Goal: Task Accomplishment & Management: Use online tool/utility

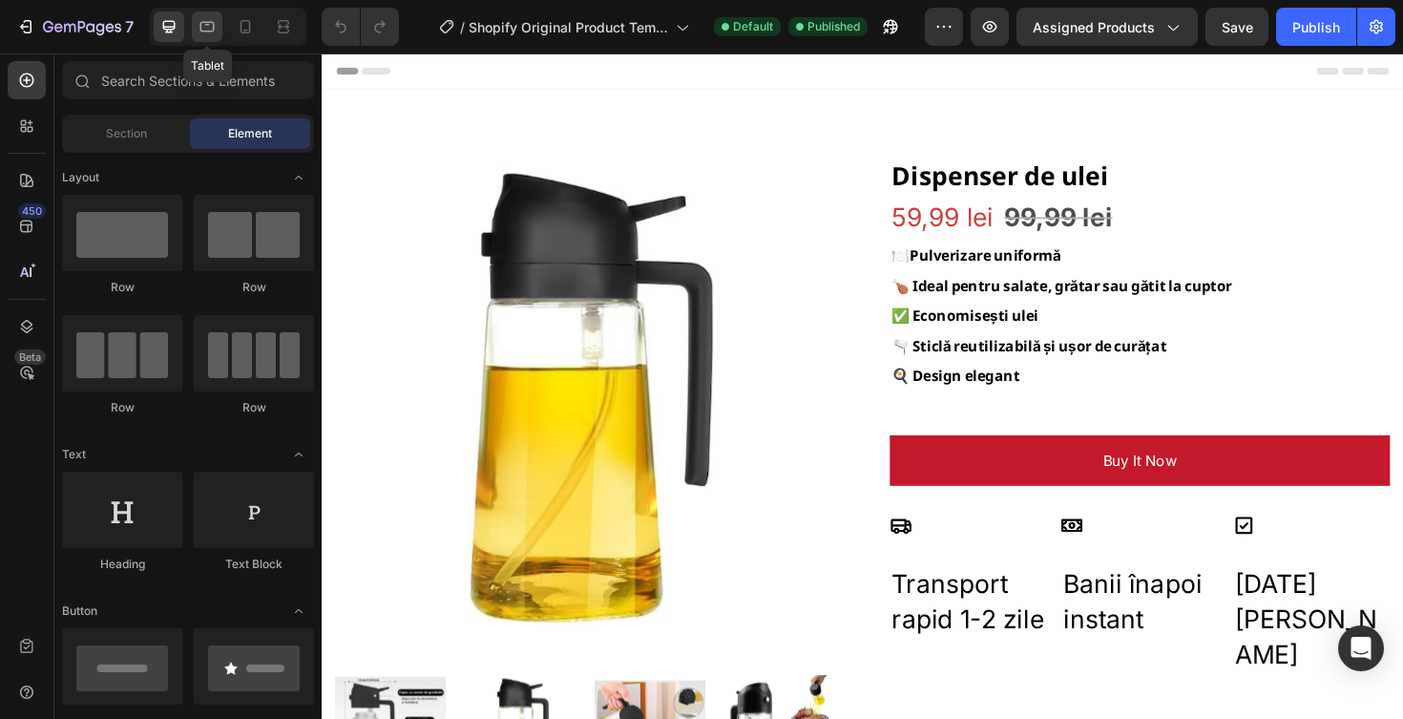
click at [205, 39] on div at bounding box center [207, 26] width 31 height 31
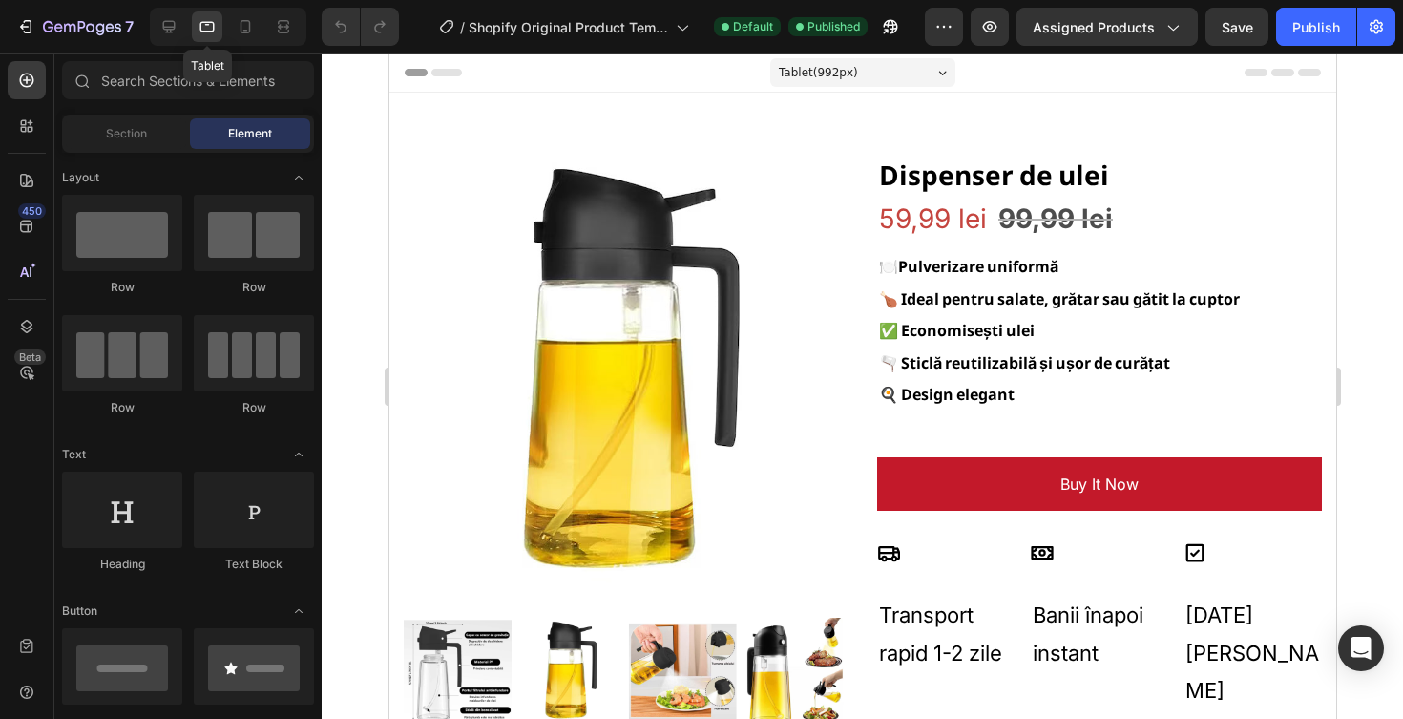
click at [226, 28] on div "Tablet" at bounding box center [228, 27] width 157 height 38
click at [242, 26] on icon at bounding box center [245, 26] width 19 height 19
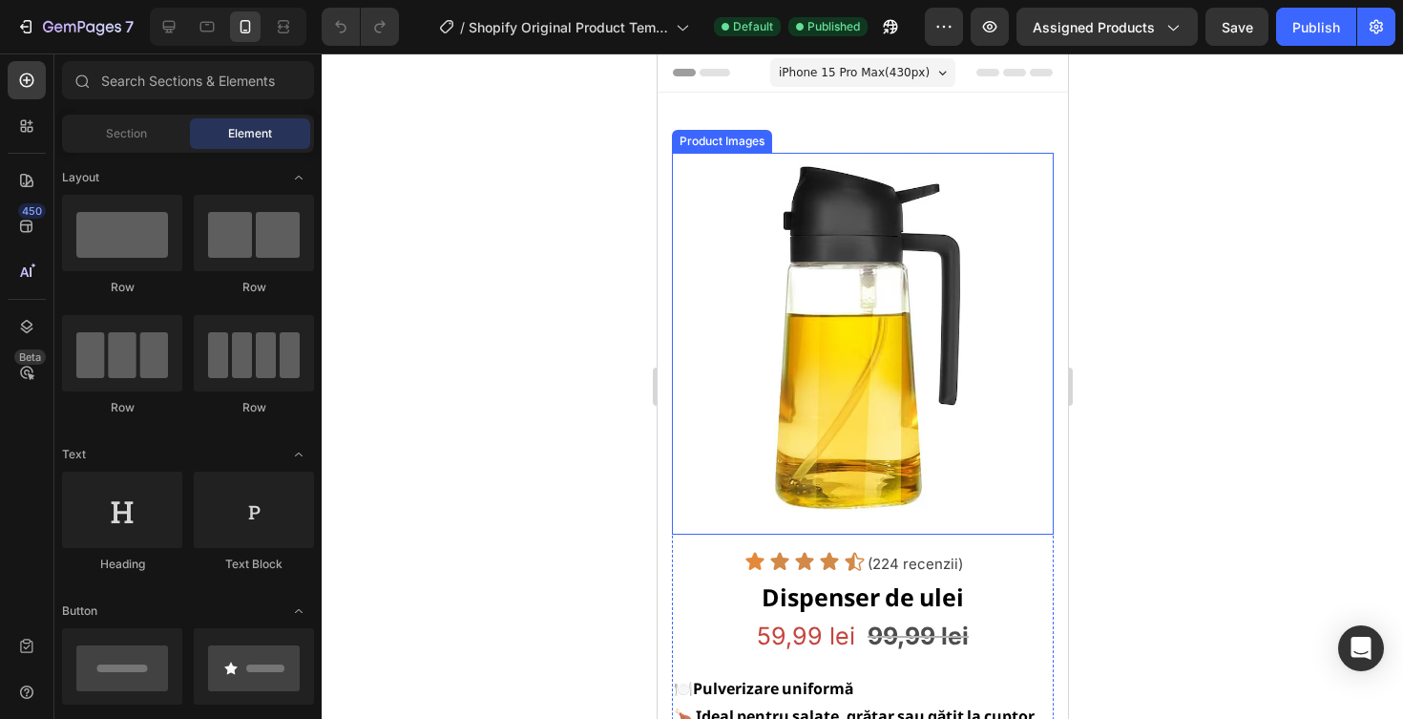
click at [879, 294] on img at bounding box center [862, 344] width 382 height 382
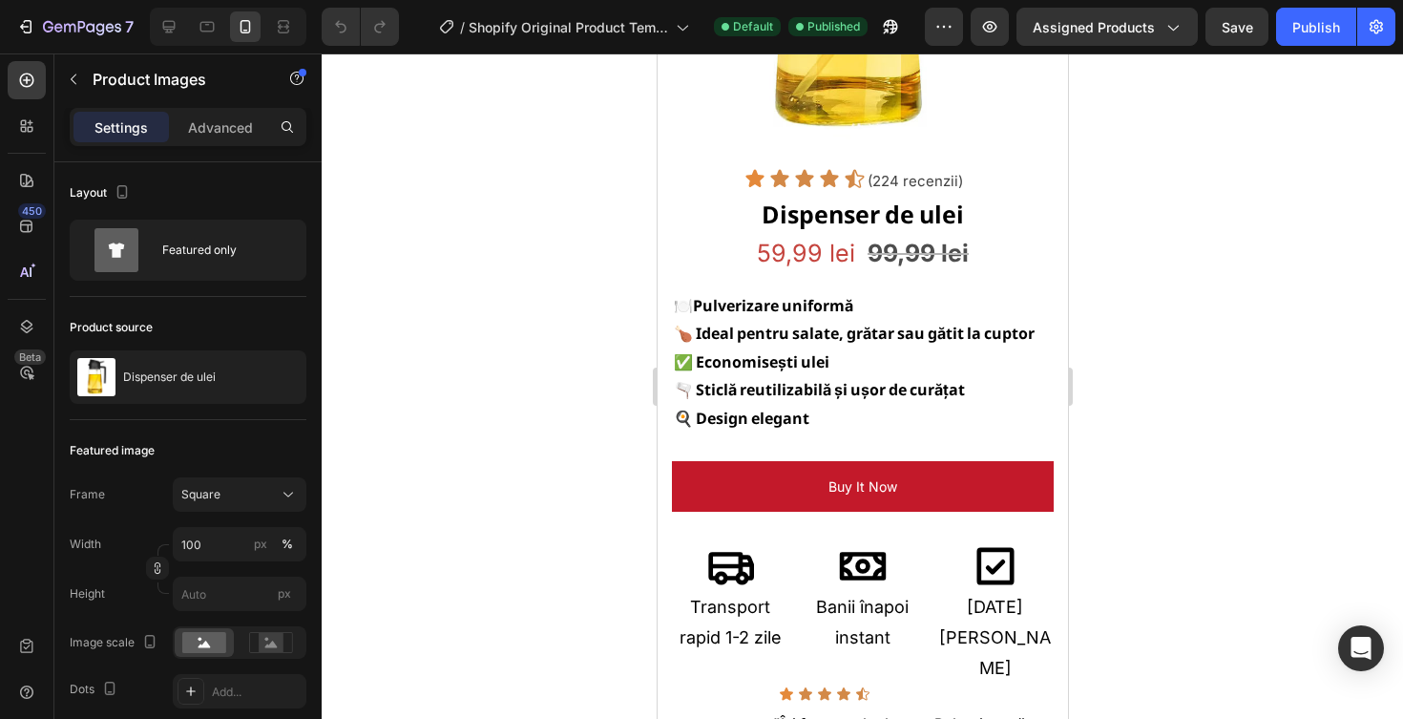
scroll to position [179, 0]
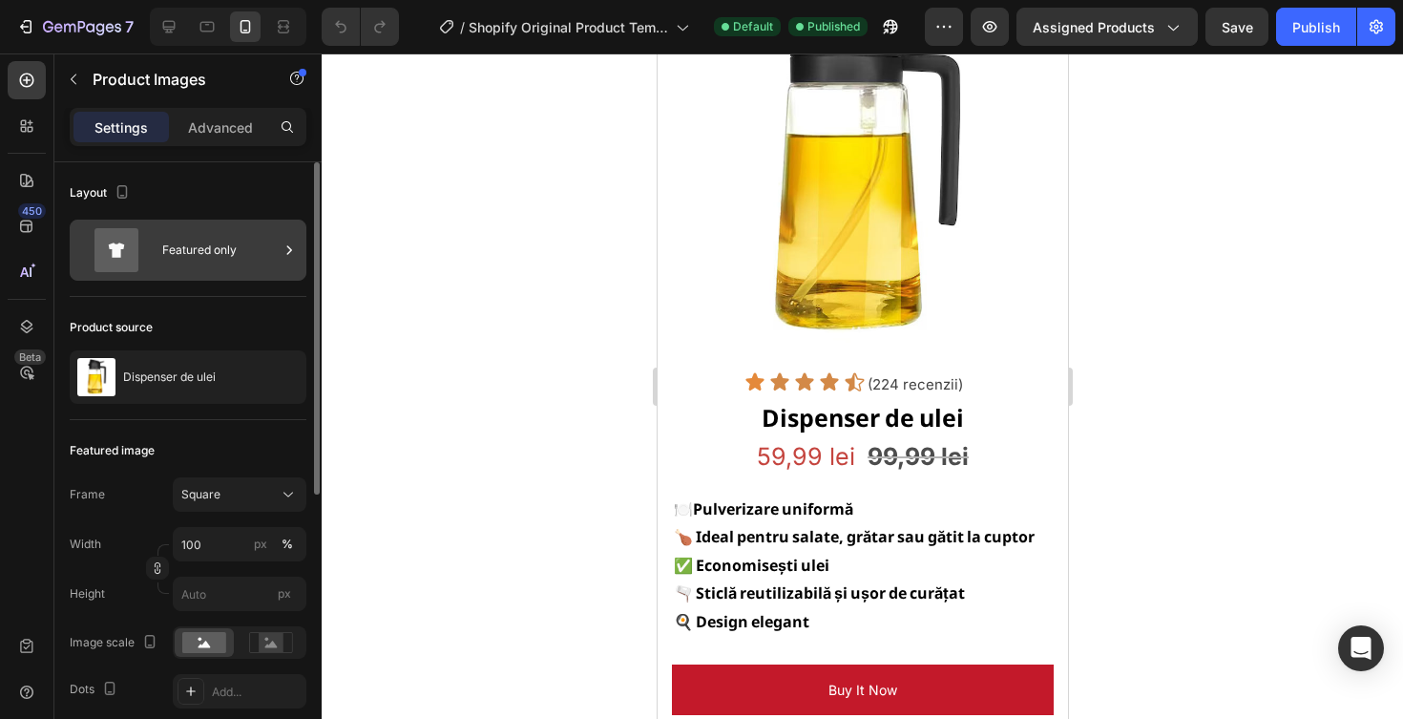
click at [217, 231] on div "Featured only" at bounding box center [220, 250] width 116 height 44
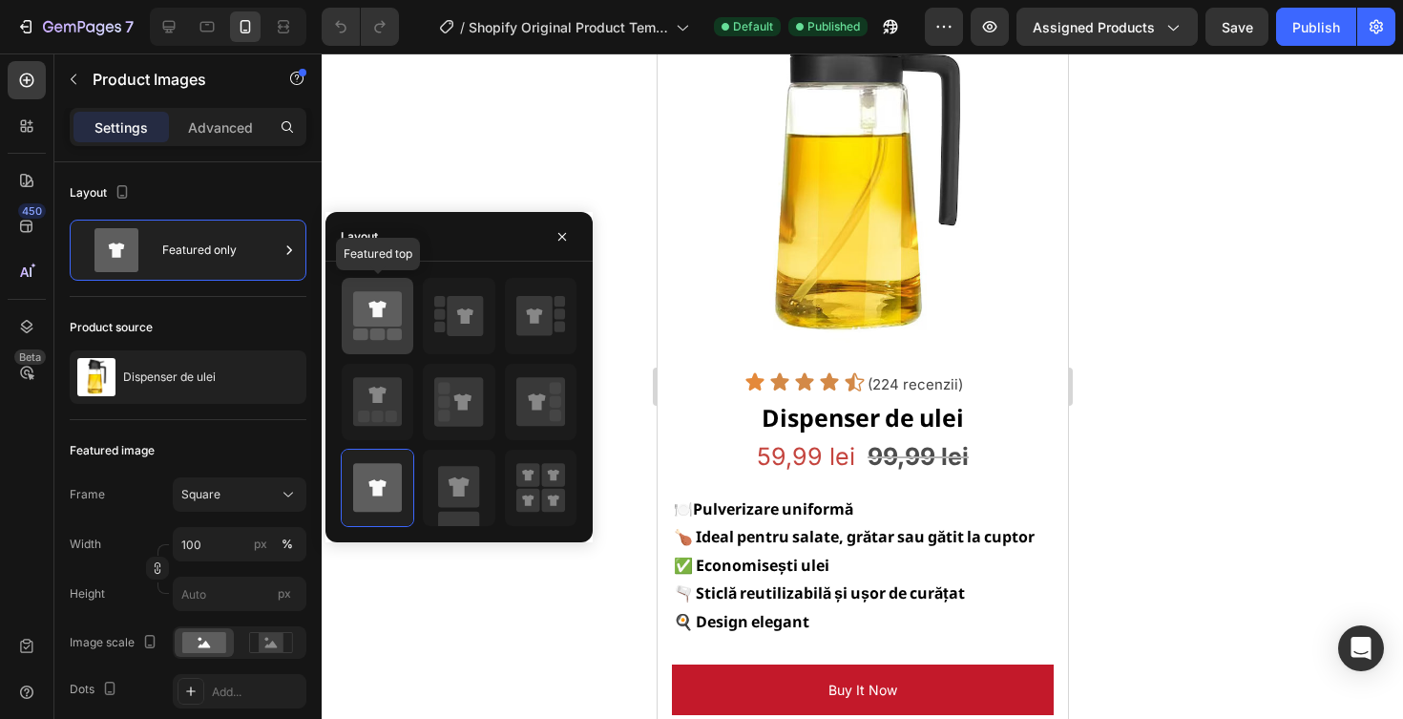
click at [398, 319] on icon at bounding box center [377, 308] width 49 height 35
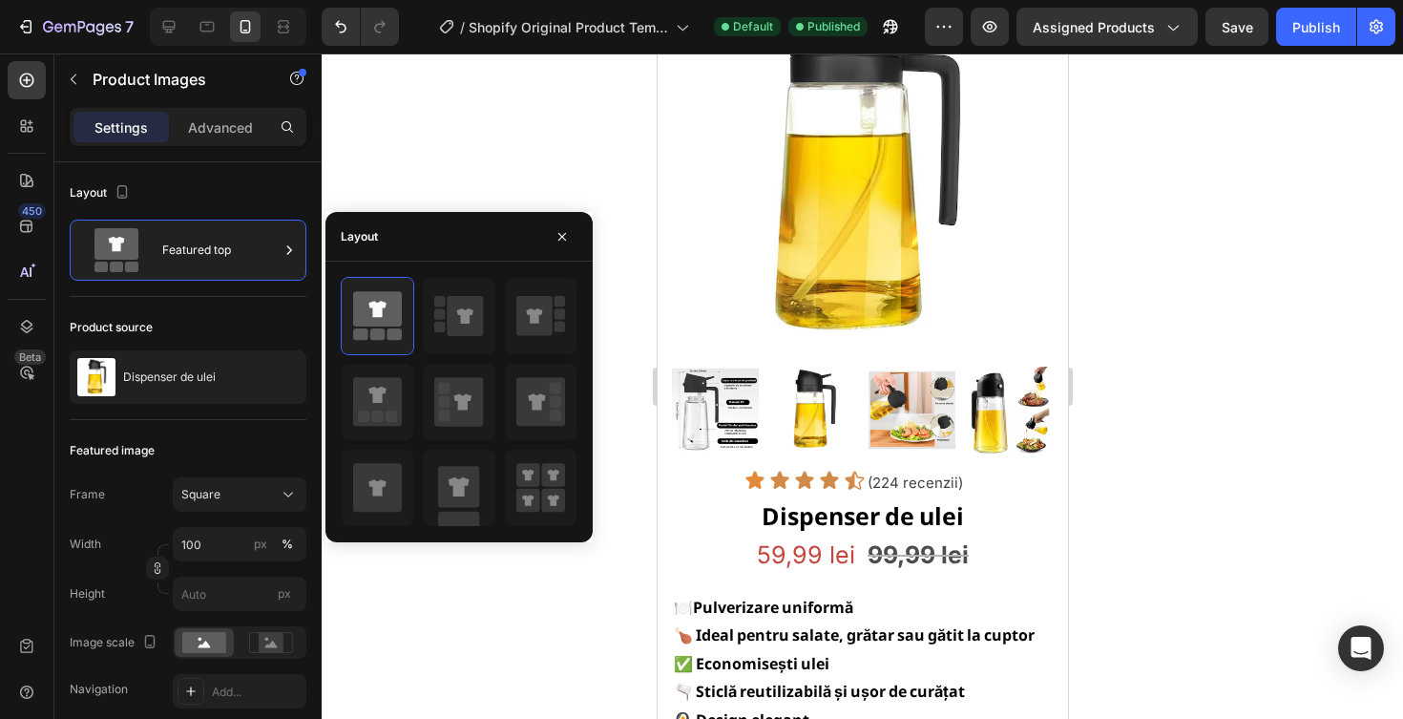
click at [1287, 309] on div at bounding box center [863, 385] width 1082 height 665
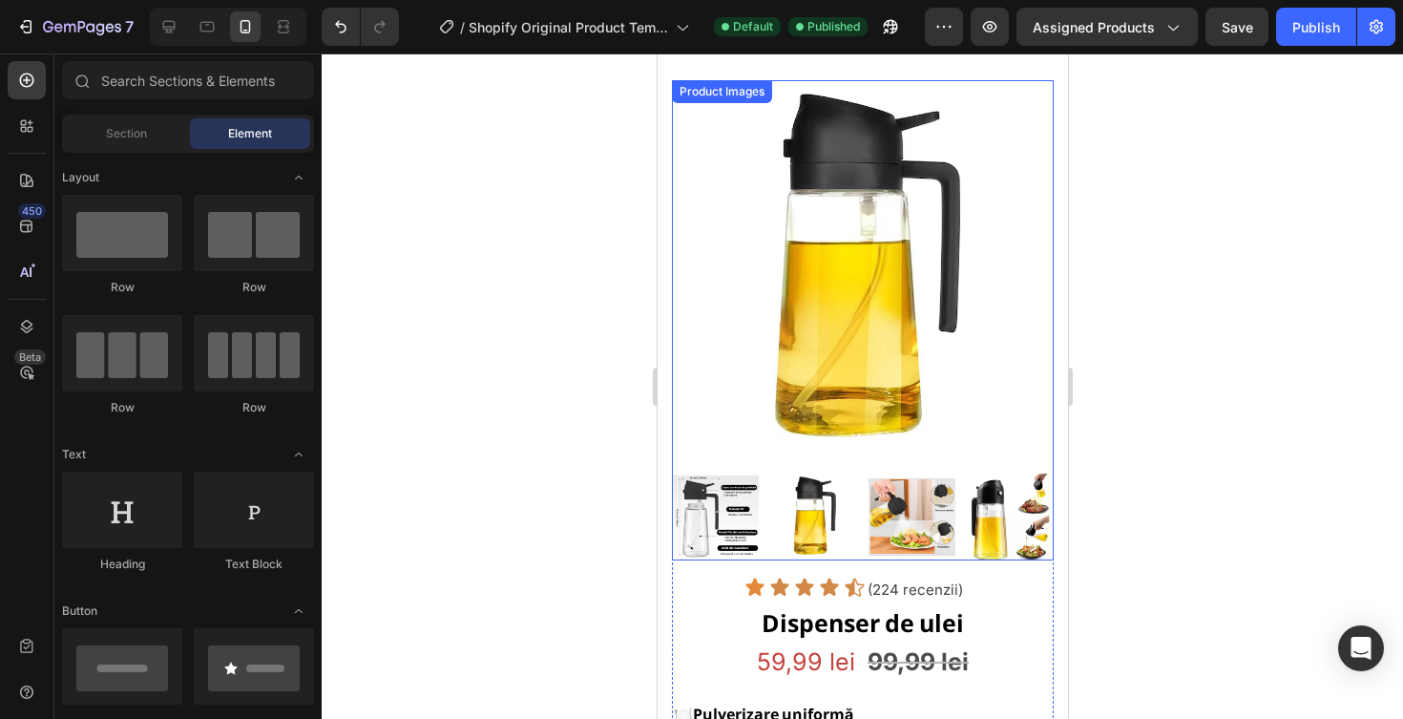
scroll to position [0, 0]
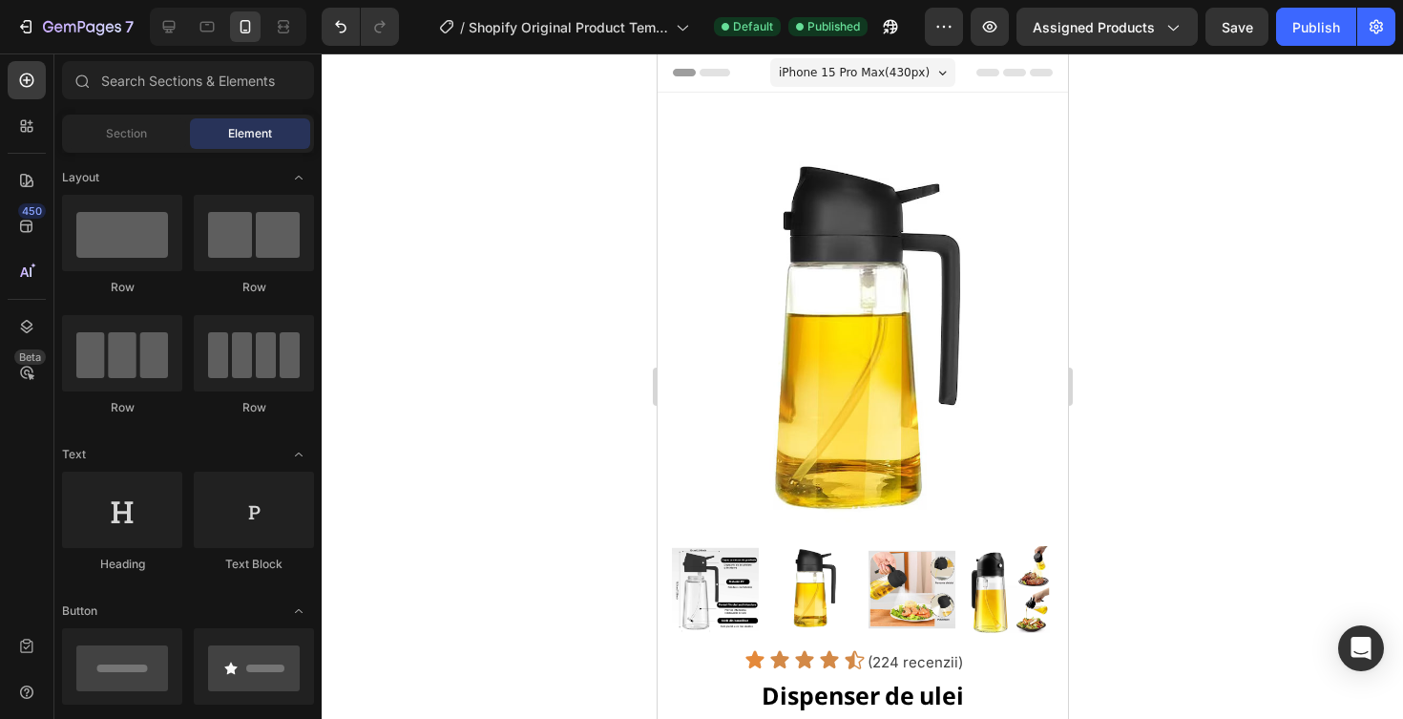
click at [1293, 3] on div "7 / Shopify Original Product Template Default Published Preview Assigned Produc…" at bounding box center [701, 27] width 1403 height 54
click at [1293, 12] on button "Publish" at bounding box center [1316, 27] width 80 height 38
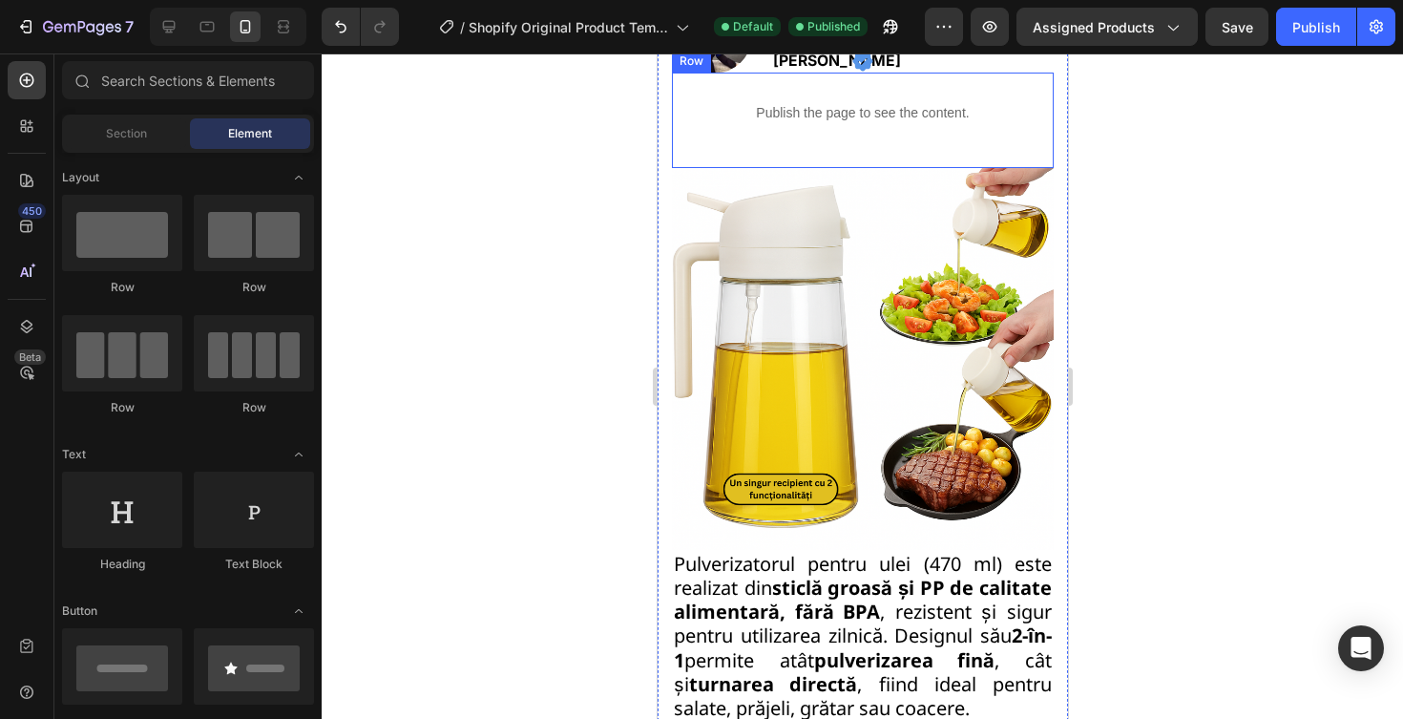
scroll to position [1206, 0]
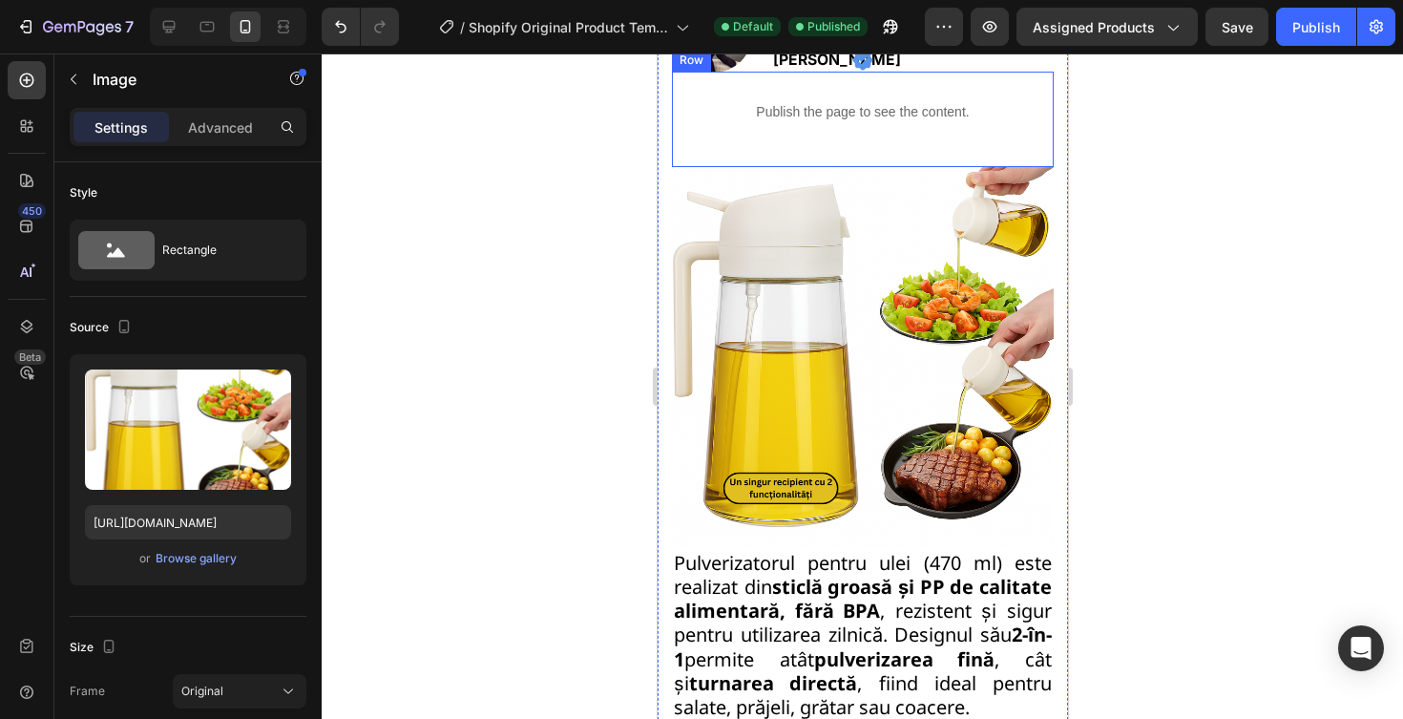
click at [929, 228] on img at bounding box center [862, 358] width 382 height 382
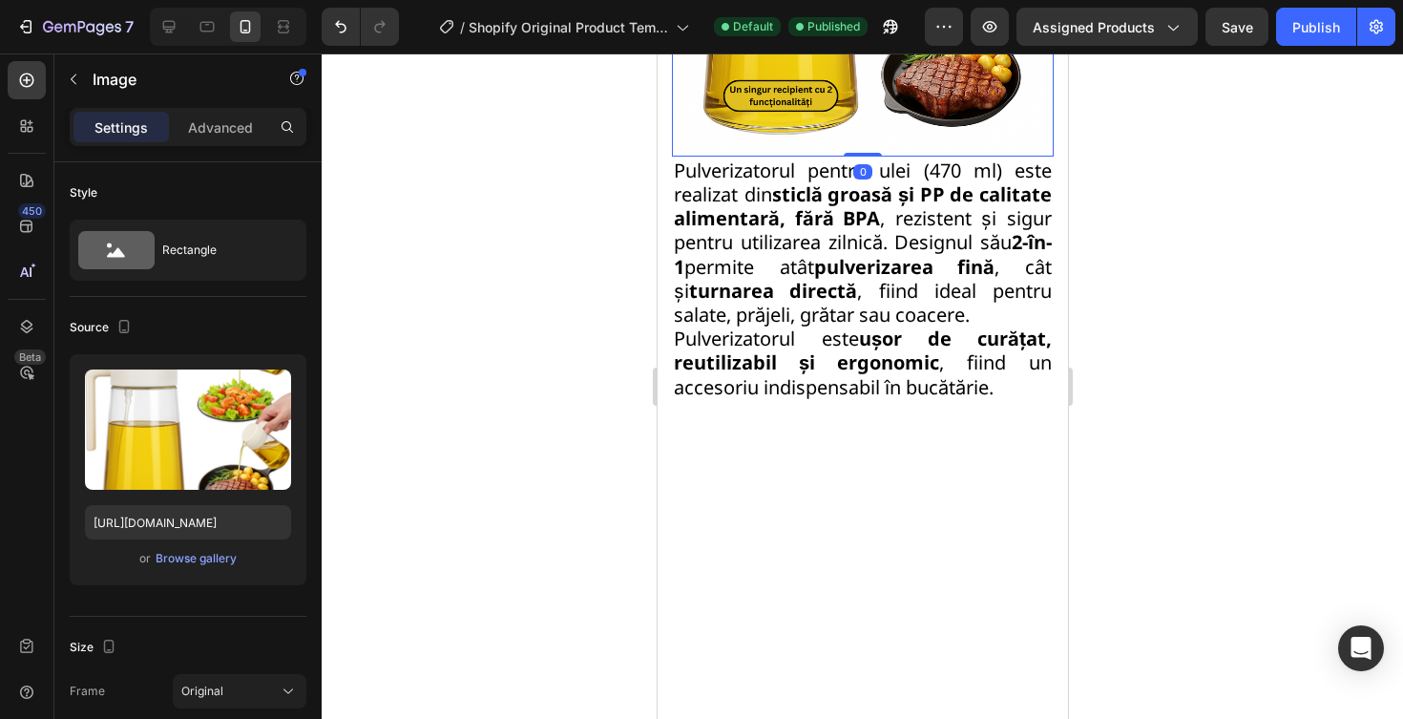
scroll to position [1615, 0]
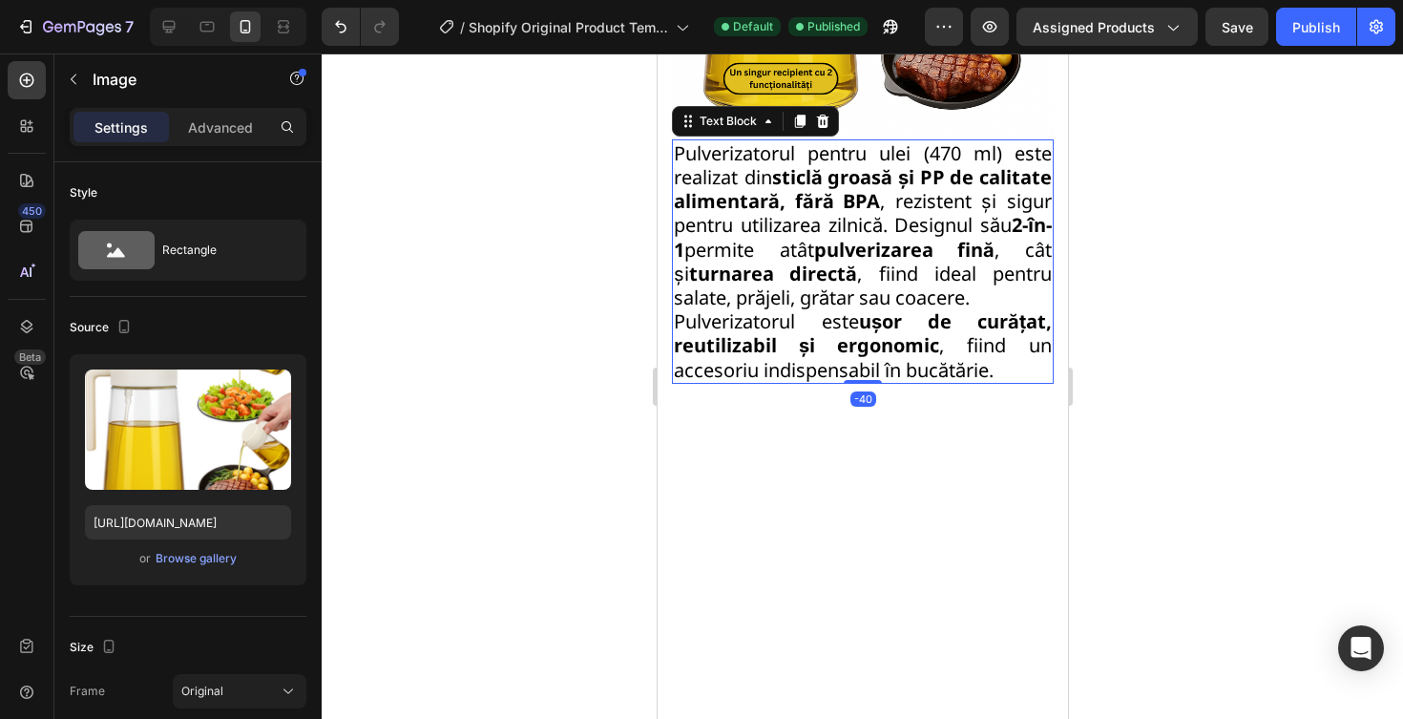
click at [928, 242] on strong "pulverizarea fină" at bounding box center [903, 250] width 181 height 26
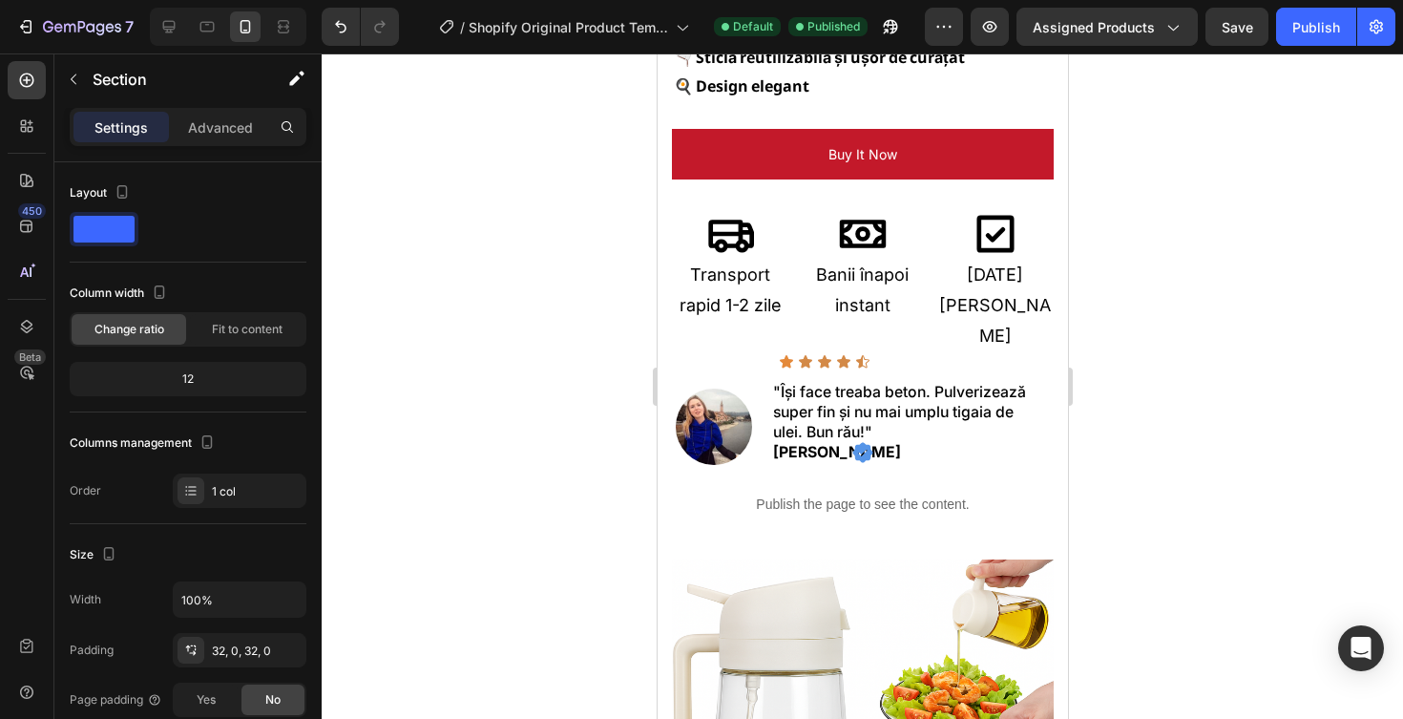
scroll to position [0, 0]
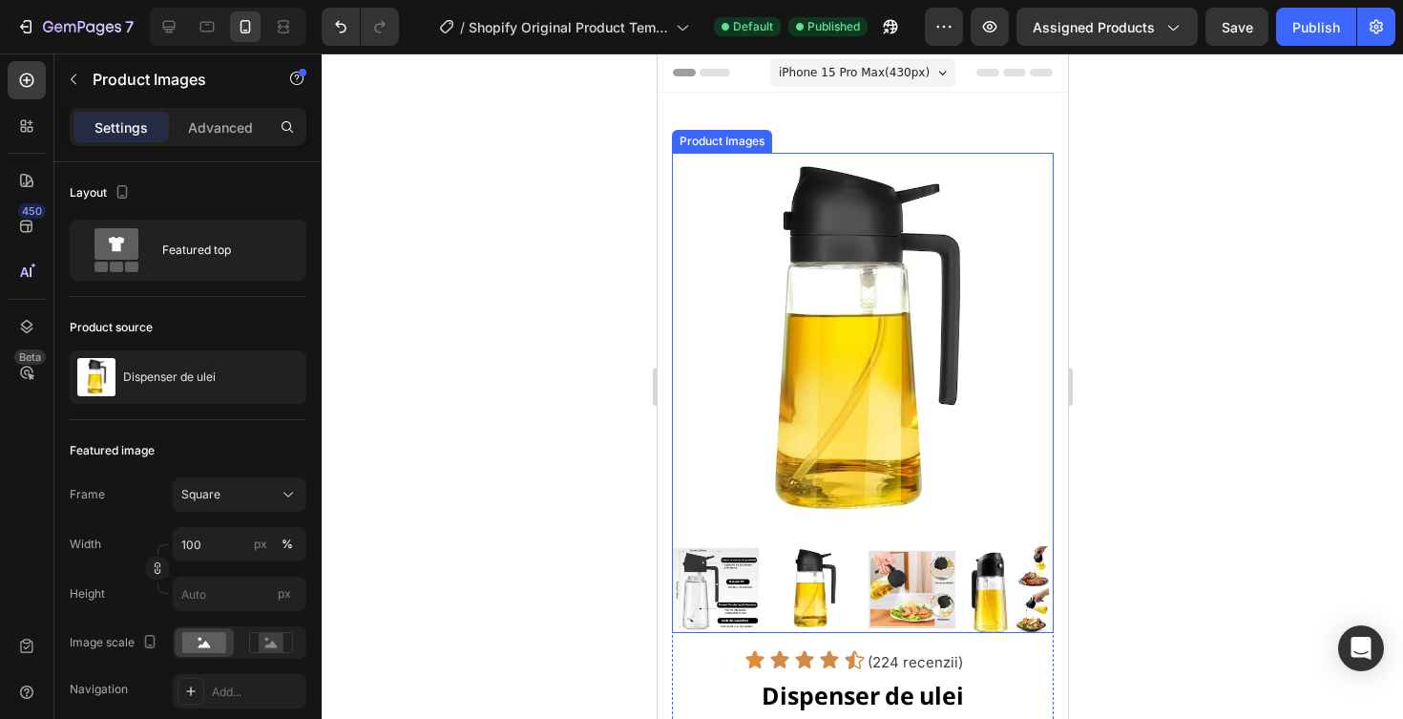
click at [894, 294] on img at bounding box center [862, 344] width 382 height 382
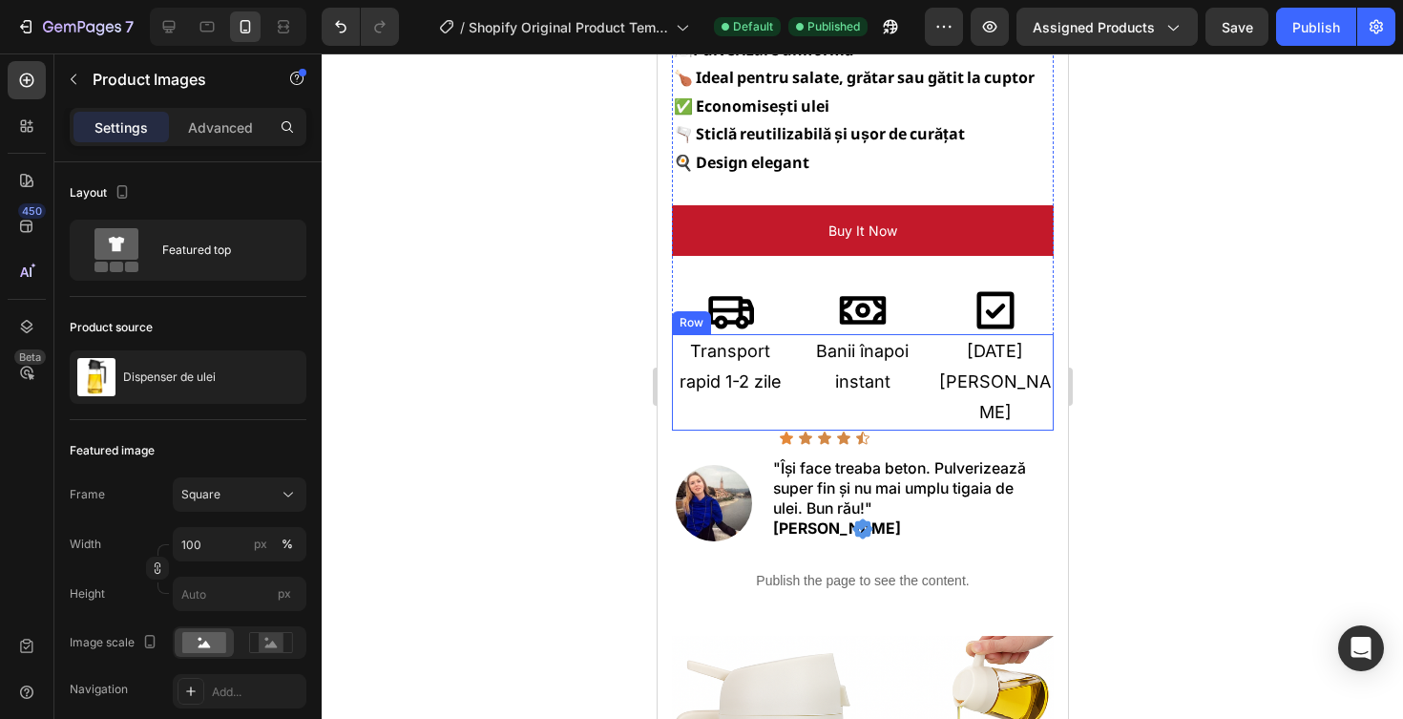
scroll to position [740, 0]
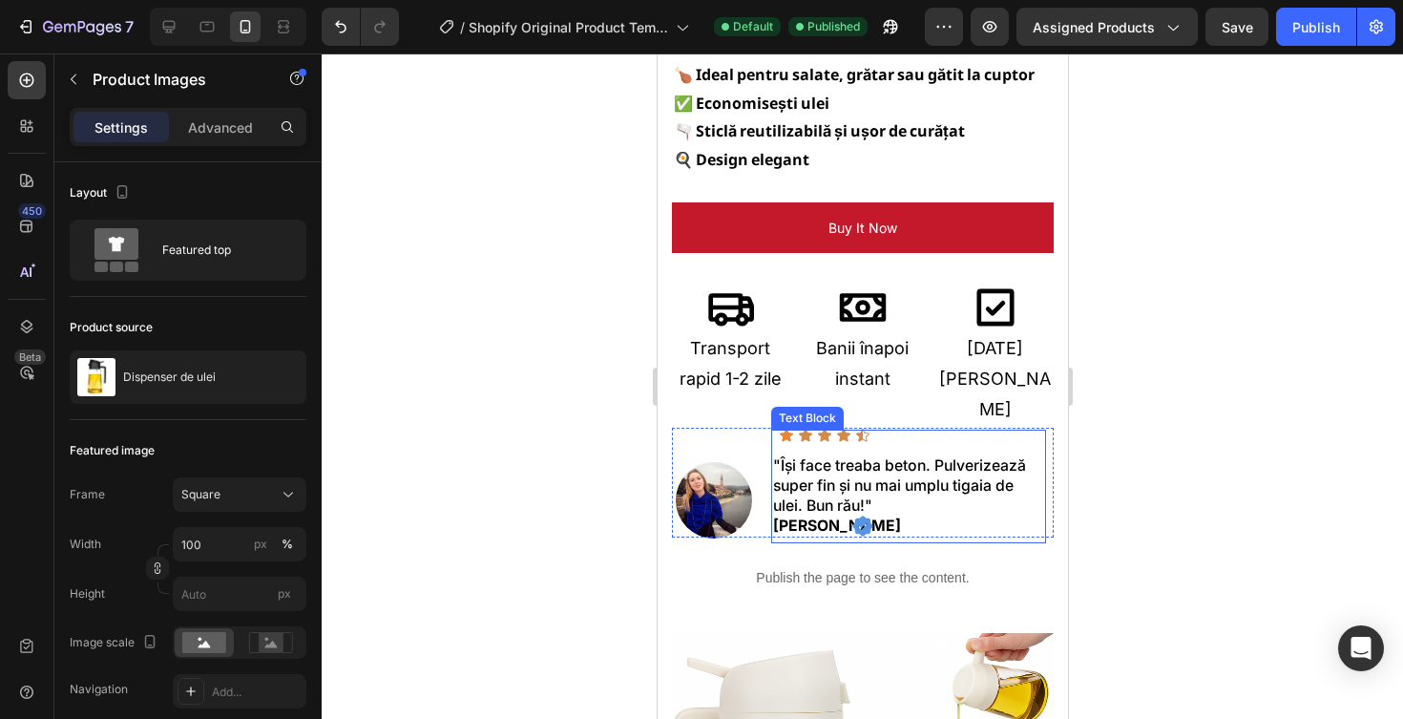
click at [779, 412] on div "Text Block" at bounding box center [806, 418] width 65 height 17
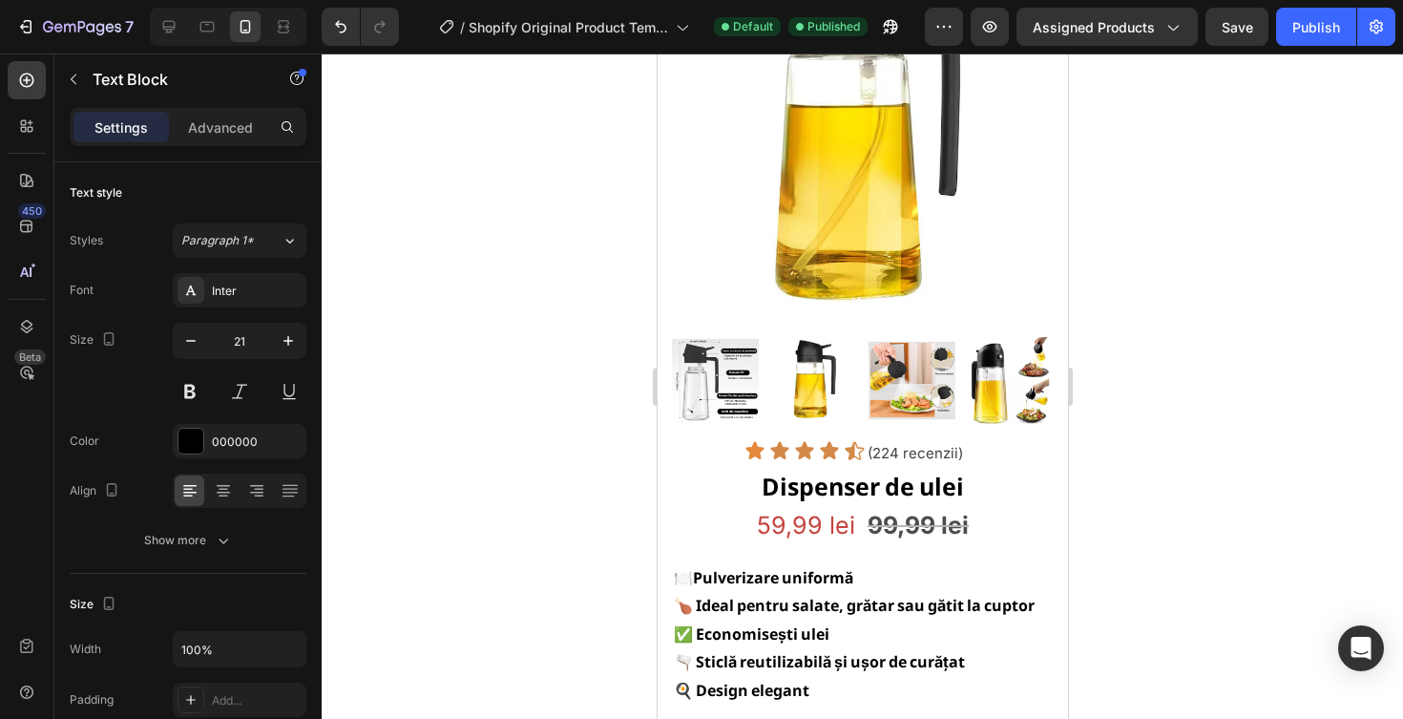
scroll to position [0, 0]
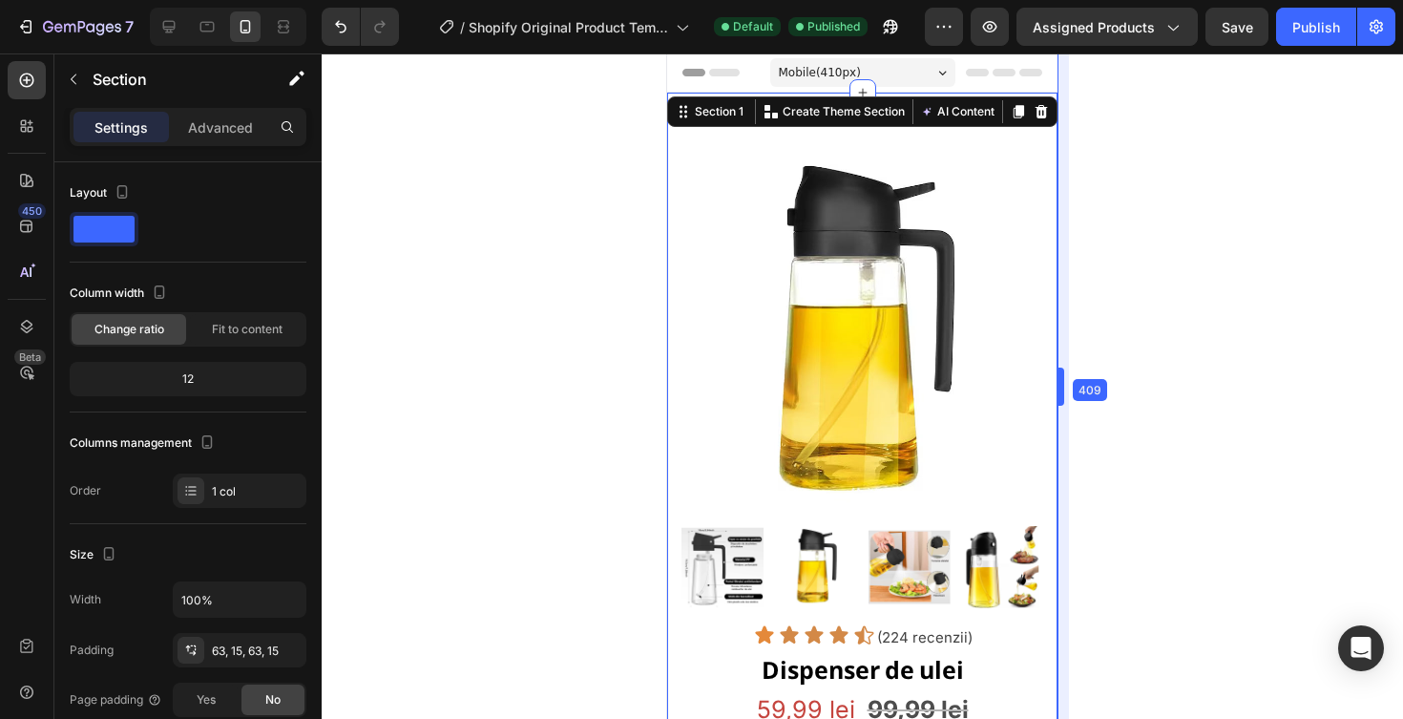
drag, startPoint x: 1074, startPoint y: 239, endPoint x: 1054, endPoint y: 239, distance: 20.0
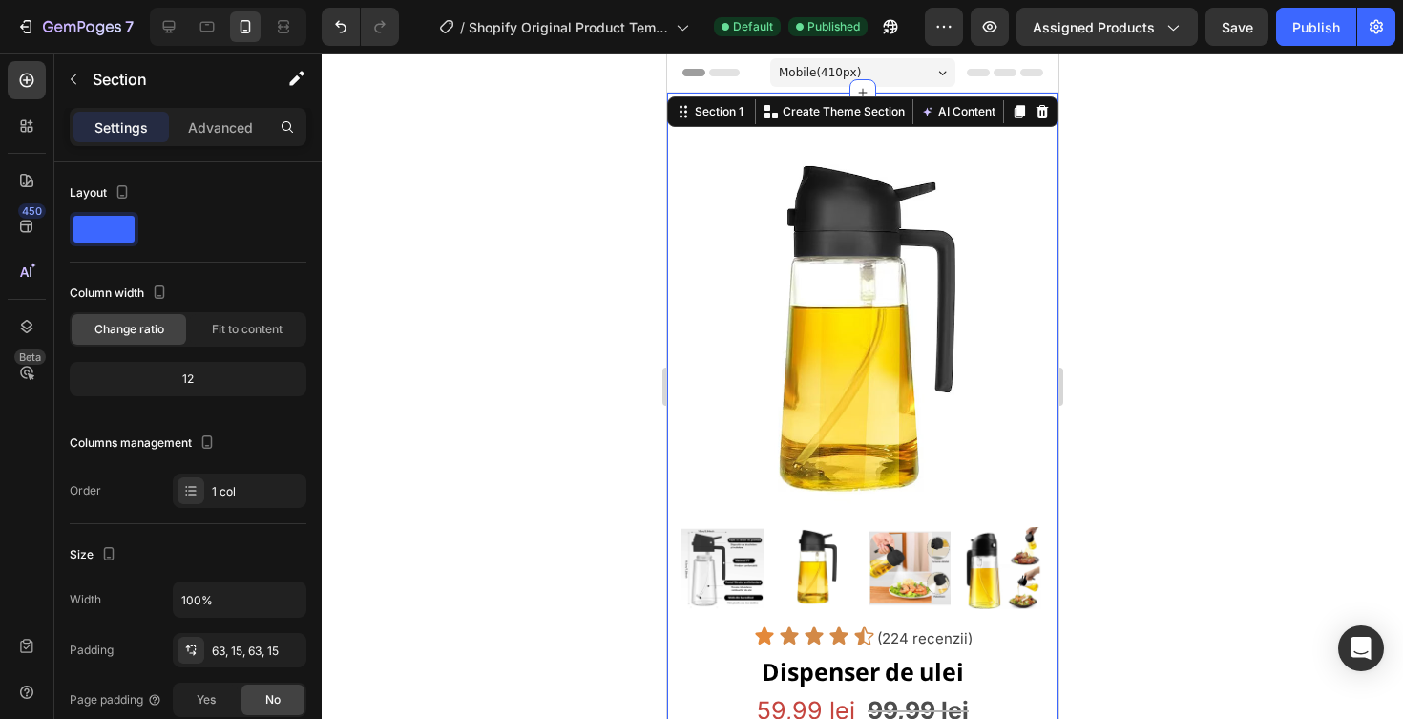
click at [1096, 221] on div at bounding box center [863, 385] width 1082 height 665
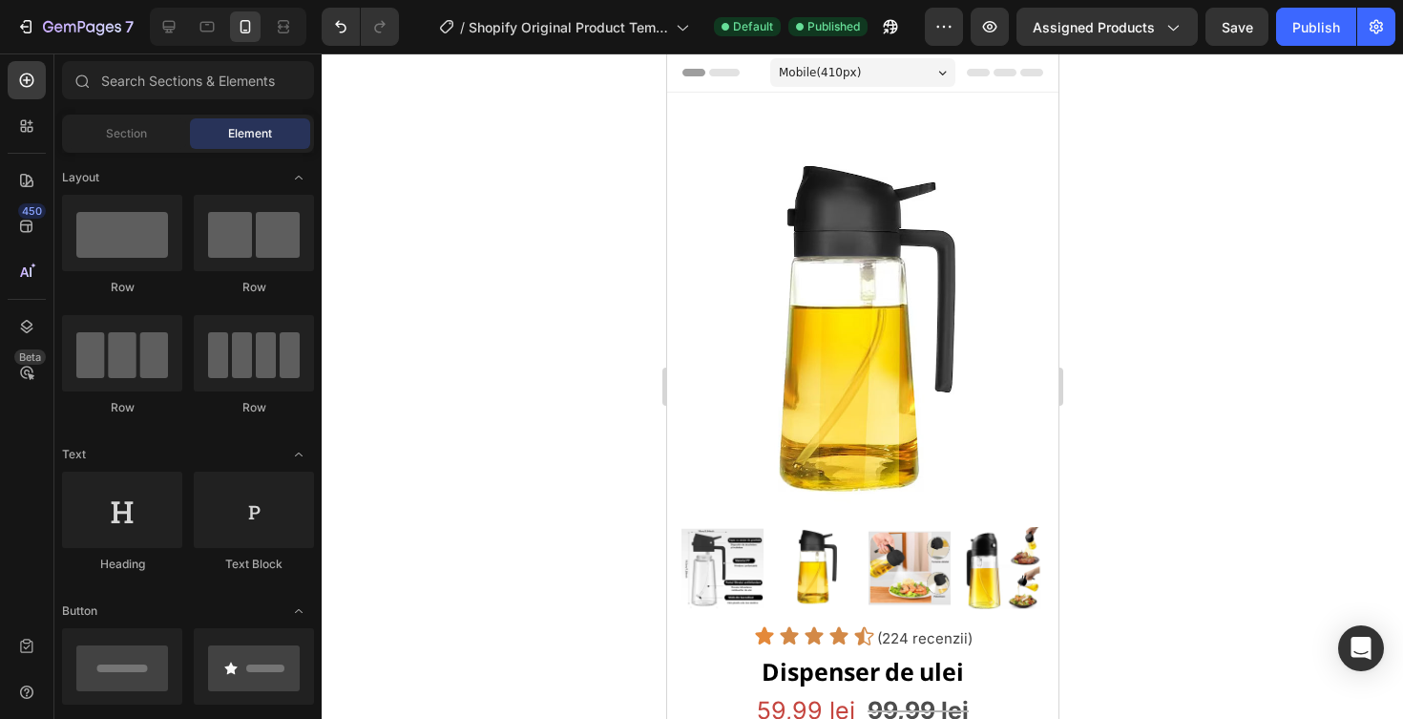
click at [732, 71] on icon at bounding box center [723, 73] width 31 height 8
click at [997, 75] on icon at bounding box center [1004, 73] width 23 height 8
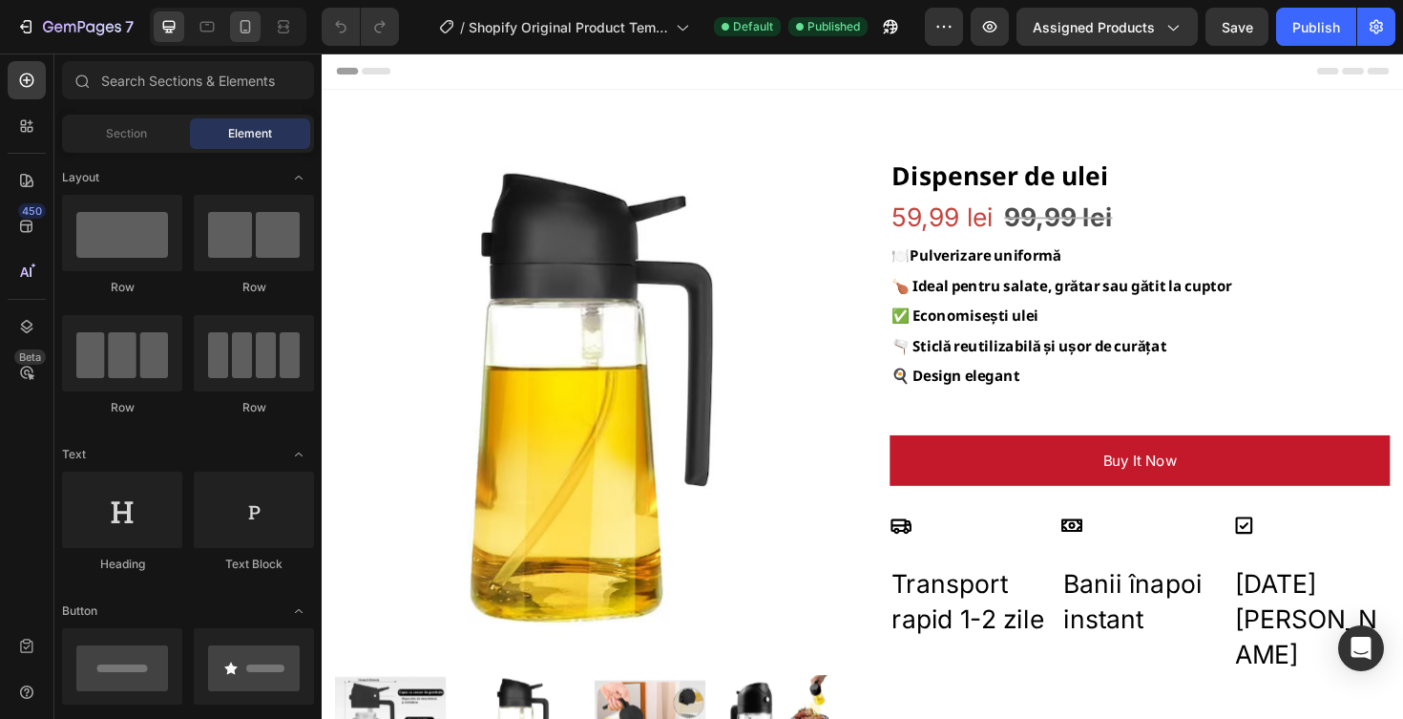
click at [249, 23] on icon at bounding box center [246, 26] width 11 height 13
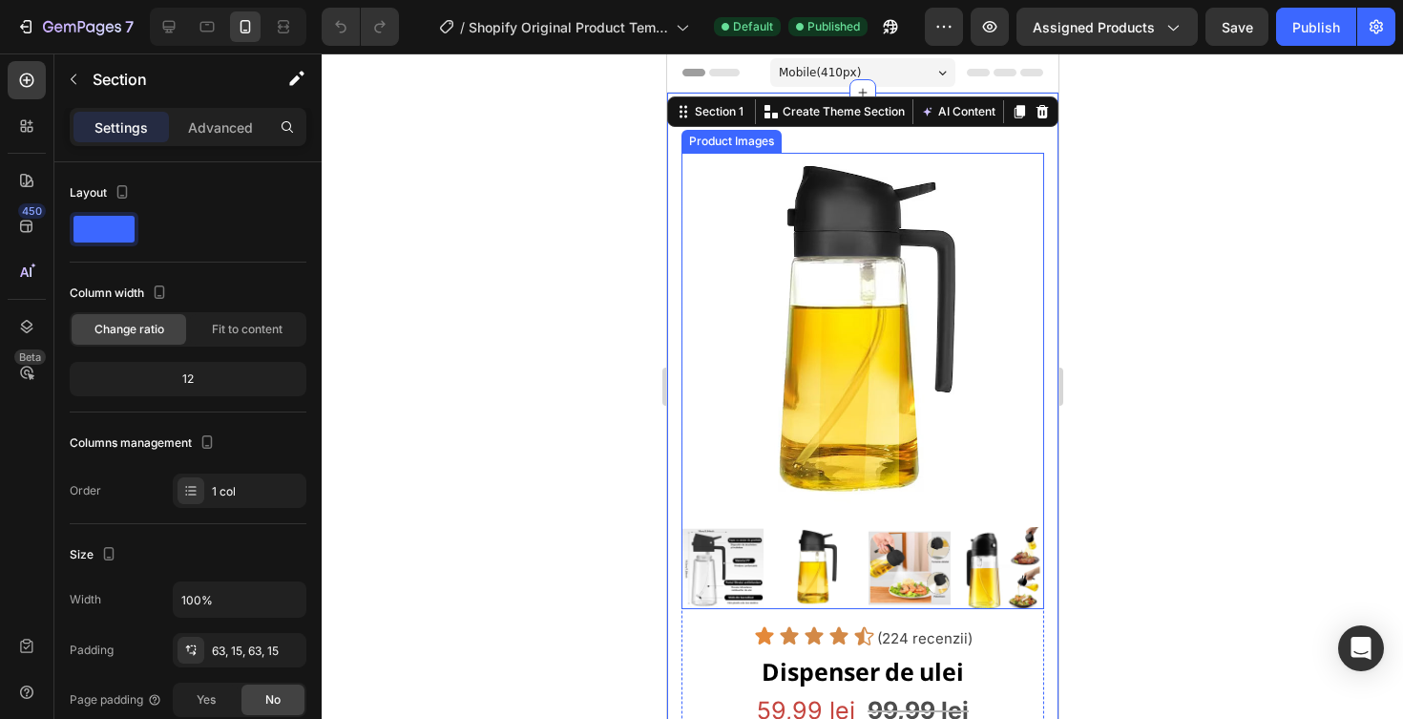
click at [878, 234] on img at bounding box center [862, 334] width 363 height 363
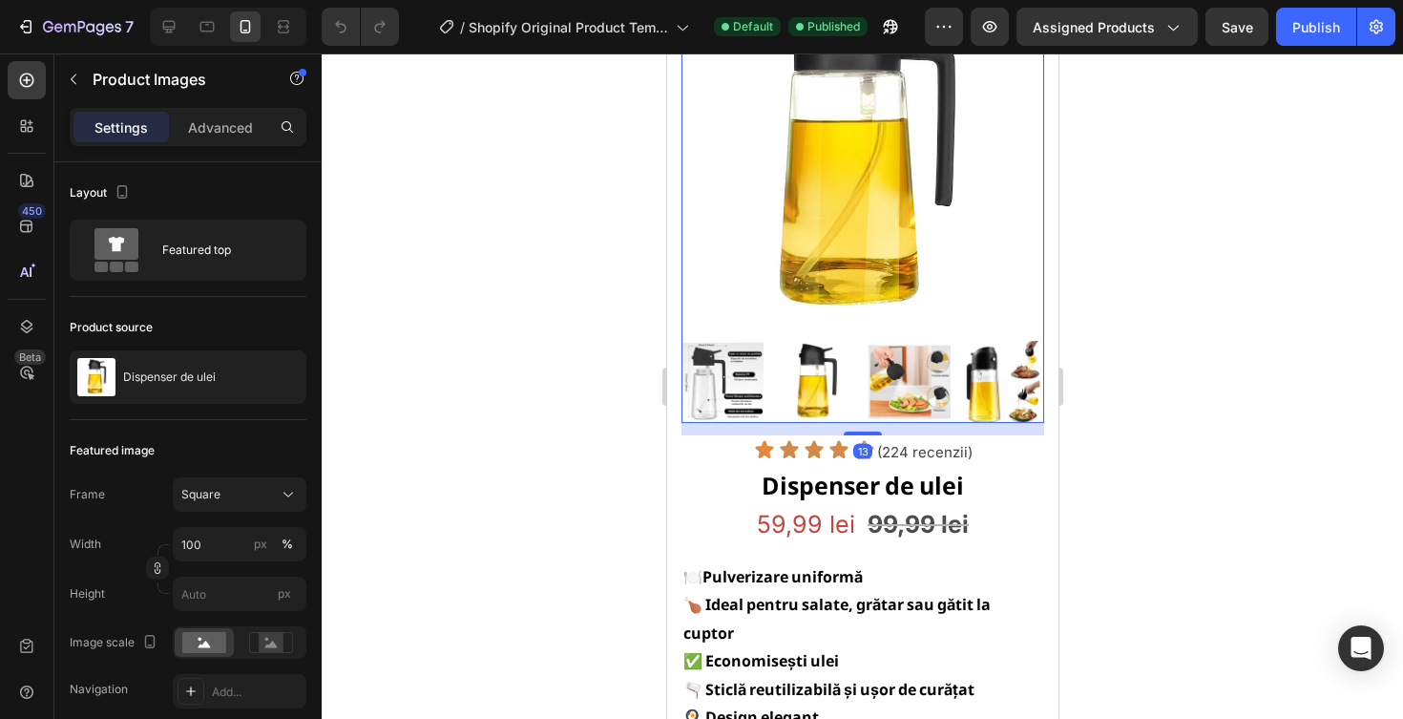
scroll to position [187, 0]
click at [860, 443] on div "13" at bounding box center [861, 449] width 19 height 15
click at [860, 452] on div "13" at bounding box center [861, 449] width 19 height 15
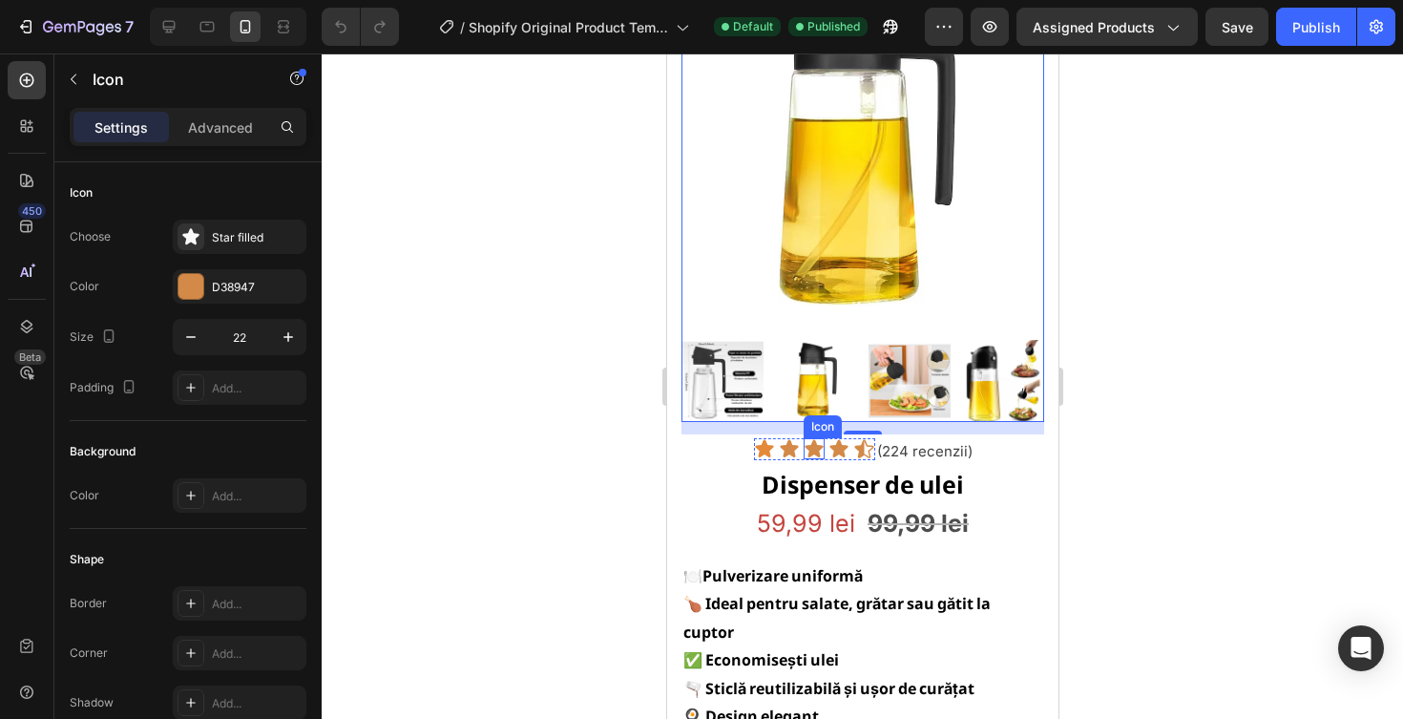
click at [820, 450] on icon at bounding box center [813, 448] width 21 height 21
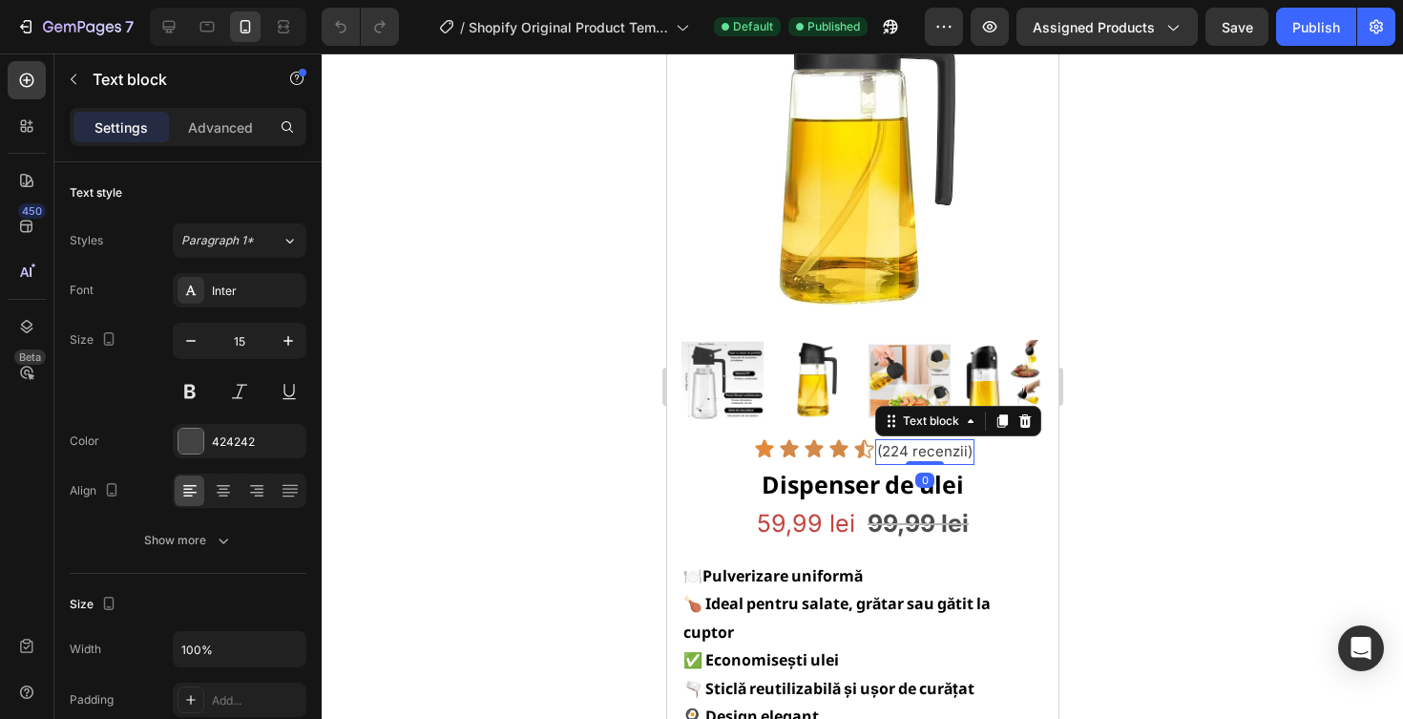
click at [916, 447] on p "(224 recenzii)" at bounding box center [923, 452] width 95 height 22
click at [955, 439] on div "(224 recenzii)" at bounding box center [923, 452] width 99 height 26
click at [971, 444] on p "(224 recenzii)" at bounding box center [923, 452] width 95 height 22
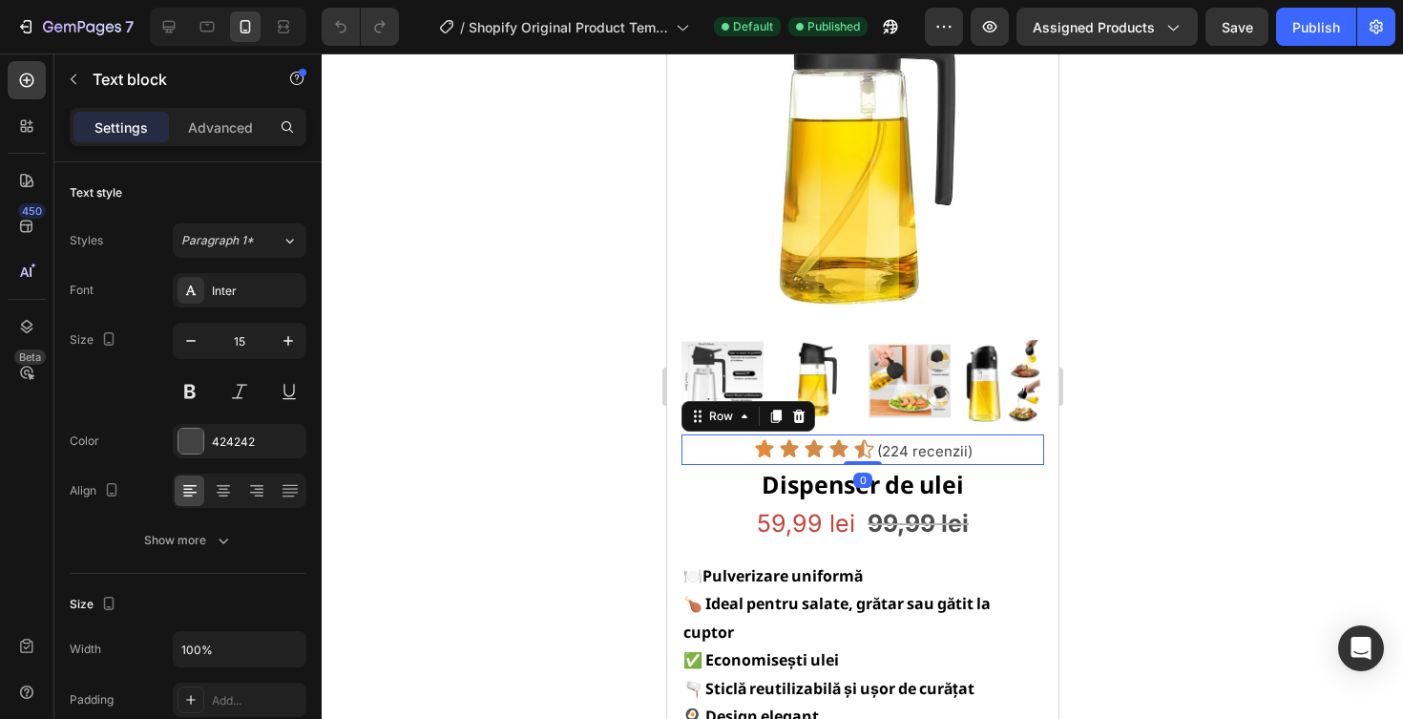
click at [998, 444] on div "Icon Icon Icon Icon Icon Icon List (224 recenzii) Text block Row 0" at bounding box center [862, 449] width 363 height 31
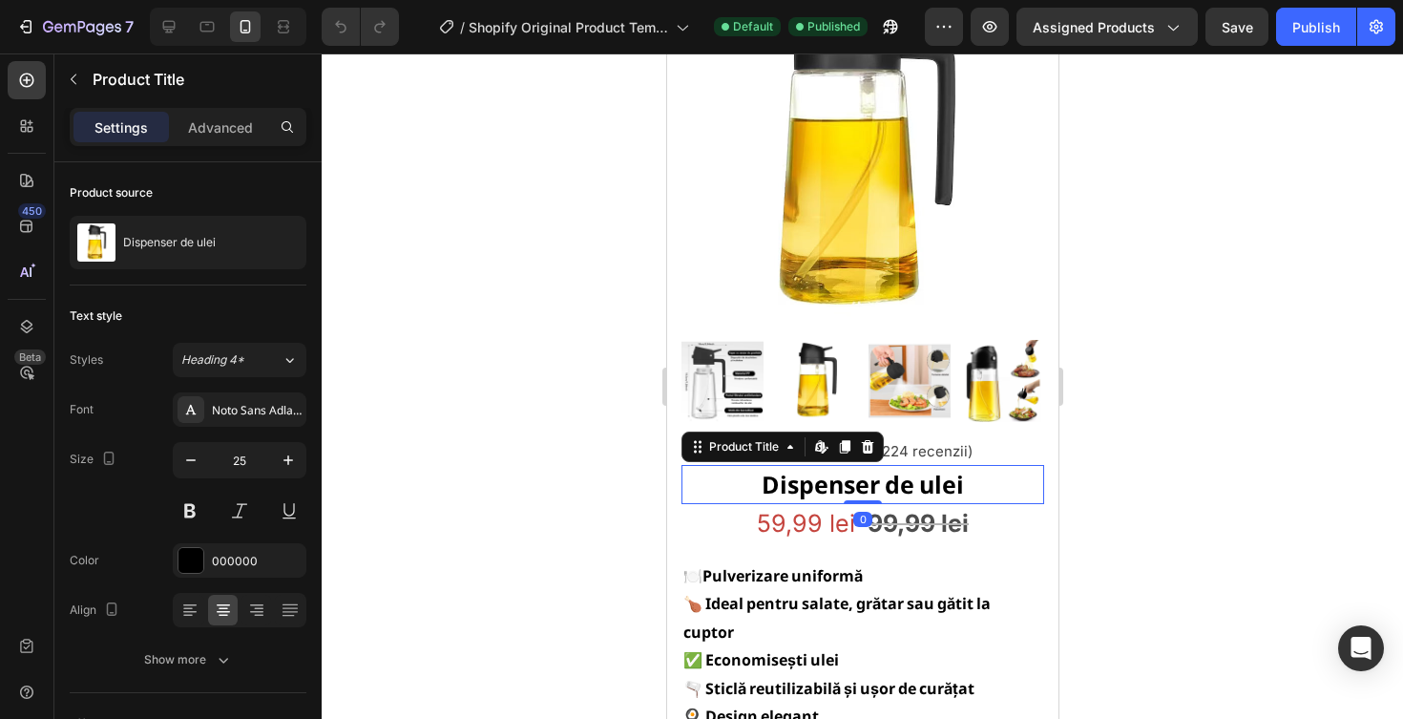
click at [978, 490] on h2 "Dispenser de ulei" at bounding box center [862, 485] width 363 height 40
click at [973, 517] on div "59,99 lei Product Price Product Price 99,99 lei Compare Price Compare Price Row" at bounding box center [862, 524] width 363 height 40
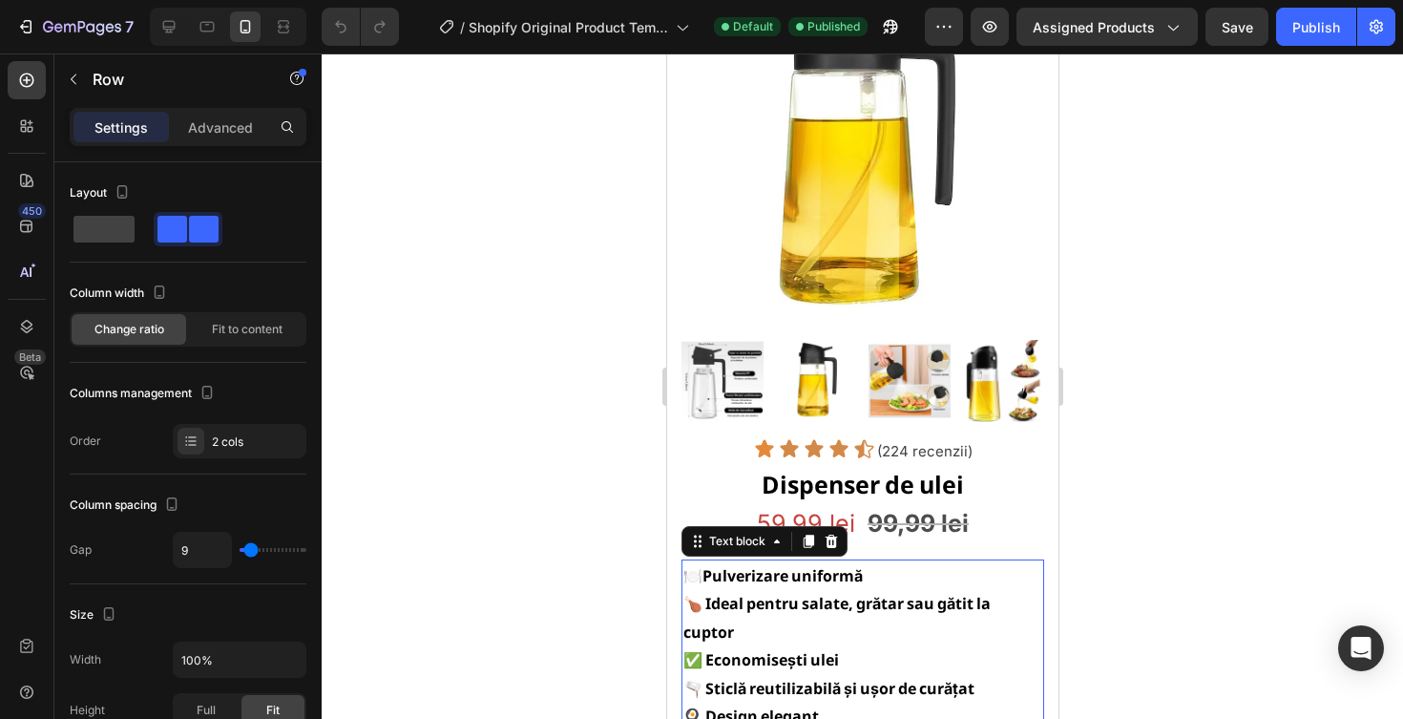
click at [973, 566] on p "🍽️ Pulverizare uniformă" at bounding box center [862, 575] width 359 height 29
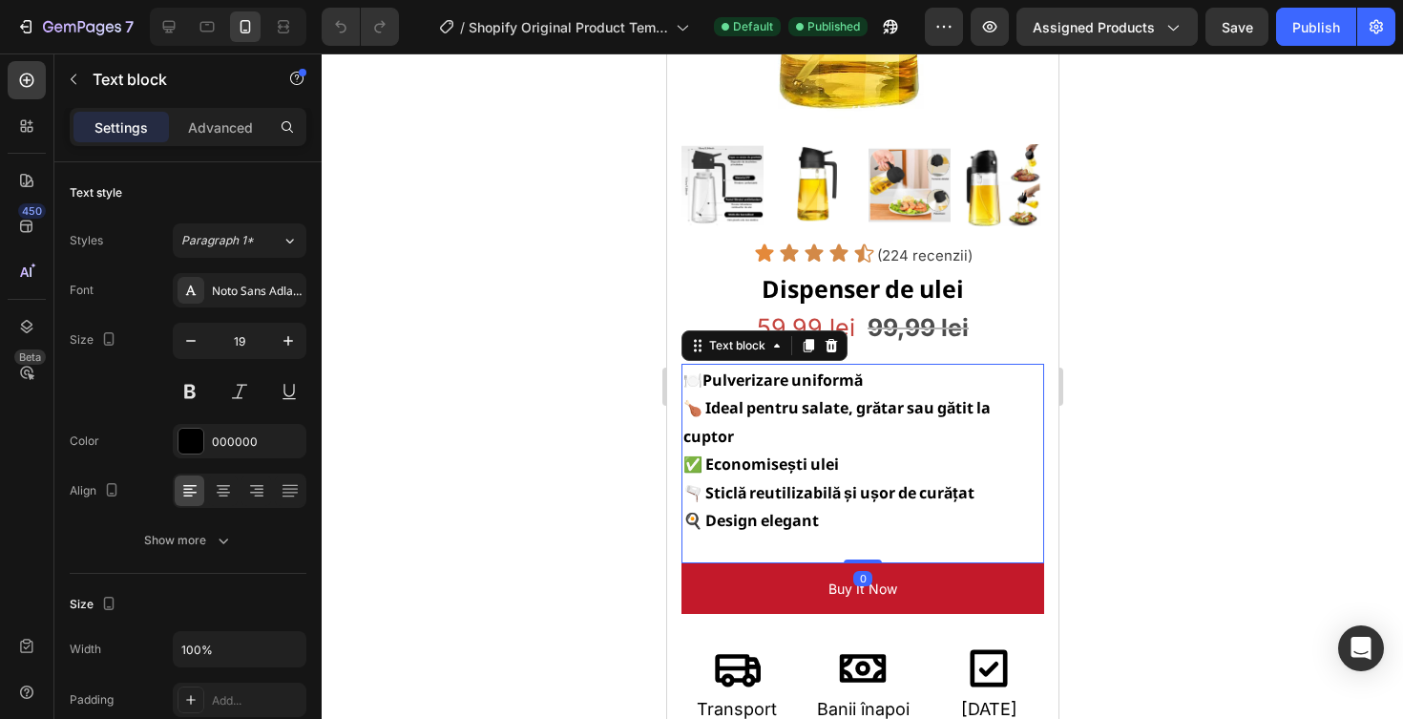
scroll to position [406, 0]
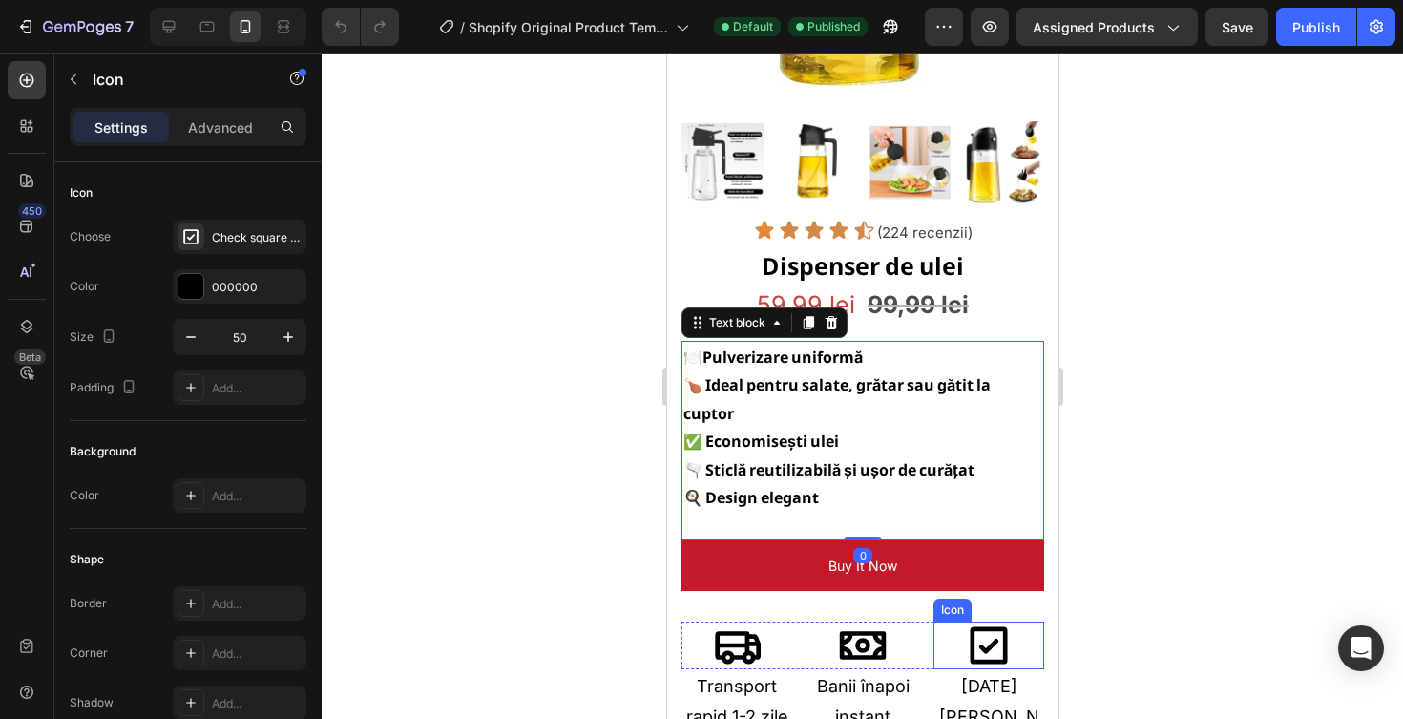
click at [987, 626] on icon at bounding box center [987, 644] width 37 height 37
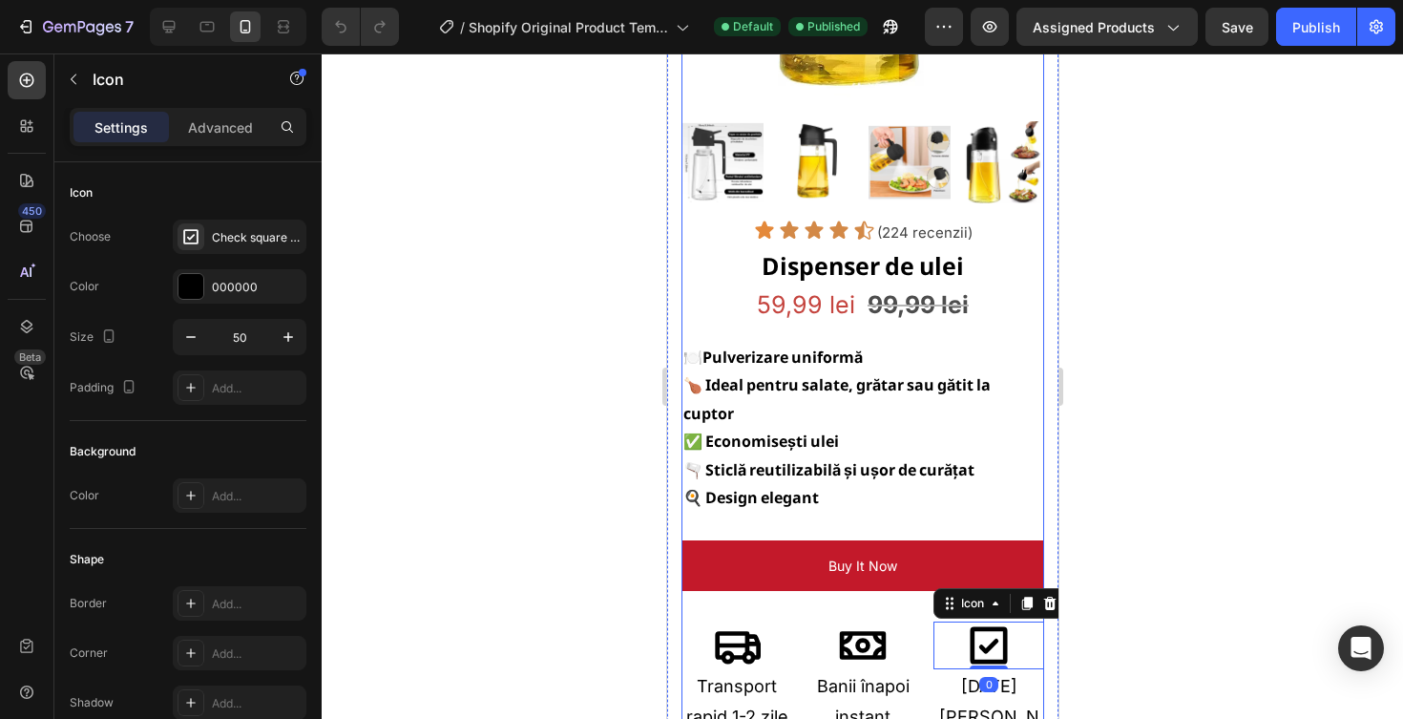
click at [894, 574] on div "Dispenser de ulei Product Title 59,99 lei Product Price Product Price 99,99 lei…" at bounding box center [862, 506] width 363 height 520
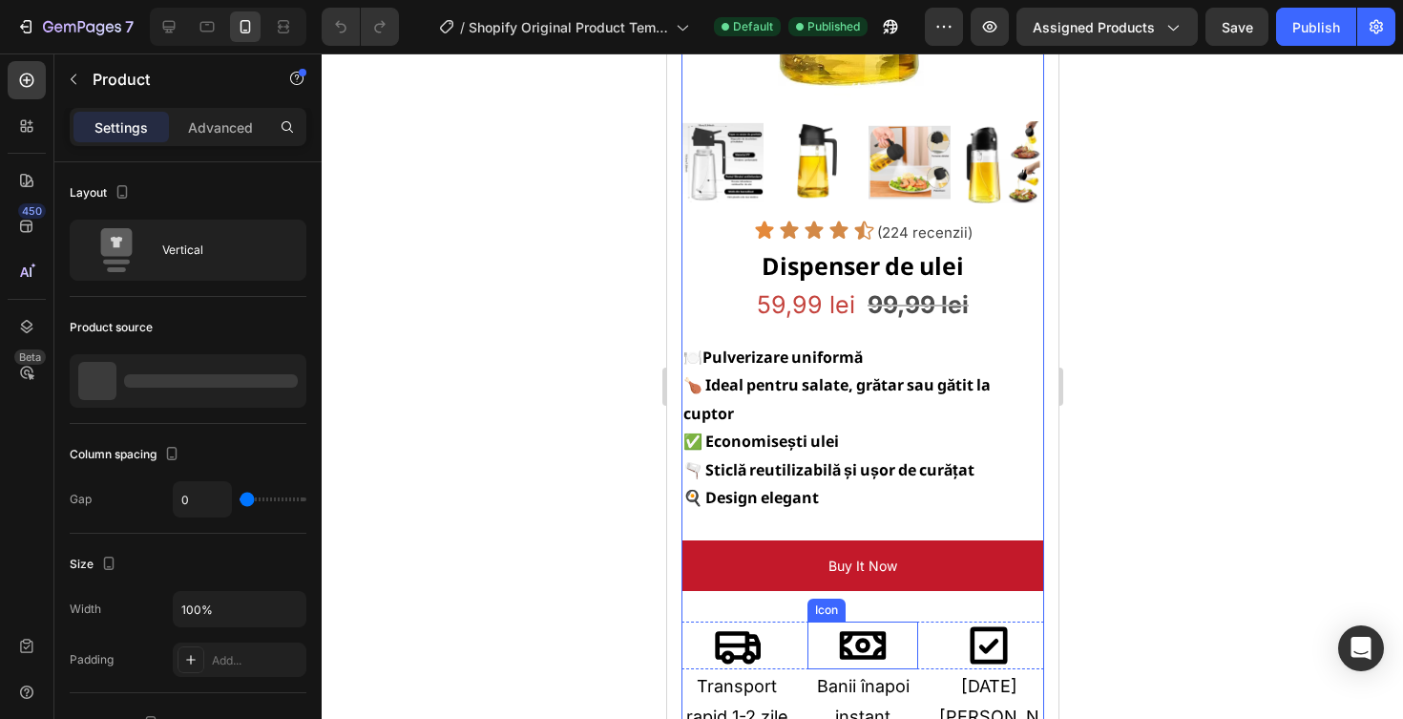
click at [895, 621] on div "Icon" at bounding box center [862, 645] width 111 height 48
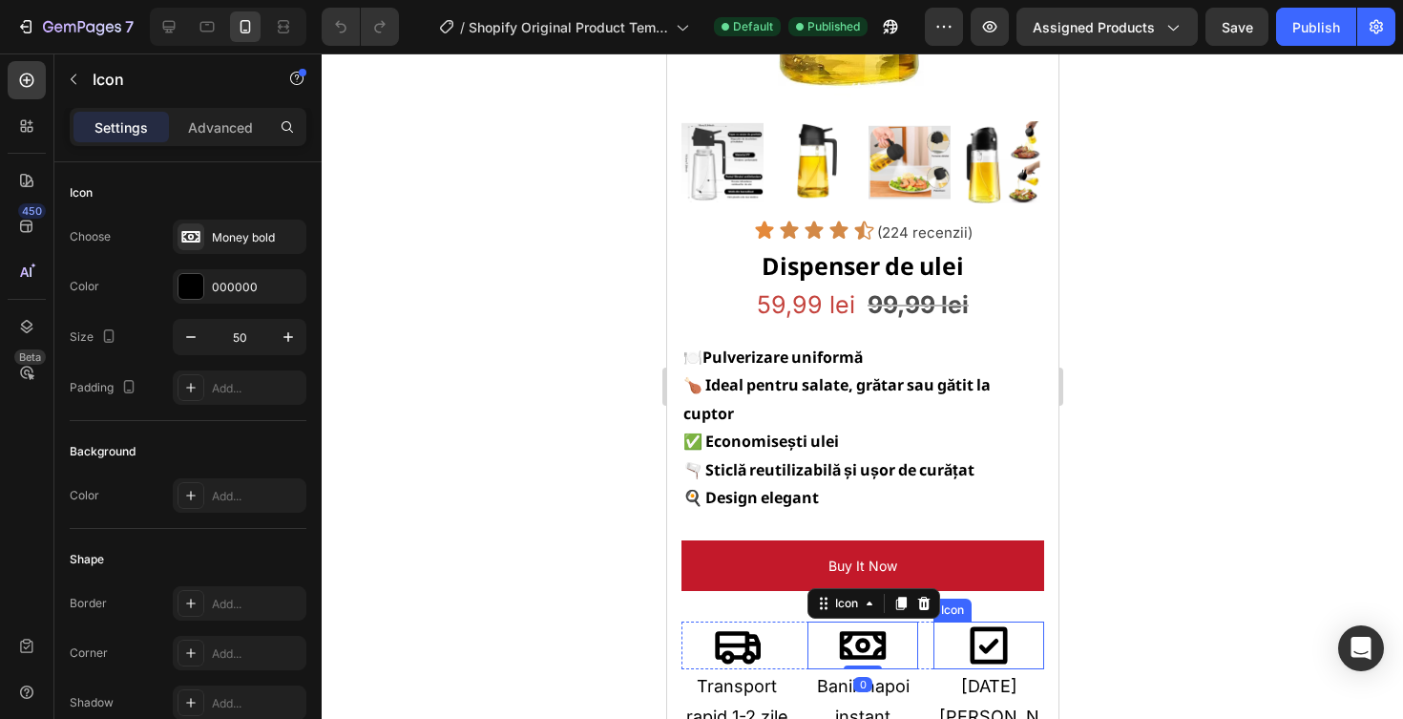
click at [964, 632] on icon at bounding box center [988, 645] width 48 height 48
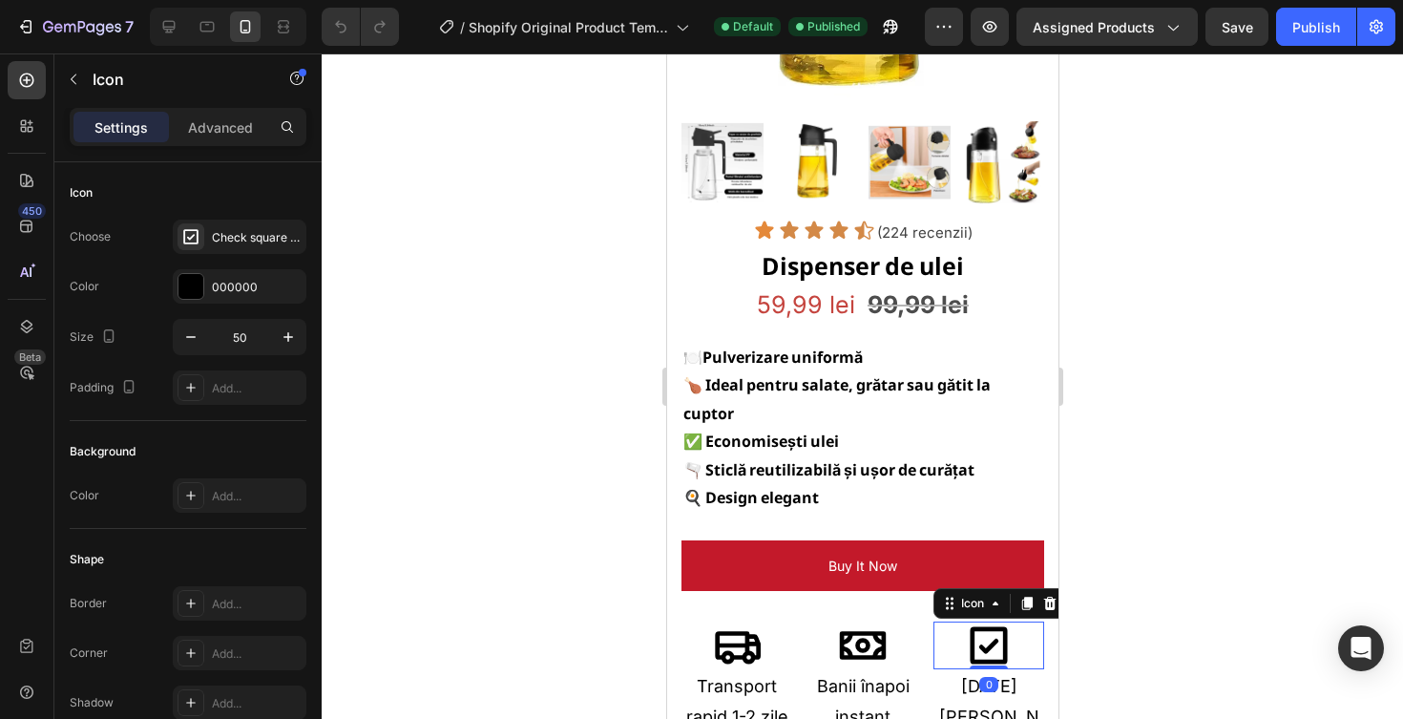
scroll to position [531, 0]
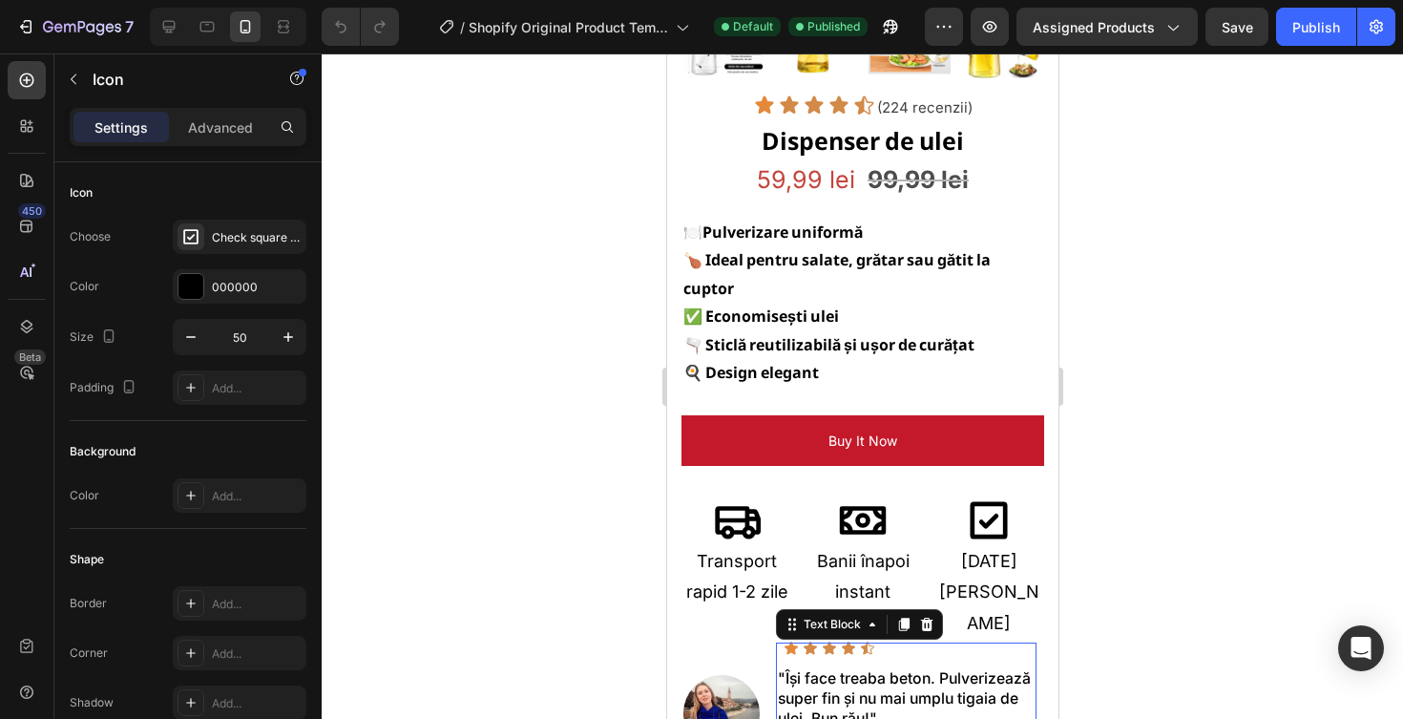
click at [963, 654] on p at bounding box center [905, 664] width 257 height 20
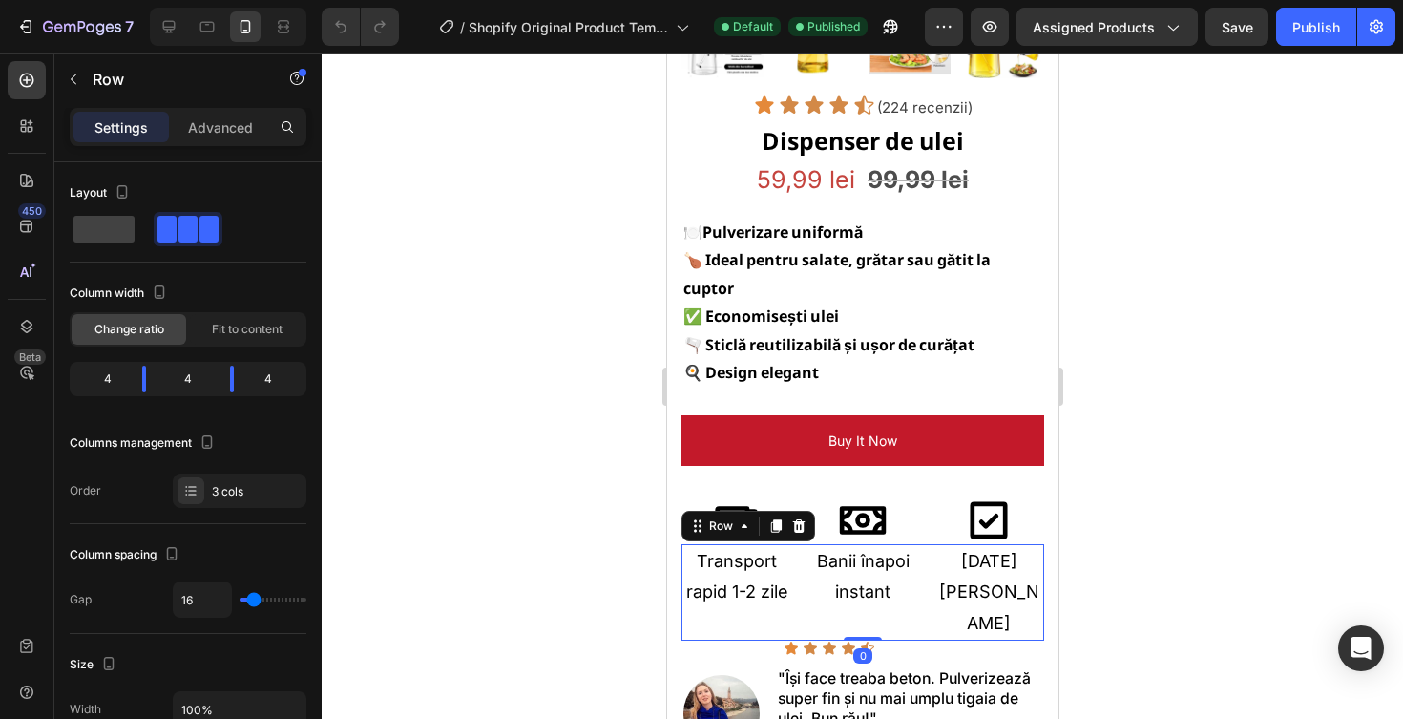
click at [978, 605] on div "[DATE] Zile Garanție Text Block" at bounding box center [988, 592] width 111 height 96
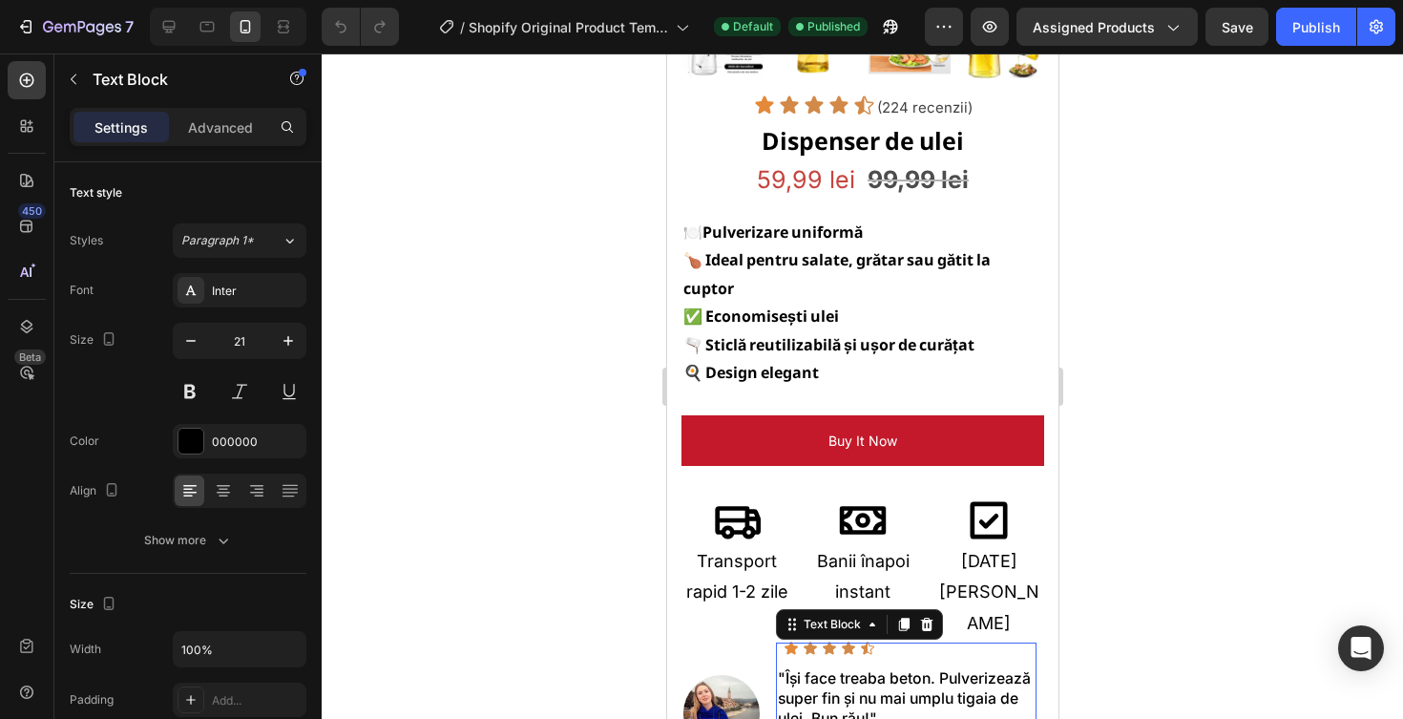
click at [957, 654] on p at bounding box center [905, 664] width 257 height 20
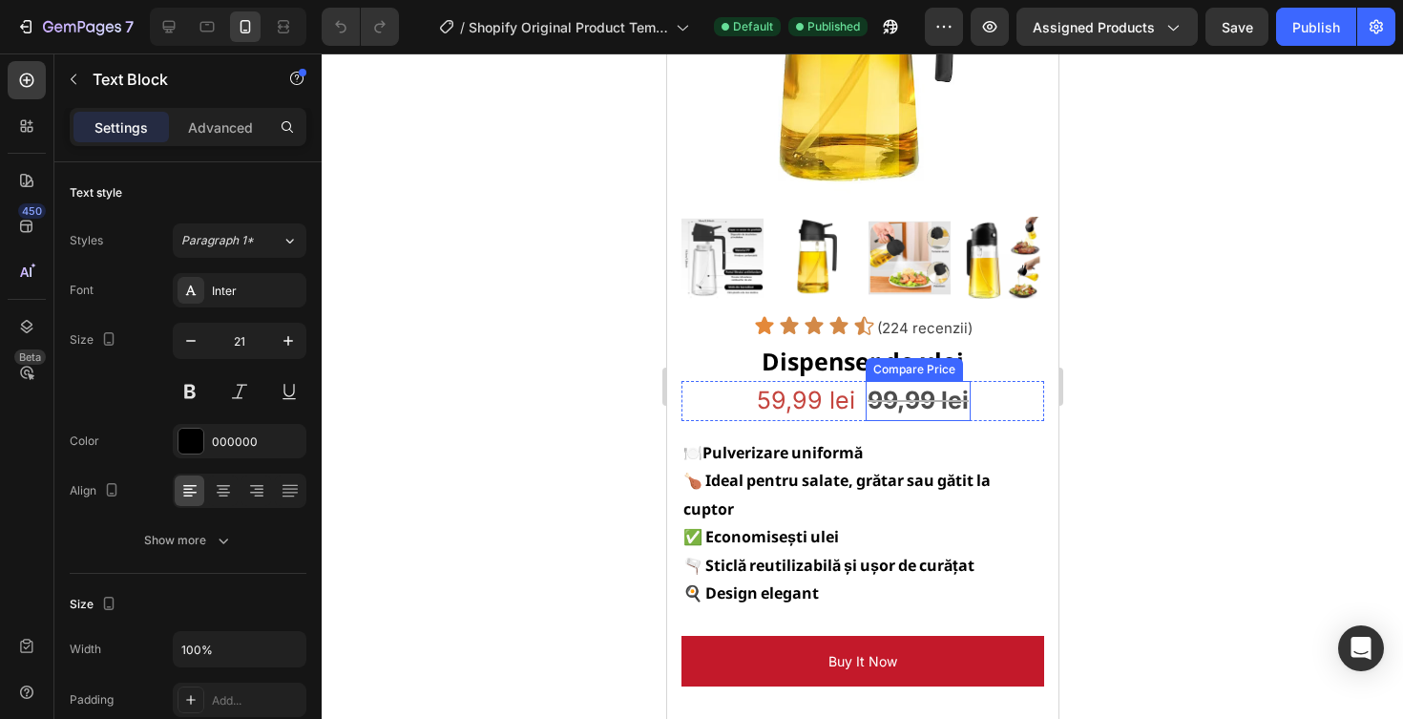
scroll to position [0, 0]
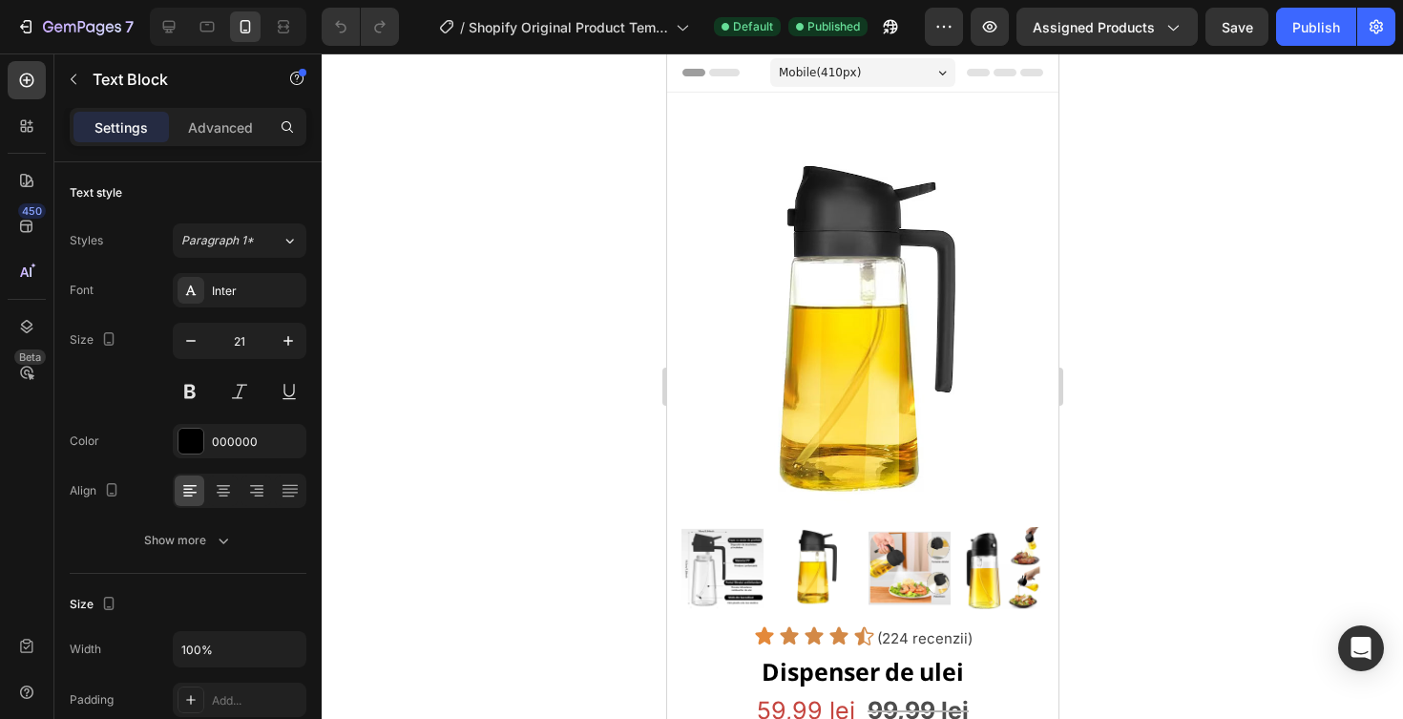
click at [912, 60] on div "Mobile ( 410 px)" at bounding box center [861, 72] width 185 height 29
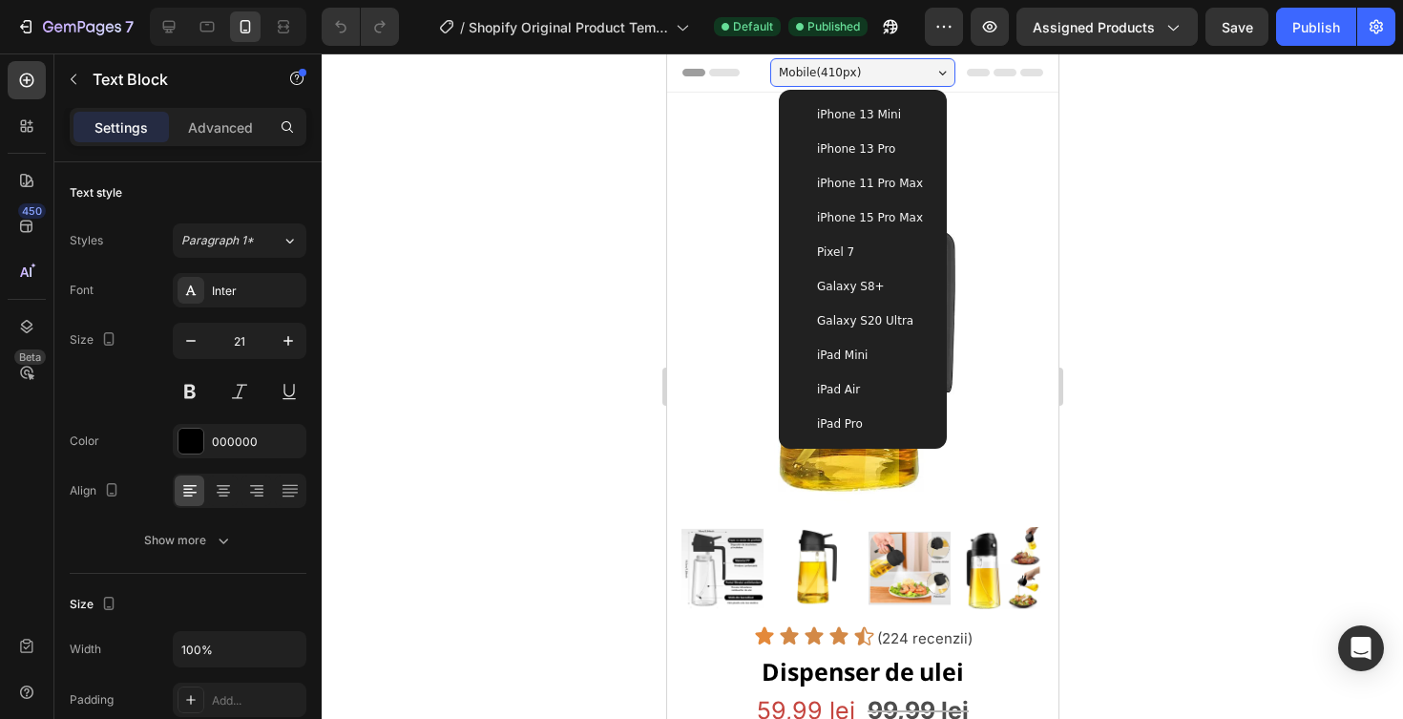
click at [882, 215] on span "iPhone 15 Pro Max" at bounding box center [869, 217] width 106 height 19
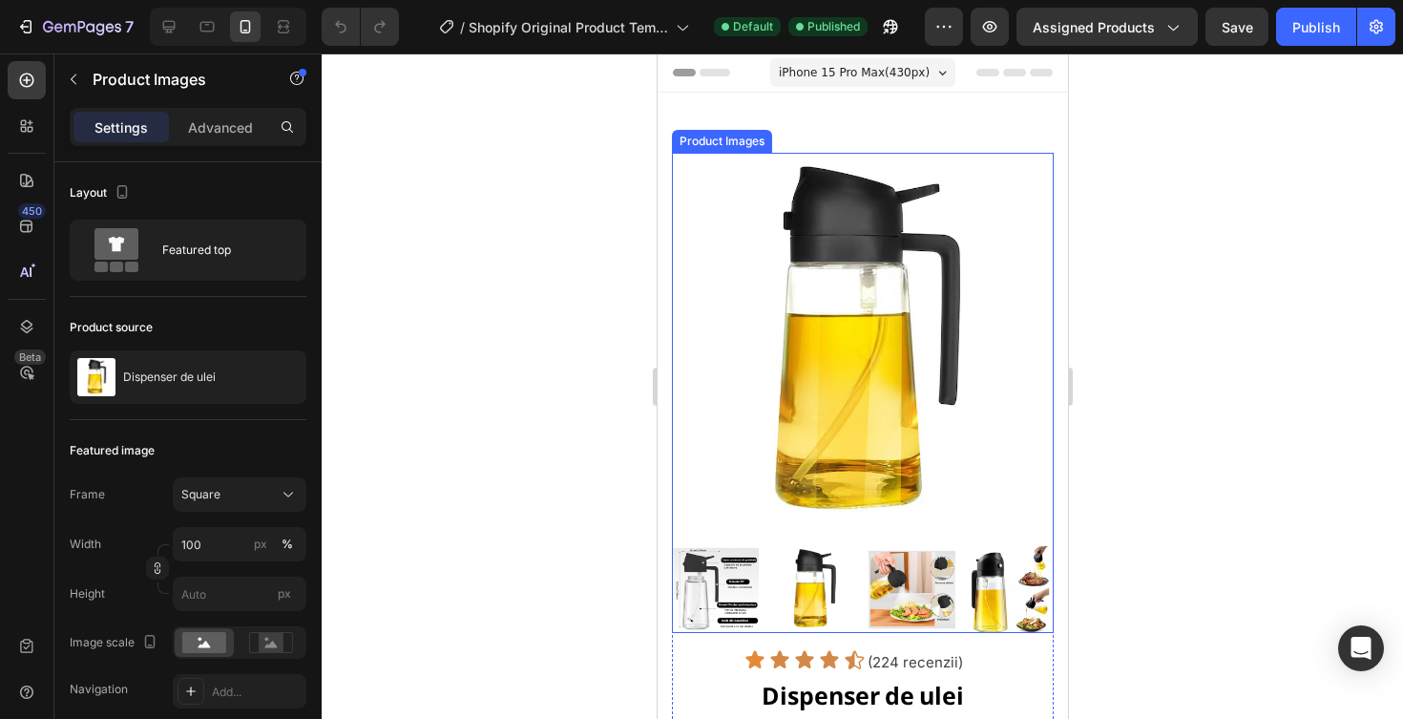
click at [1019, 314] on img at bounding box center [862, 344] width 382 height 382
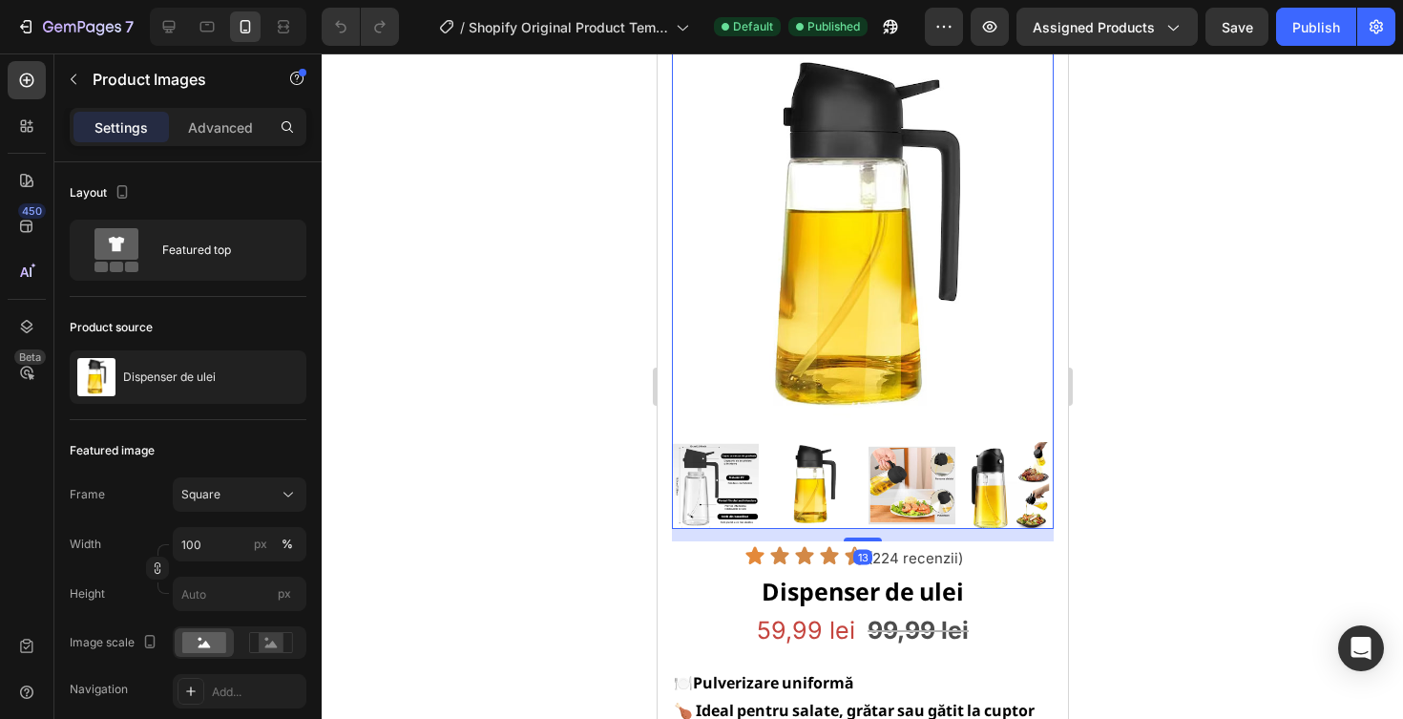
scroll to position [197, 0]
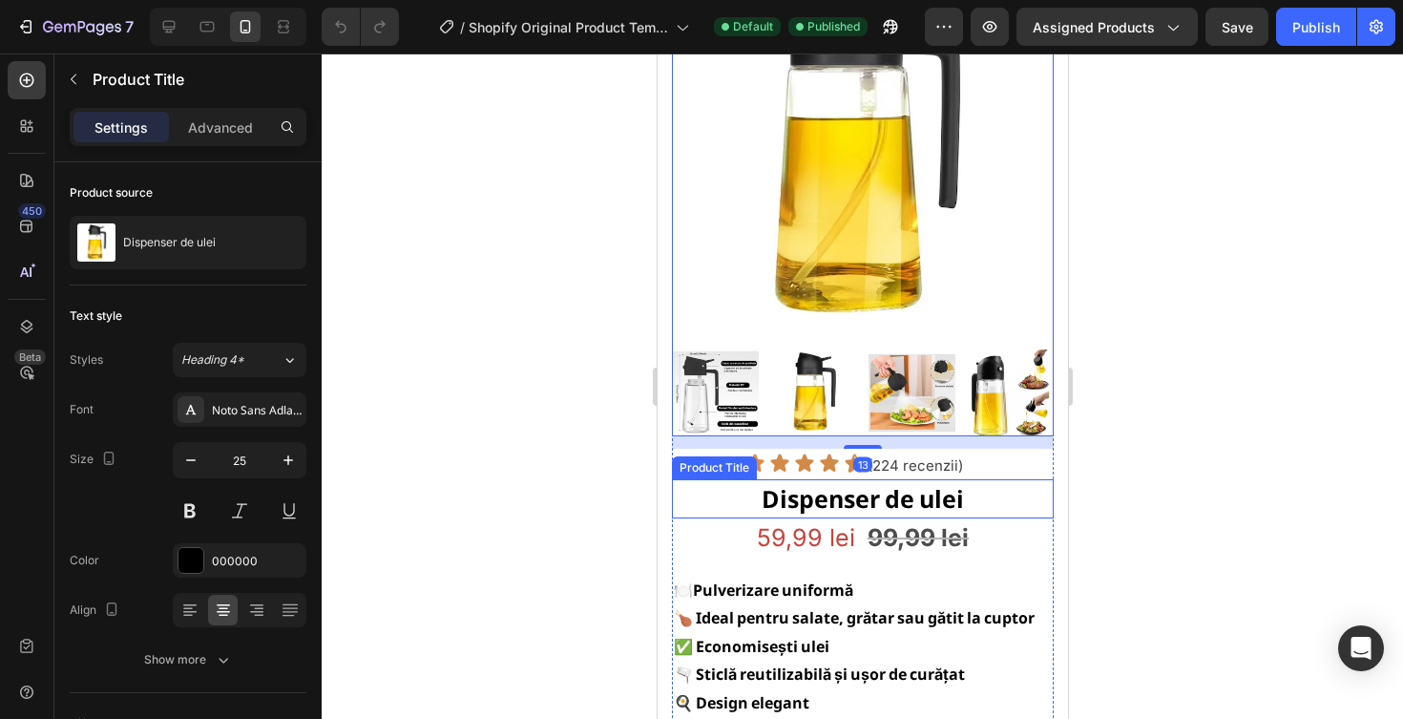
click at [956, 483] on h2 "Dispenser de ulei" at bounding box center [862, 499] width 382 height 40
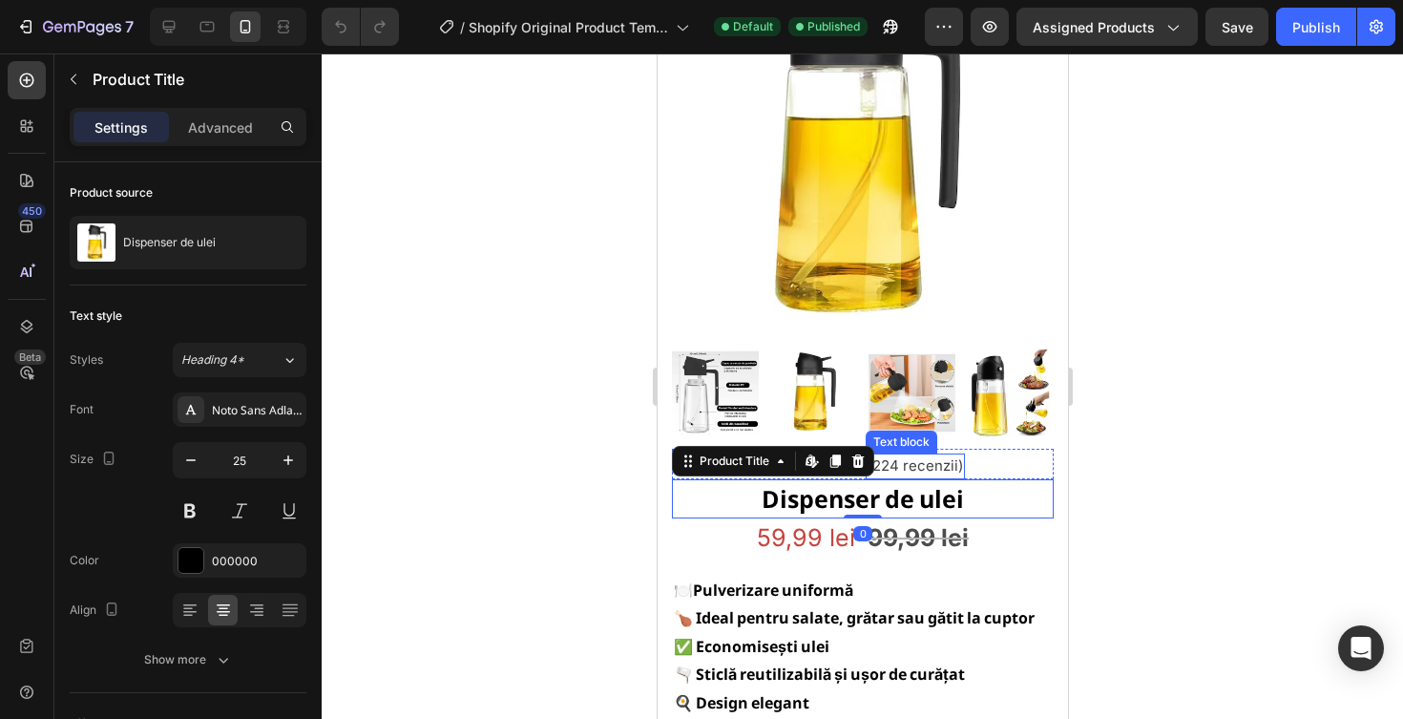
click at [957, 458] on p "(224 recenzii)" at bounding box center [914, 466] width 95 height 22
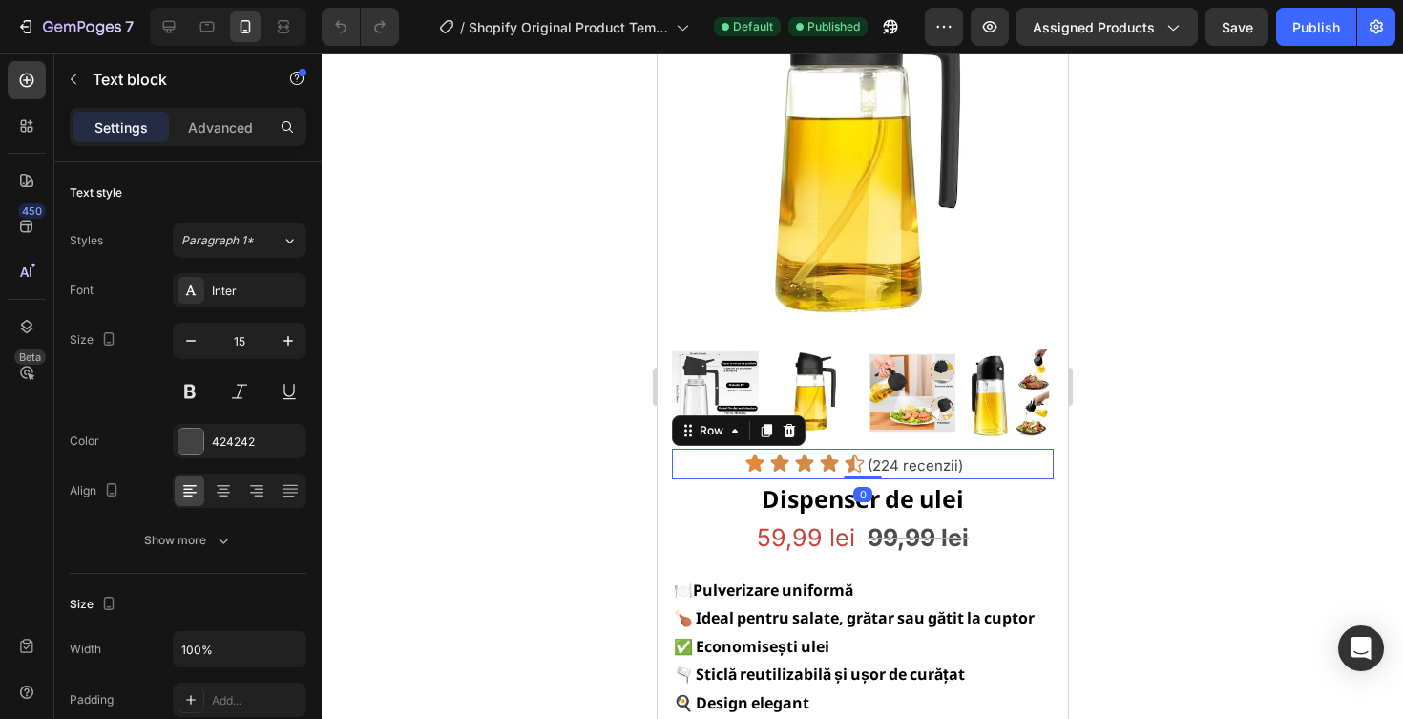
click at [1015, 468] on div "Icon Icon Icon Icon Icon Icon List (224 recenzii) Text block Row 0" at bounding box center [862, 464] width 382 height 31
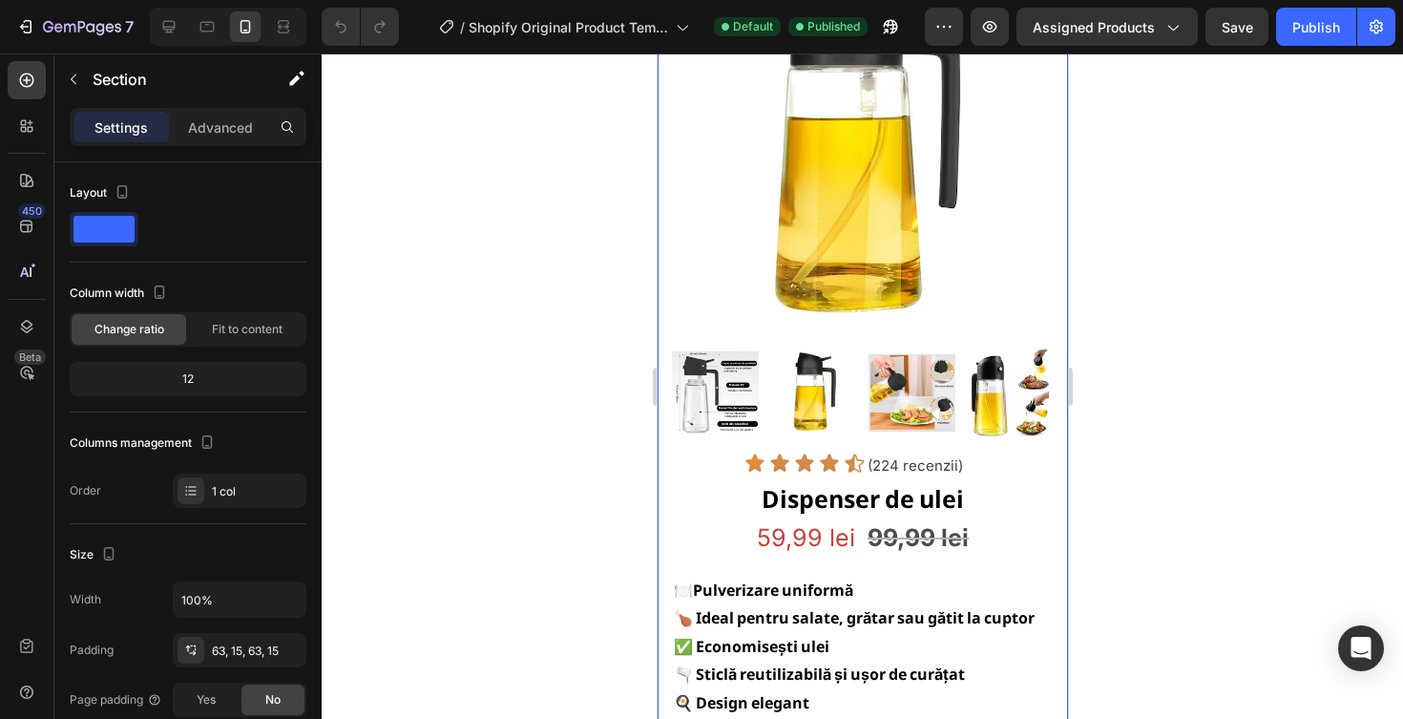
click at [1051, 443] on div "Product Images Icon Icon Icon Icon Icon Icon List (224 recenzii) Text block Row" at bounding box center [862, 217] width 382 height 523
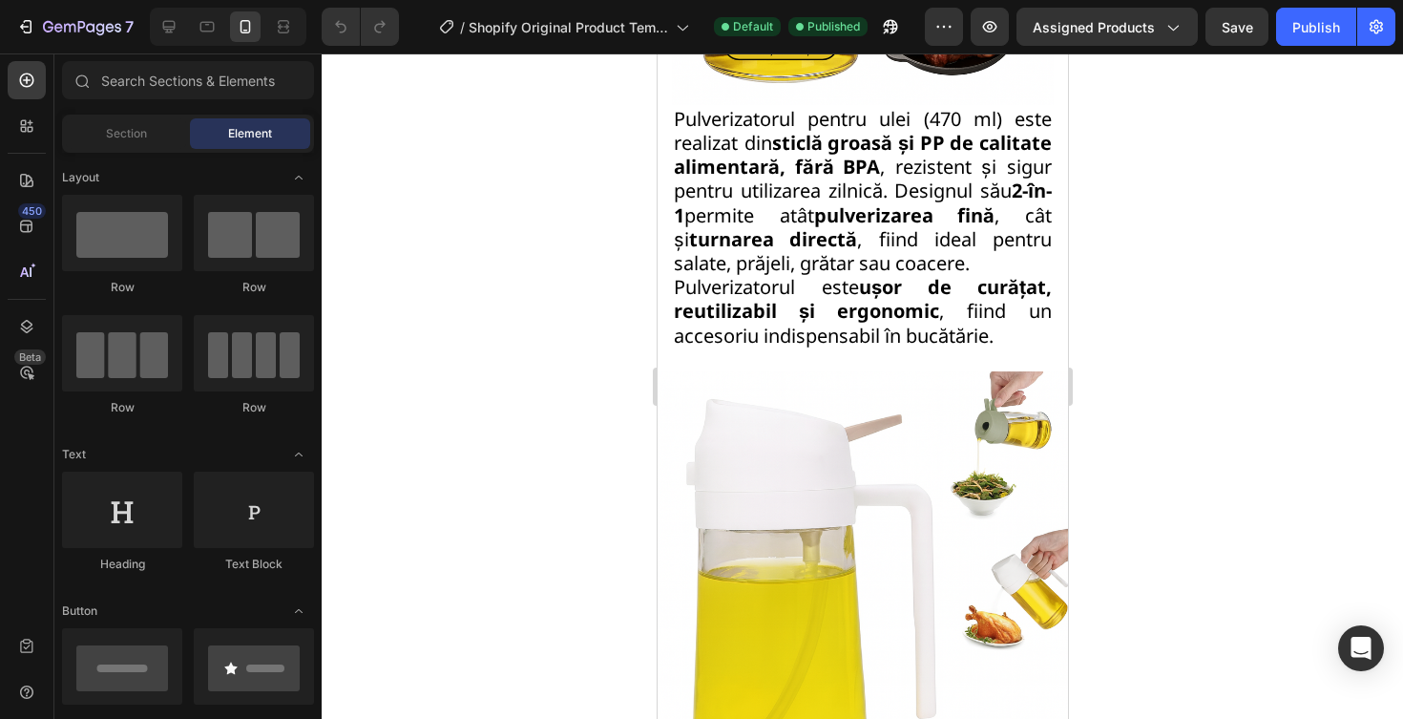
scroll to position [0, 0]
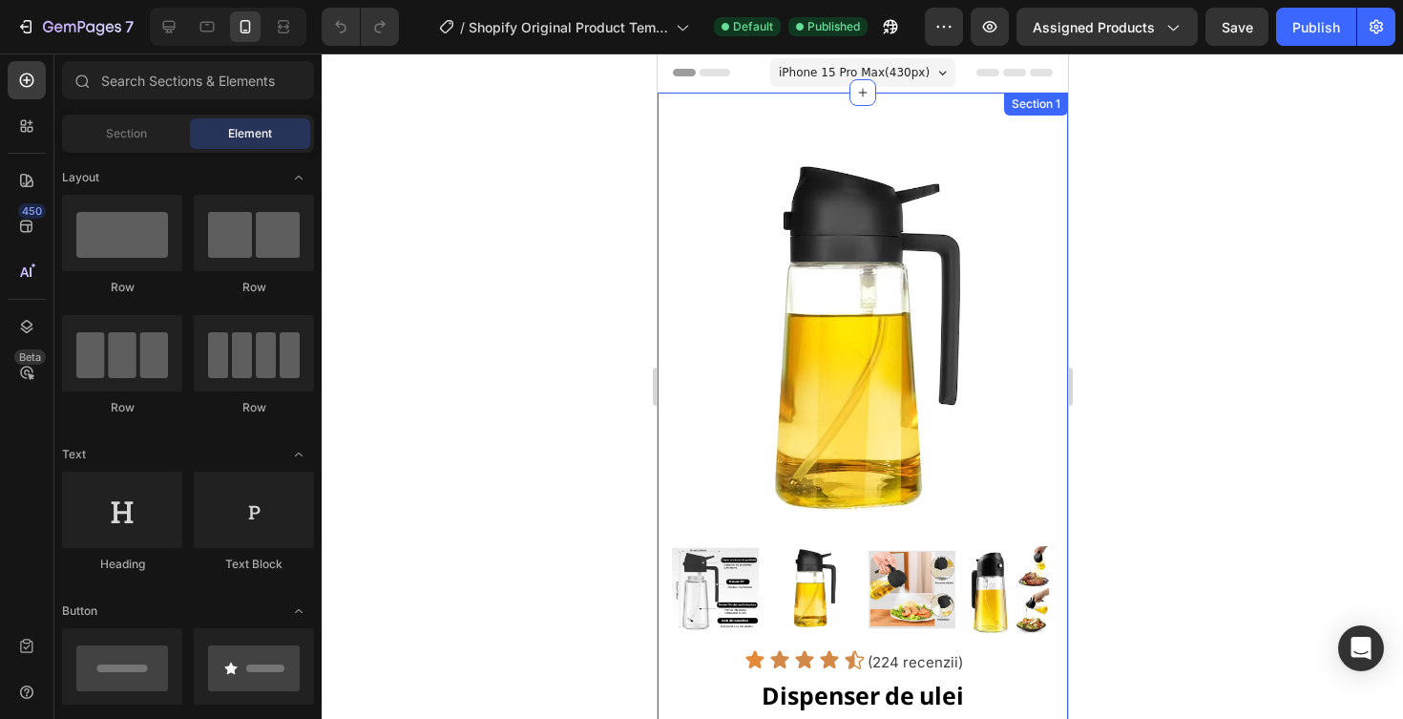
click at [971, 233] on img at bounding box center [862, 344] width 382 height 382
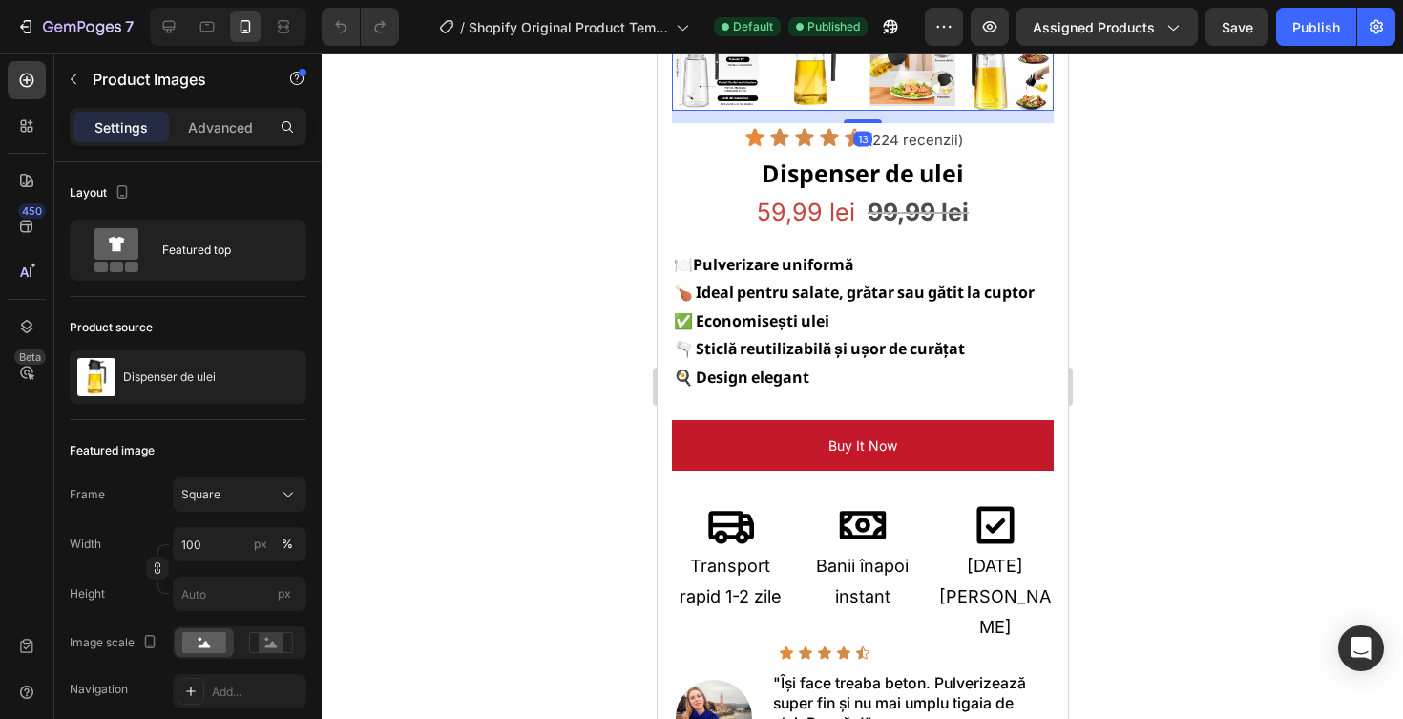
scroll to position [520, 0]
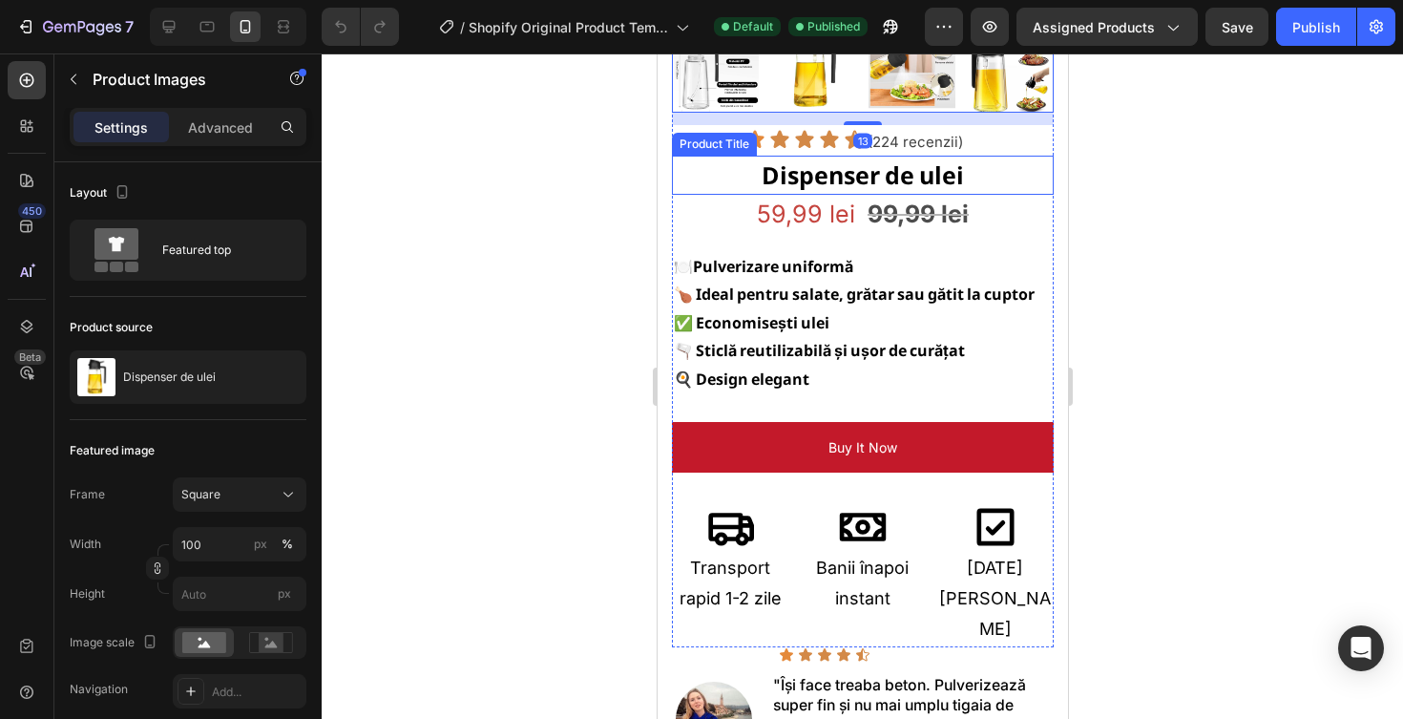
click at [982, 179] on h2 "Dispenser de ulei" at bounding box center [862, 176] width 382 height 40
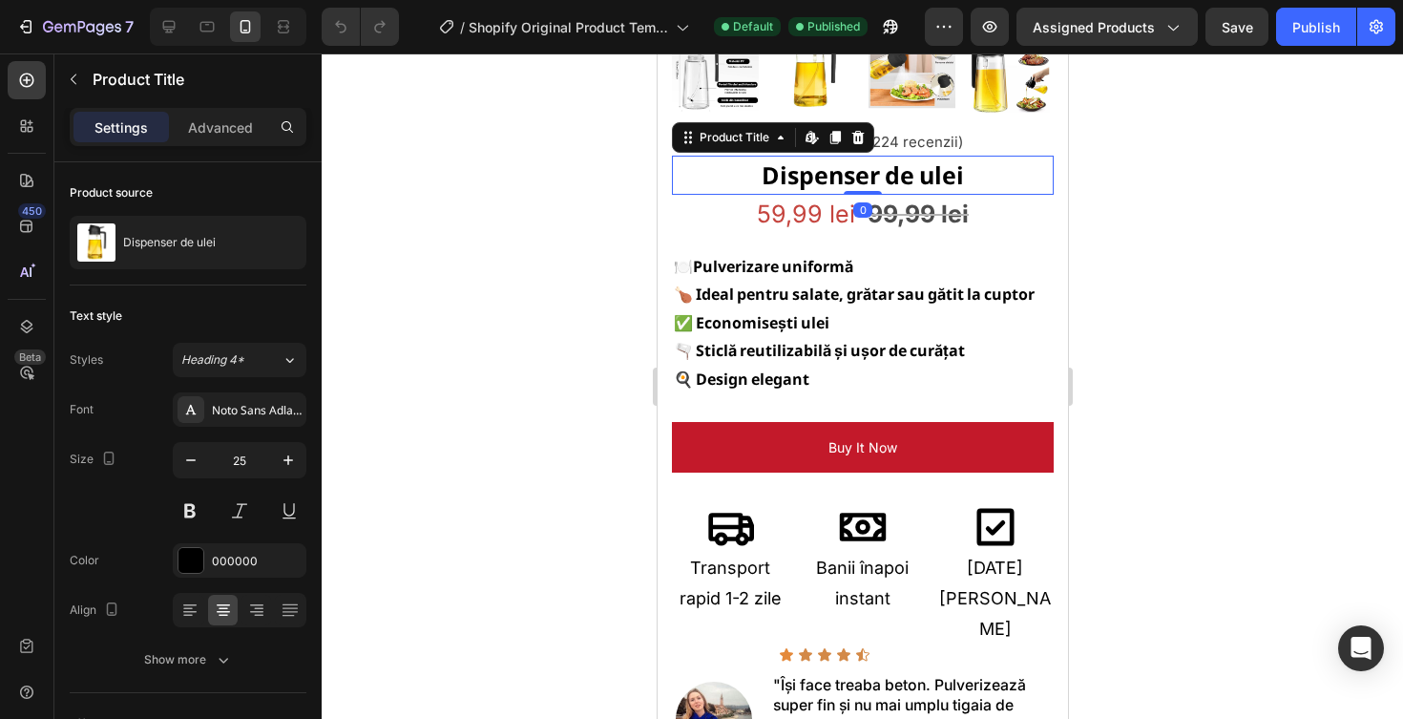
click at [981, 158] on h2 "Dispenser de ulei" at bounding box center [862, 176] width 382 height 40
click at [957, 257] on p "🍽️ Pulverizare uniformă" at bounding box center [862, 266] width 378 height 29
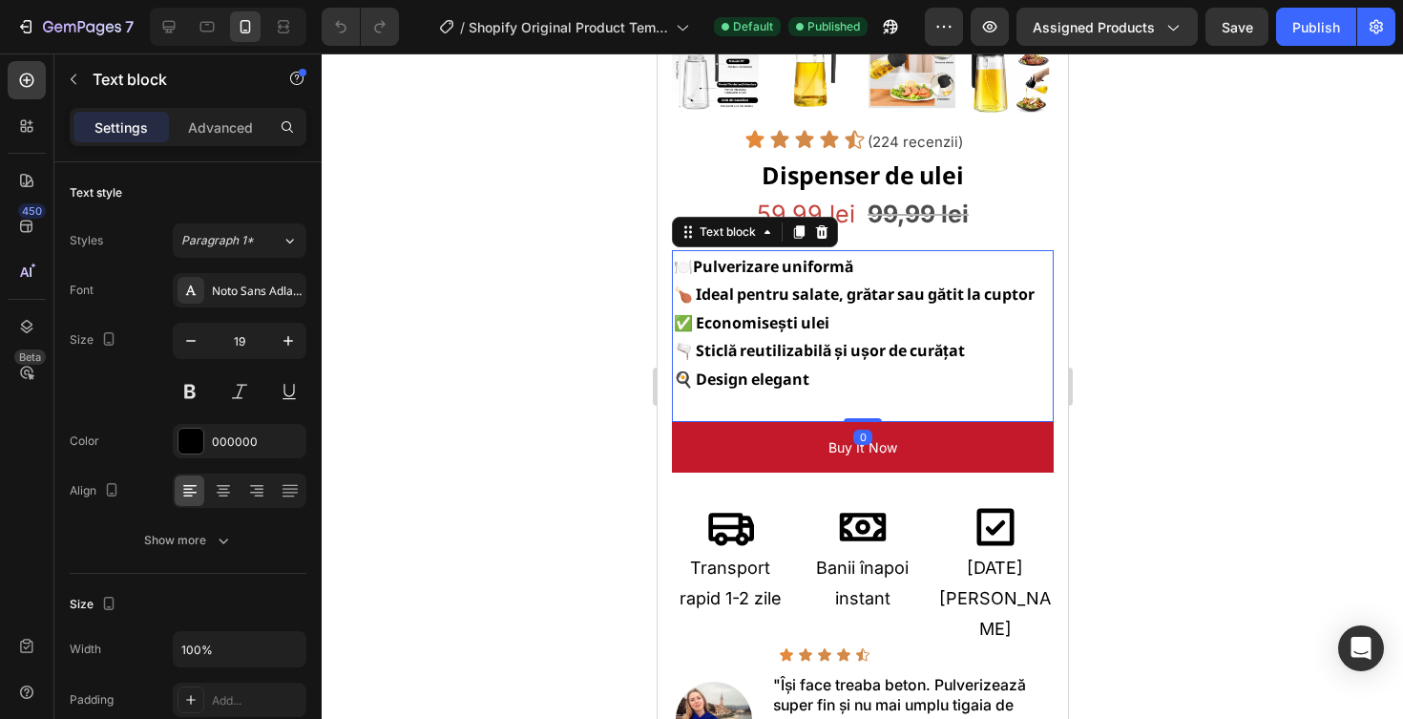
click at [950, 313] on p "✅ Economisești ulei" at bounding box center [862, 322] width 378 height 29
click at [921, 362] on p "🫗 Sticlă reutilizabilă și ușor de curățat" at bounding box center [862, 350] width 378 height 29
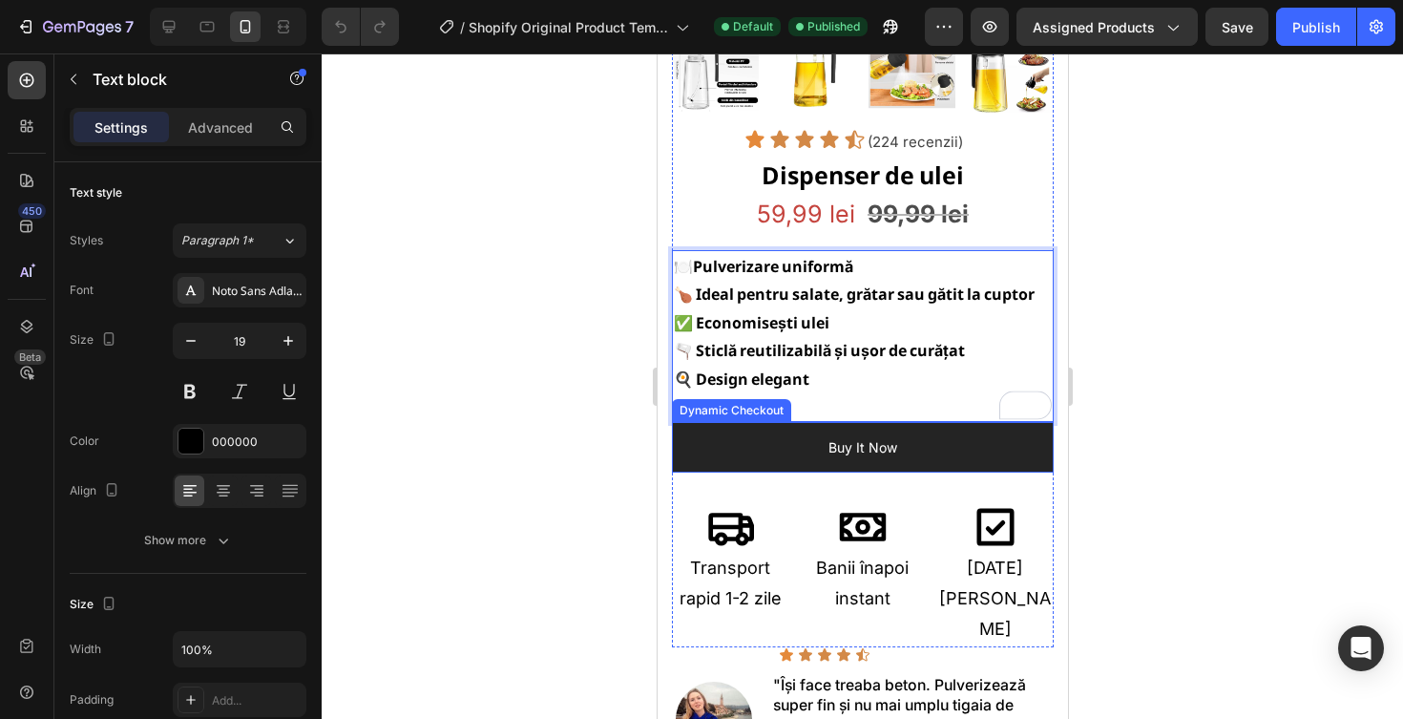
click at [937, 440] on button "Buy it now" at bounding box center [862, 447] width 382 height 51
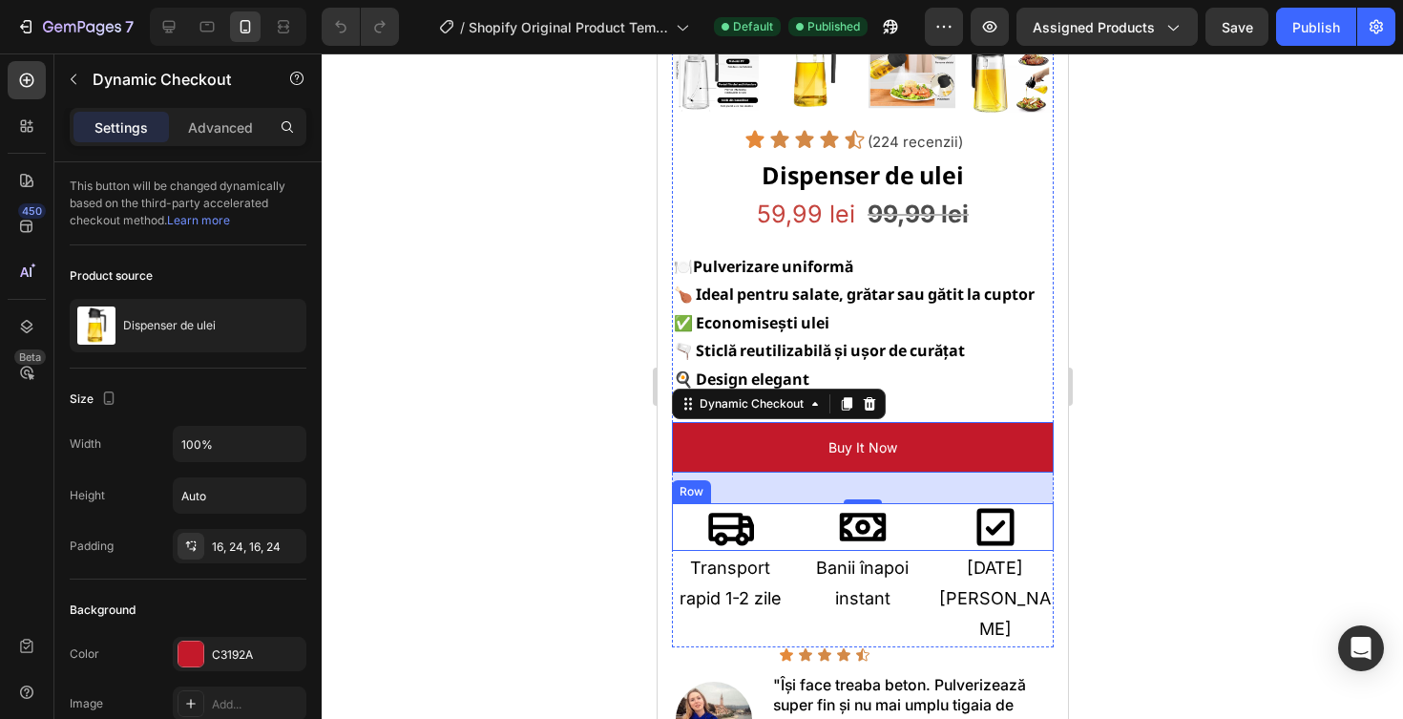
click at [928, 531] on div "Icon Icon Icon Row" at bounding box center [862, 527] width 382 height 48
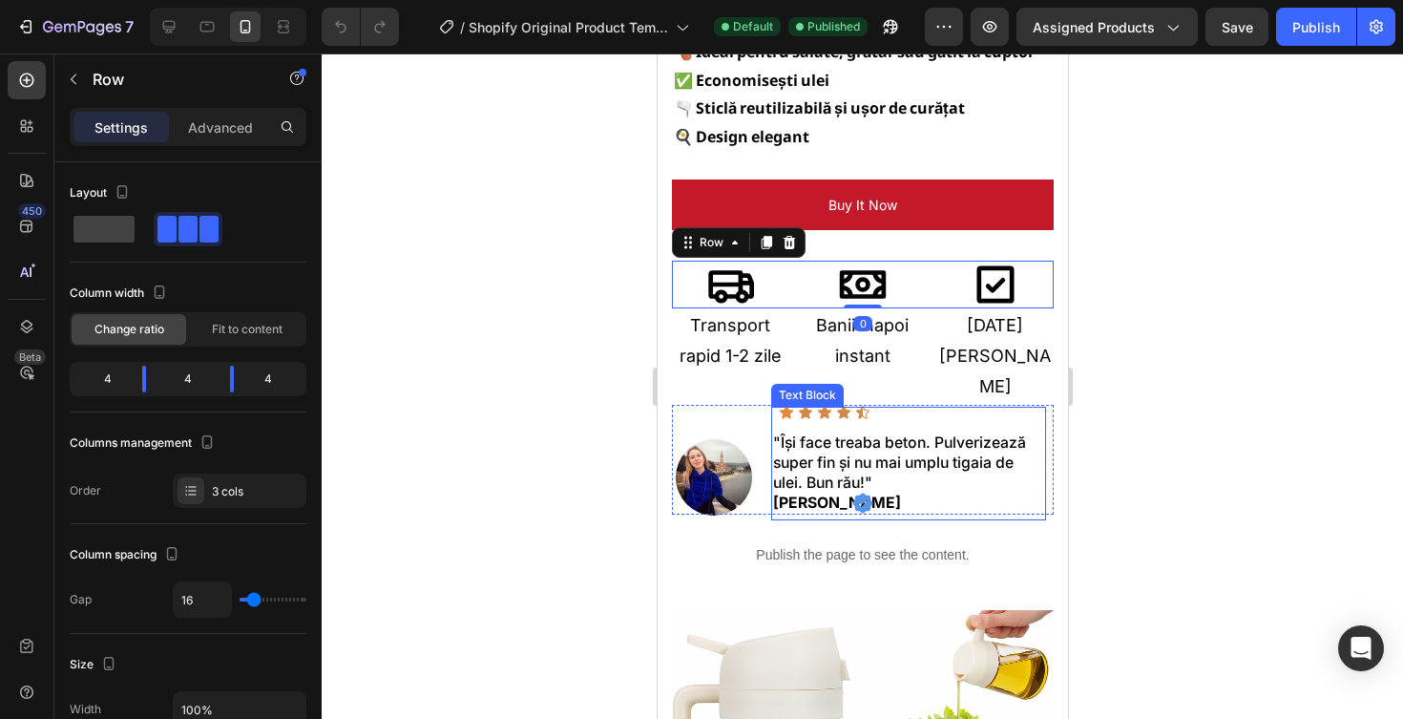
scroll to position [825, 0]
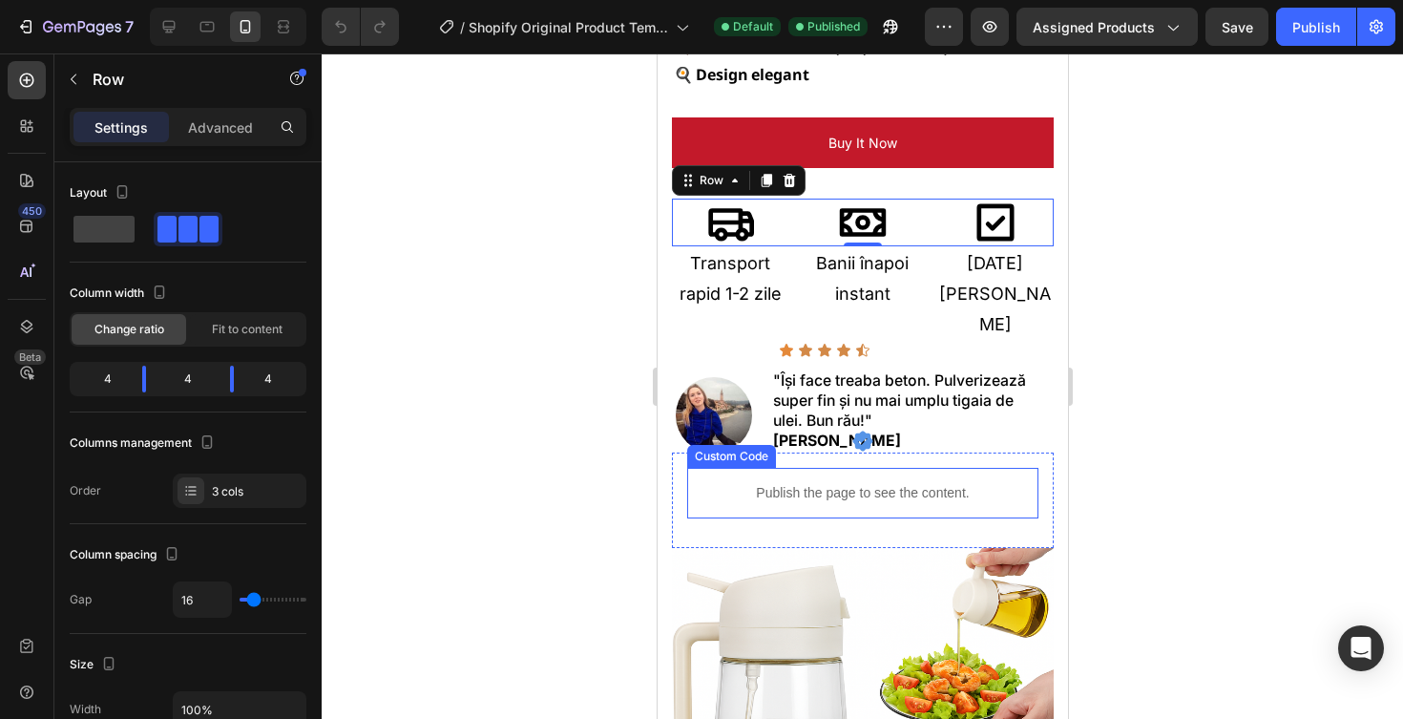
click at [943, 488] on p "Publish the page to see the content." at bounding box center [861, 493] width 351 height 20
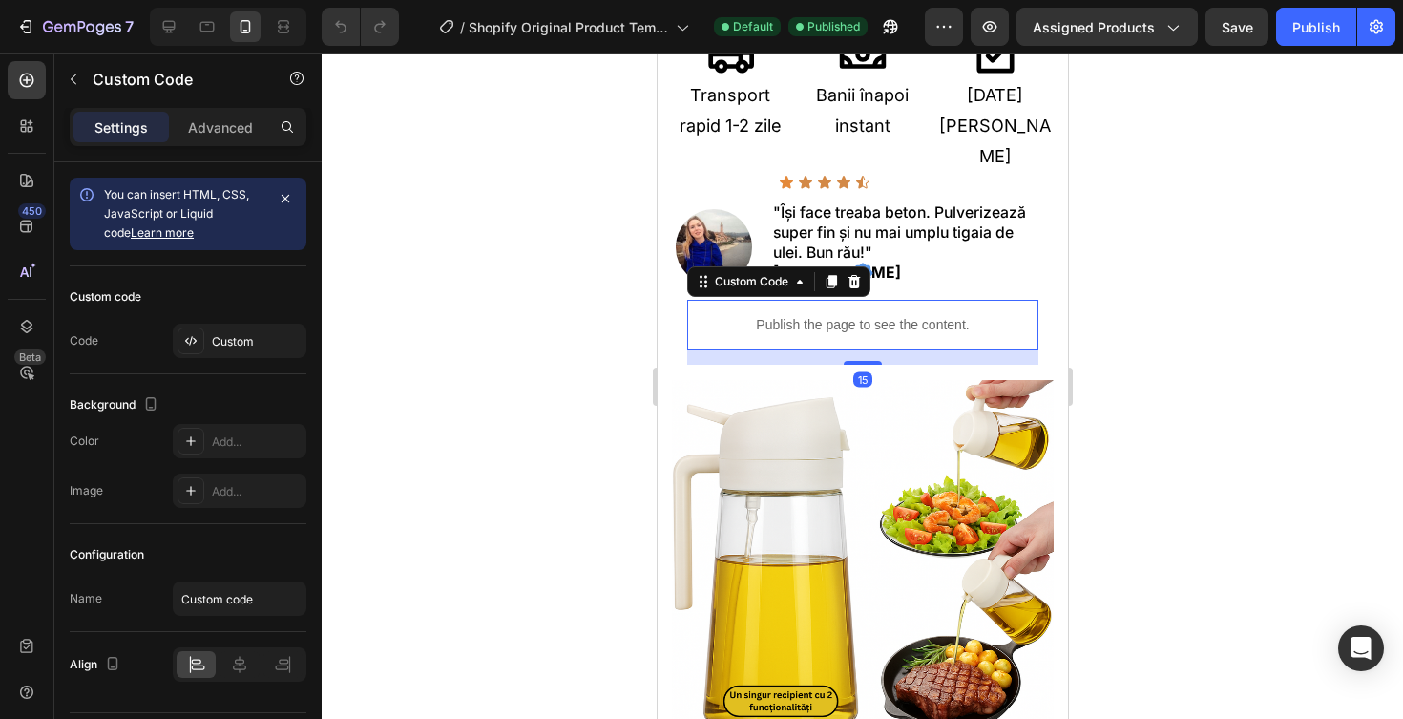
scroll to position [1026, 0]
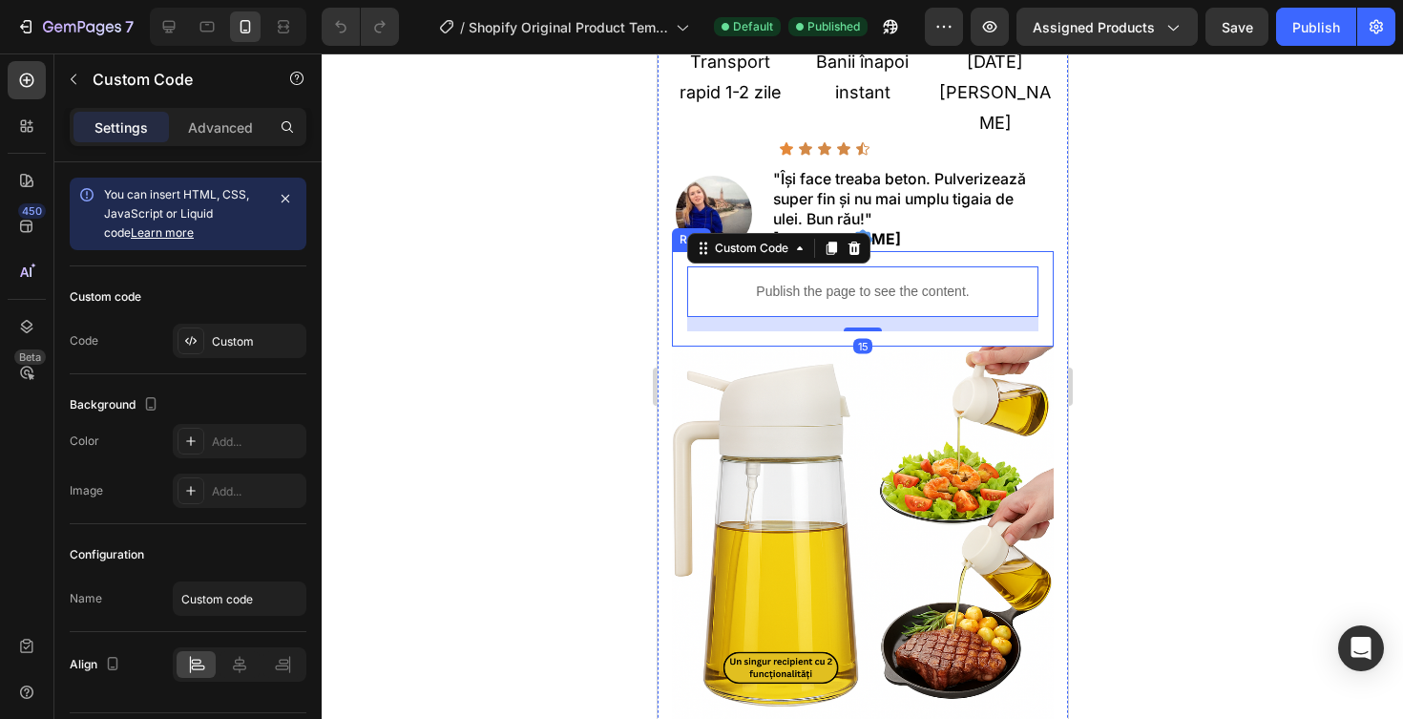
click at [1049, 278] on div "Publish the page to see the content. Custom Code 15 Row" at bounding box center [862, 298] width 382 height 95
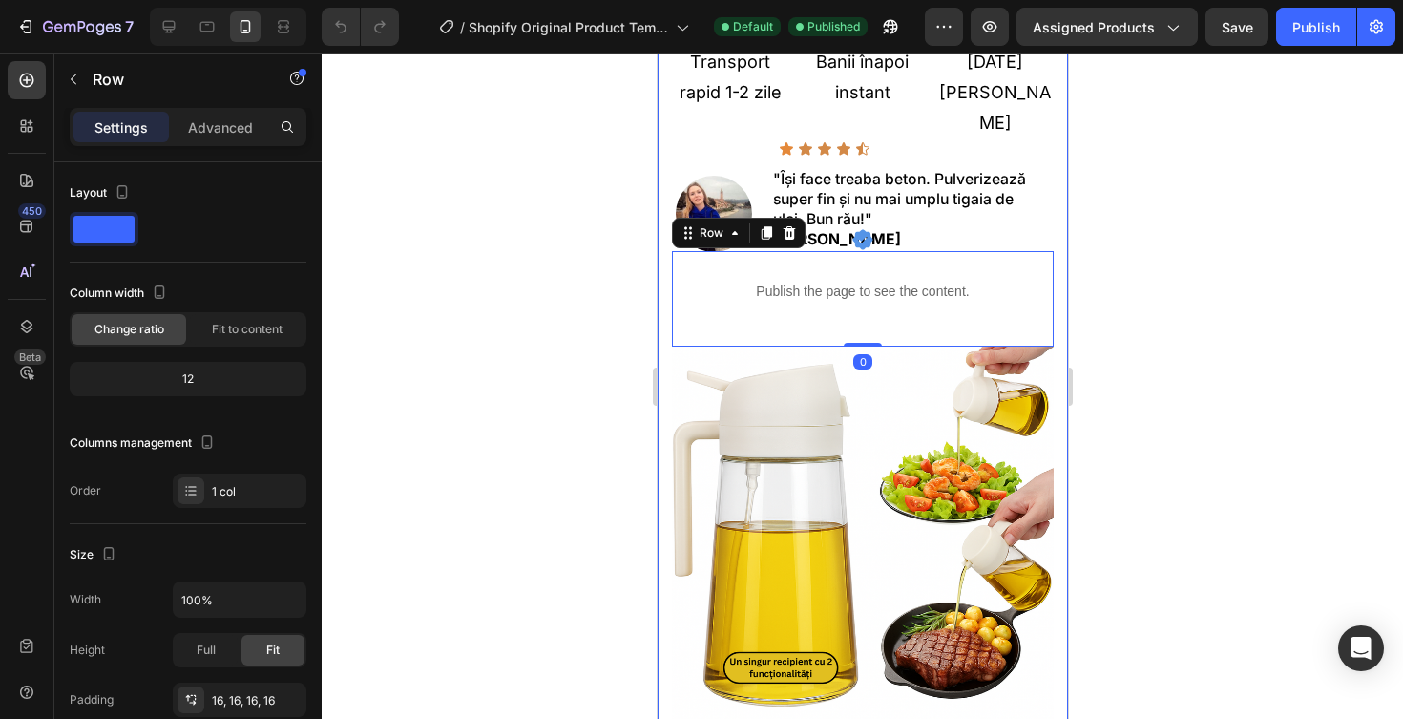
click at [1058, 276] on div "Product Images Icon Icon Icon Icon Icon Icon List (224 recenzii) Text block Row…" at bounding box center [862, 30] width 410 height 1928
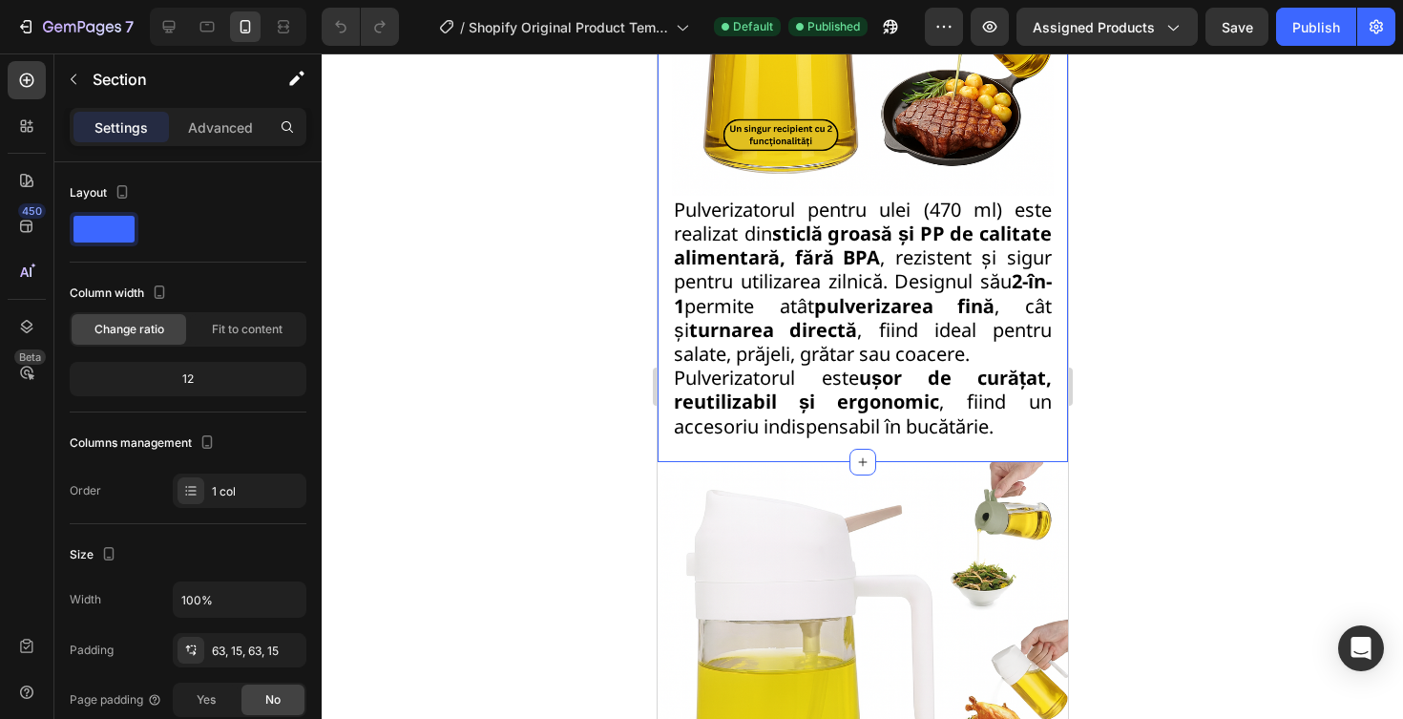
scroll to position [1560, 0]
click at [1015, 303] on span "Pulverizatorul pentru ulei (470 ml) este realizat din sticlă groasă și PP de ca…" at bounding box center [862, 281] width 378 height 170
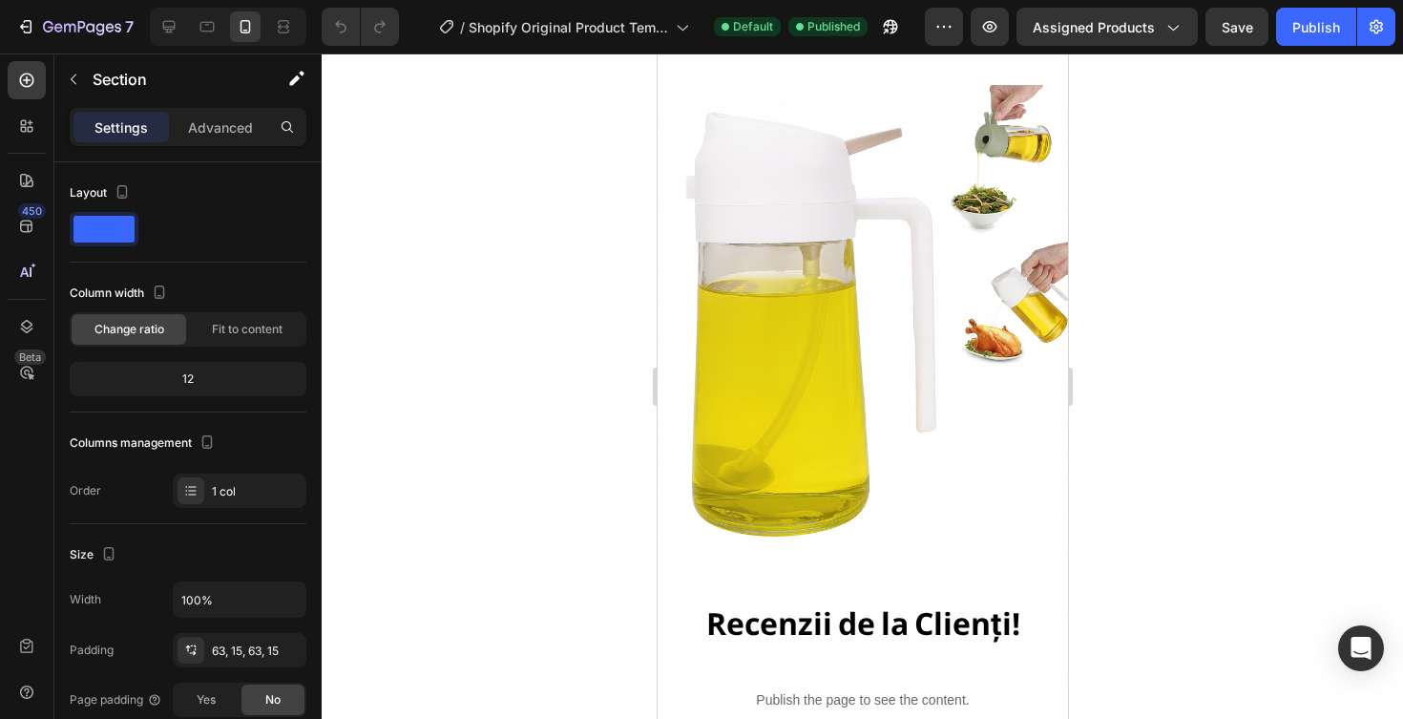
scroll to position [2060, 0]
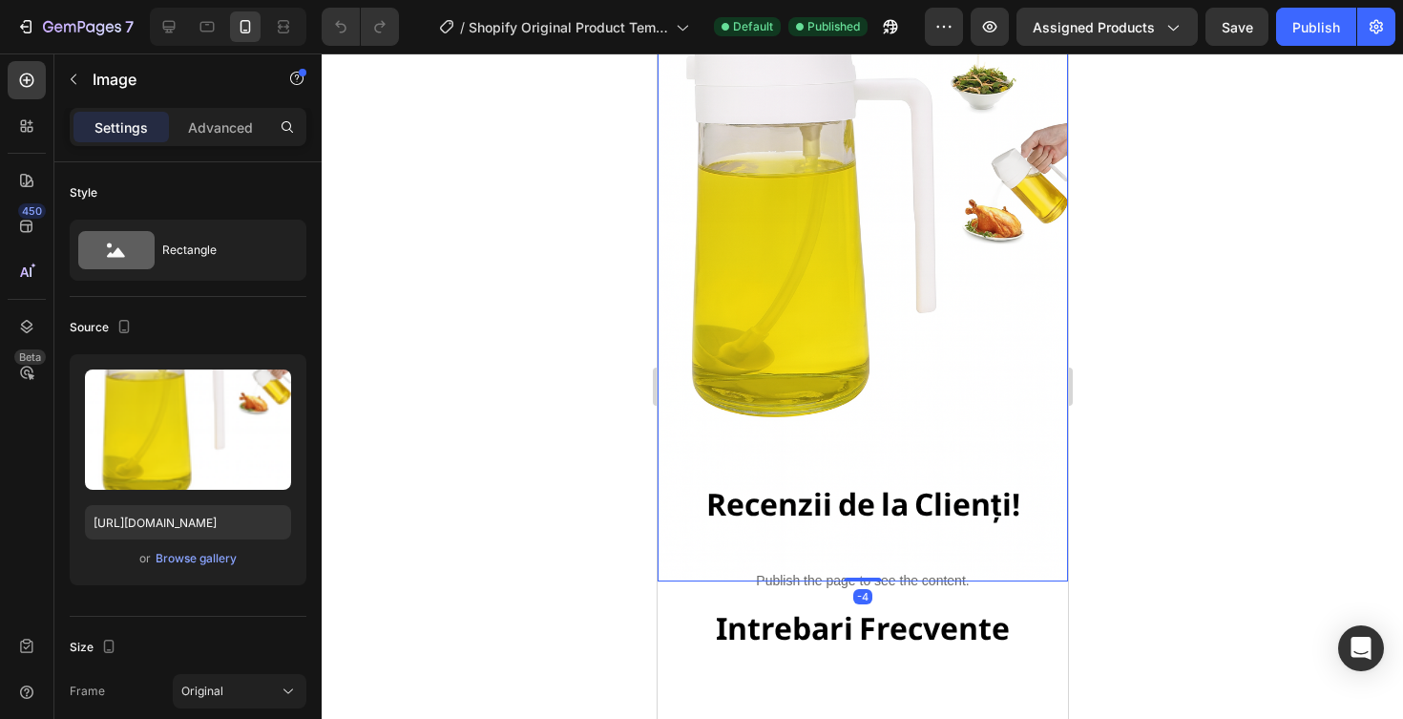
click at [1020, 453] on img at bounding box center [862, 274] width 410 height 616
click at [1022, 429] on img at bounding box center [862, 274] width 410 height 616
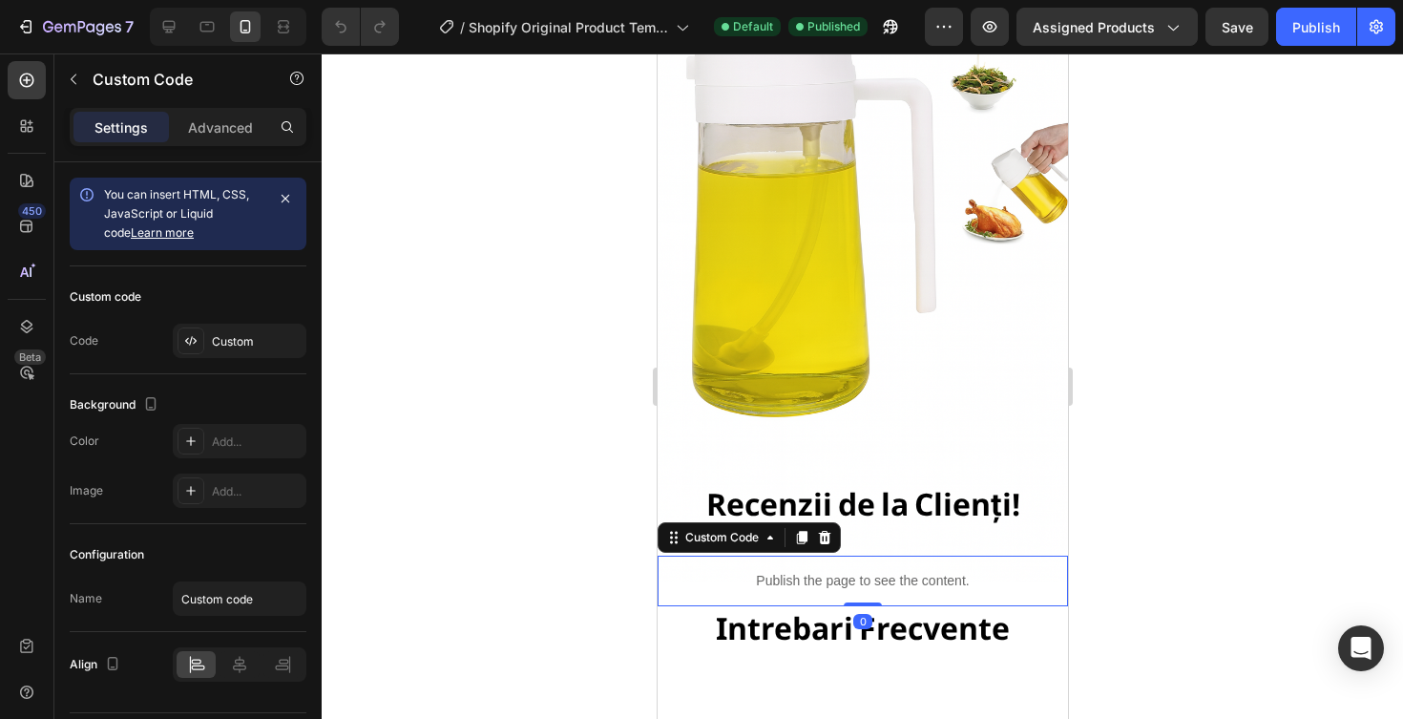
click at [980, 577] on p "Publish the page to see the content." at bounding box center [862, 581] width 410 height 20
click at [987, 517] on strong "Recenzii de la Clienți!" at bounding box center [862, 503] width 314 height 41
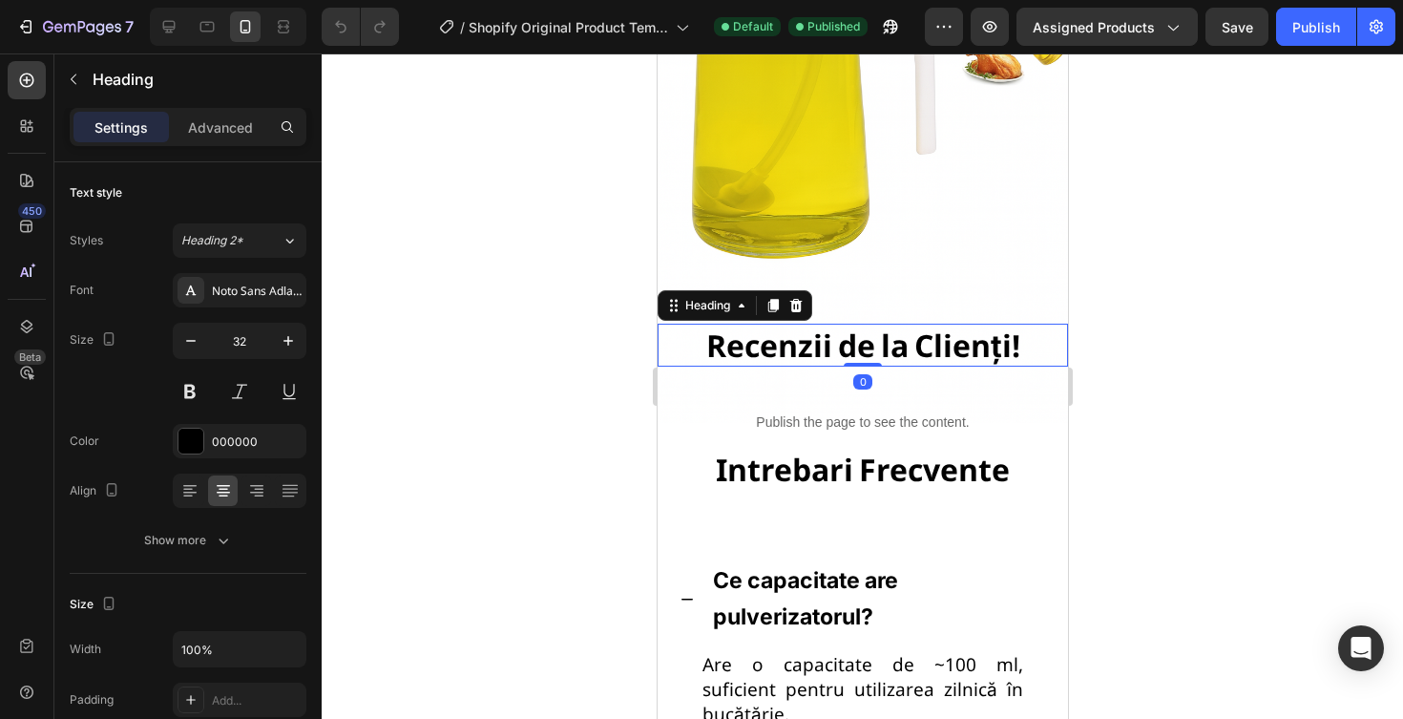
scroll to position [2227, 0]
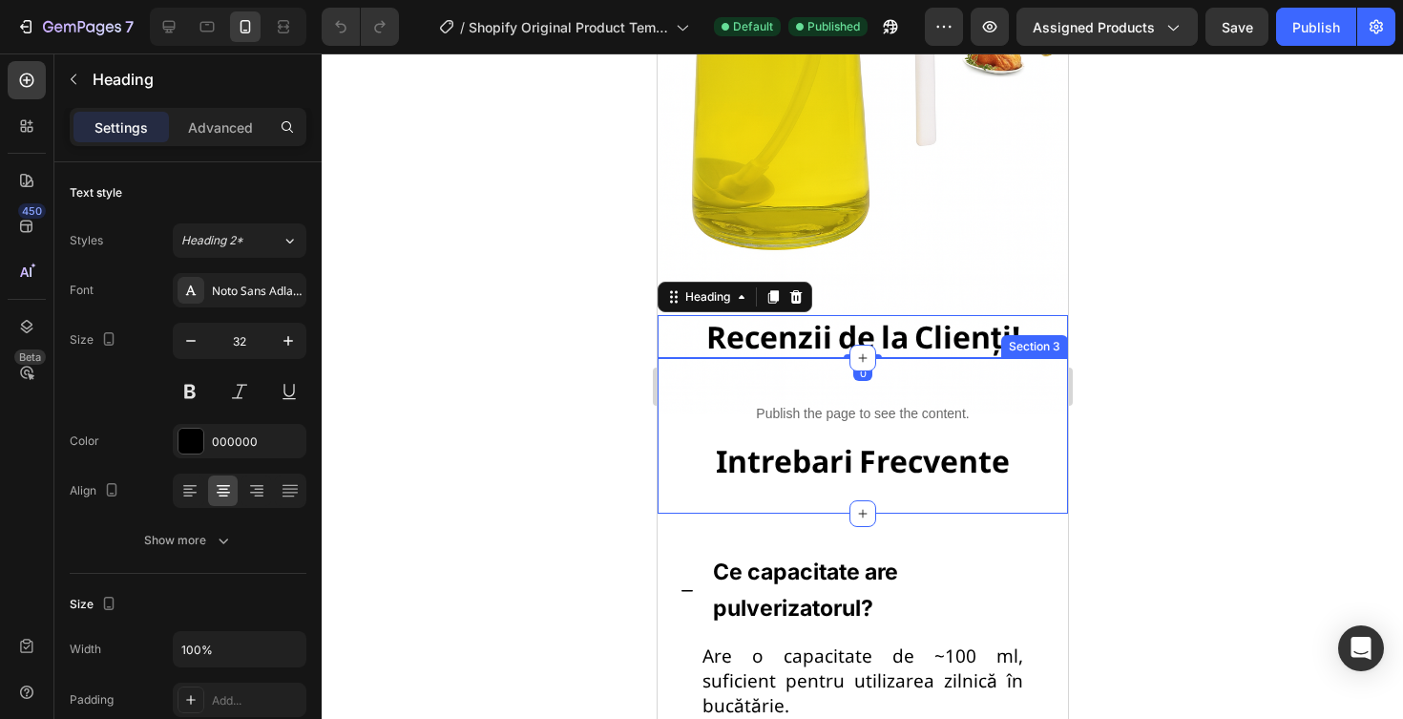
click at [987, 509] on div "Publish the page to see the content. Custom Code Intrebari Frecvente Heading Se…" at bounding box center [862, 436] width 410 height 156
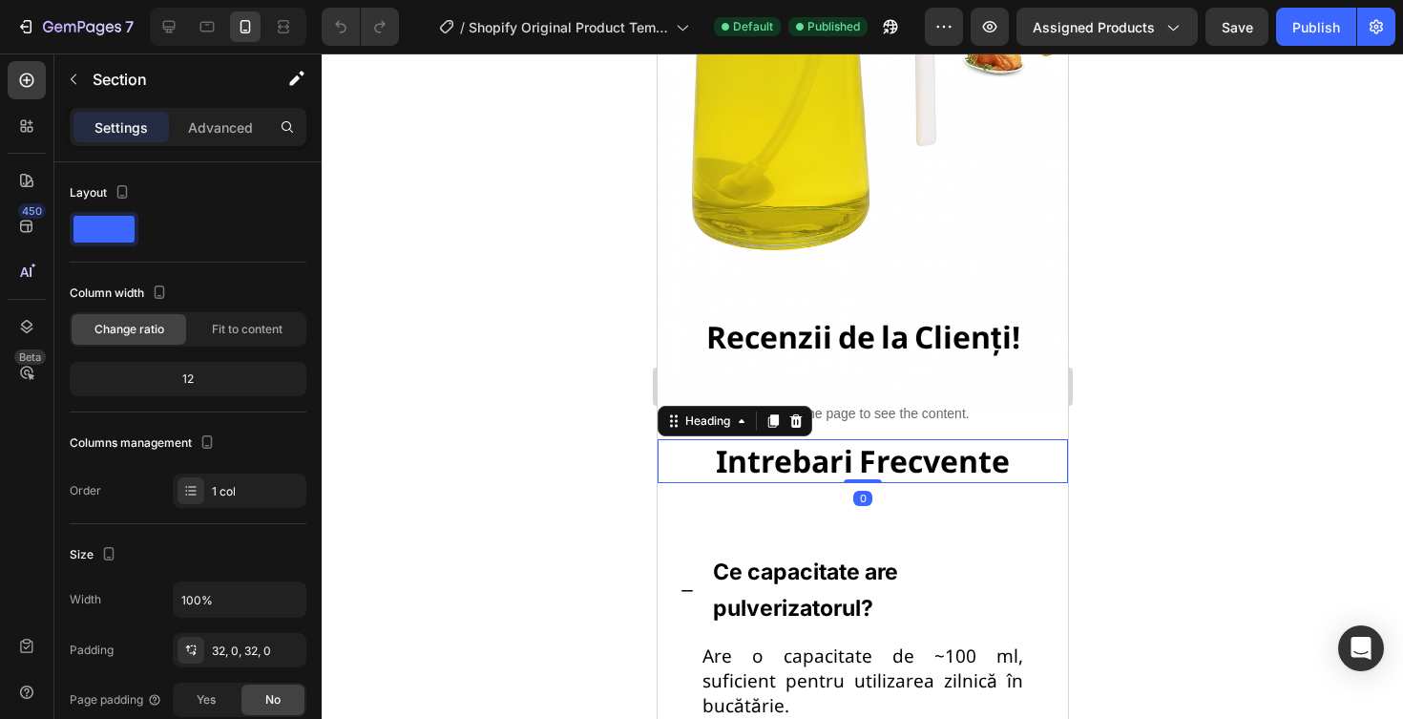
click at [989, 458] on h2 "Intrebari Frecvente" at bounding box center [862, 461] width 410 height 44
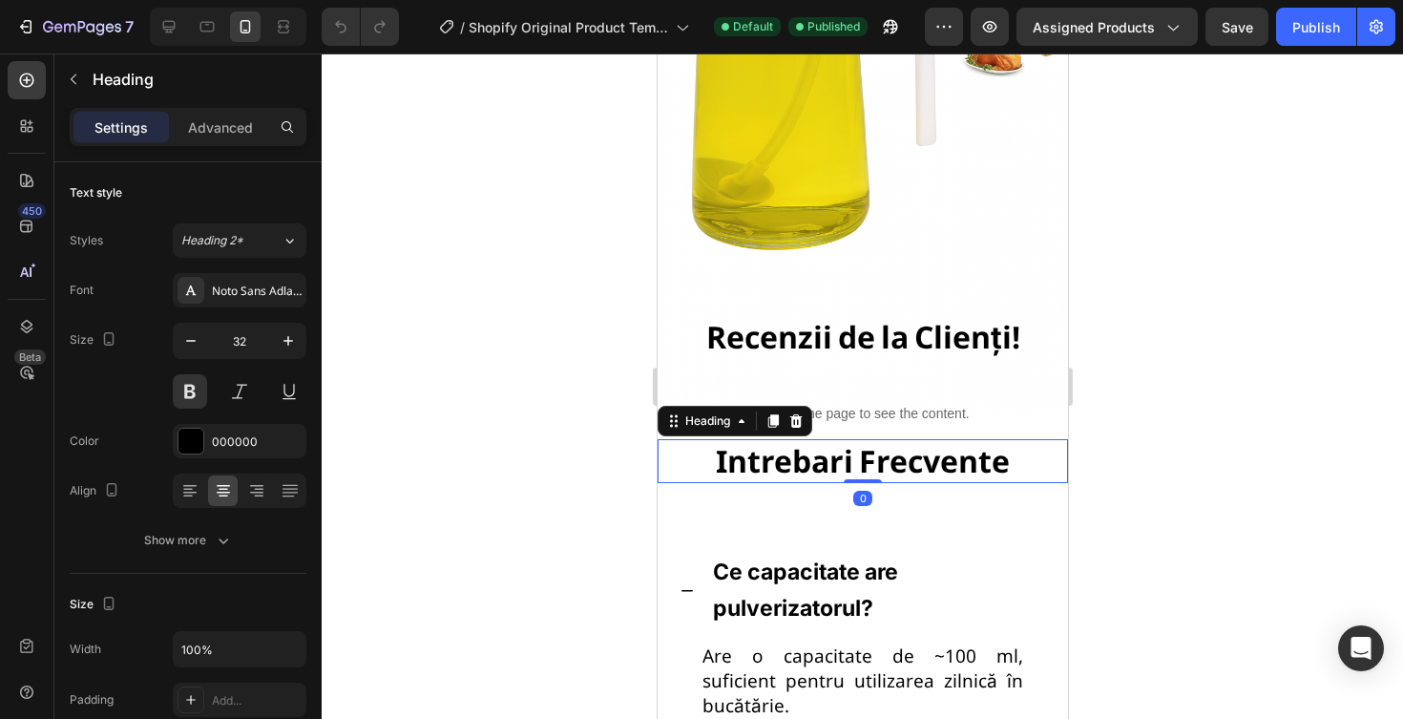
click at [989, 410] on p "Publish the page to see the content." at bounding box center [862, 414] width 410 height 20
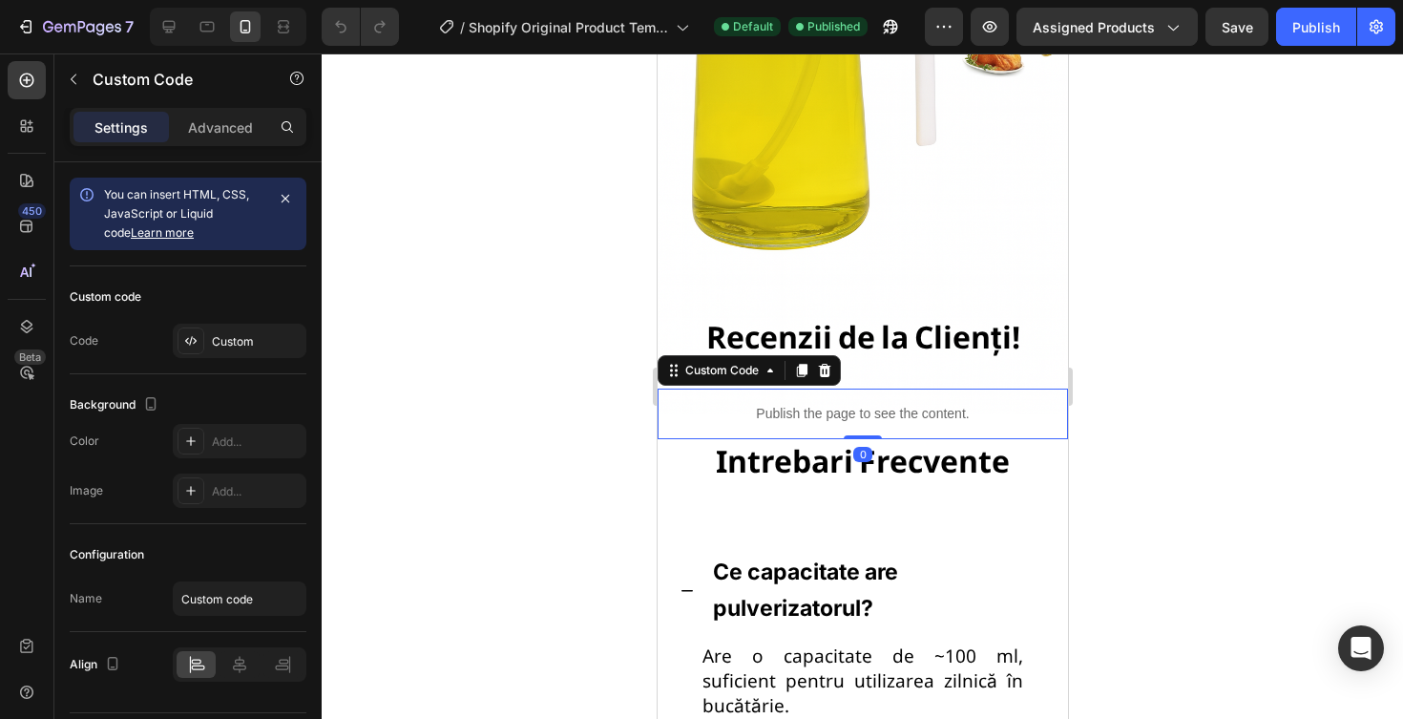
click at [989, 410] on p "Publish the page to see the content." at bounding box center [862, 414] width 410 height 20
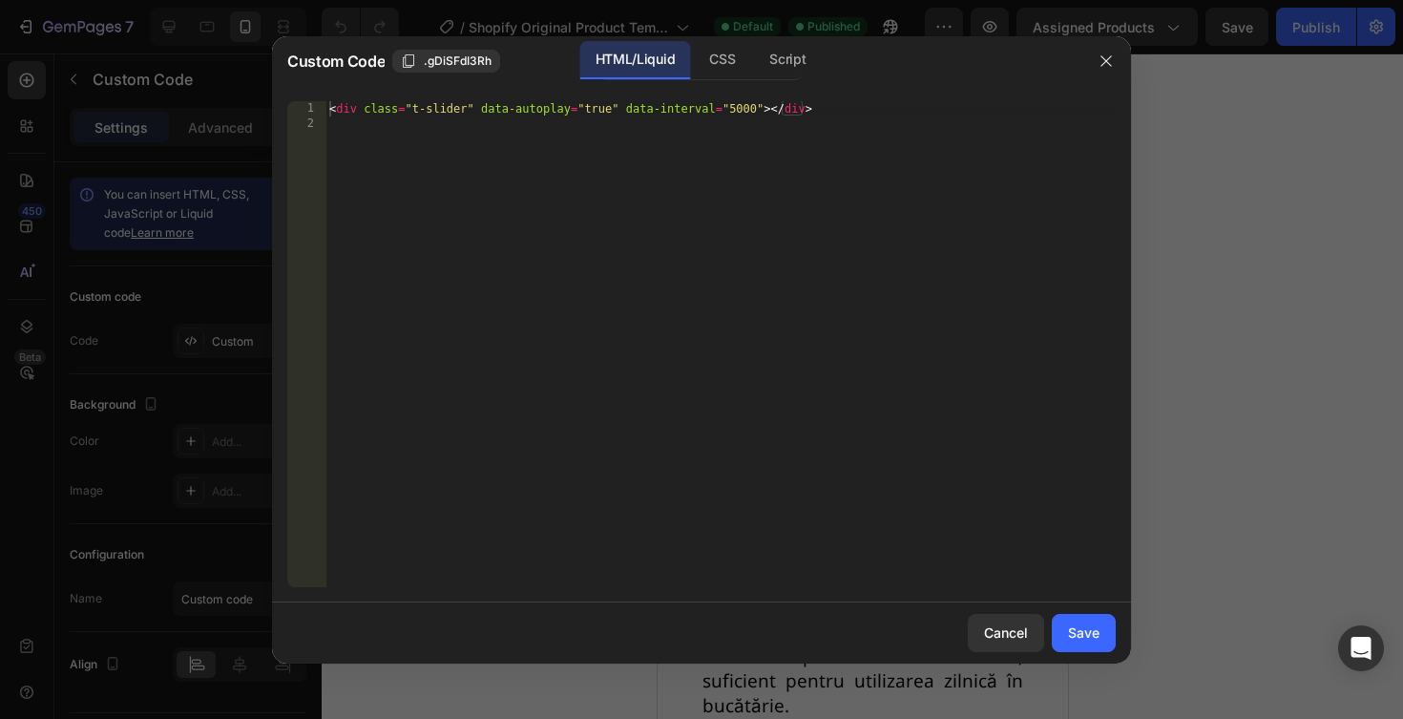
click at [973, 509] on div "< div class = "t-slider" data-autoplay = "true" data-interval = "5000" > </ div…" at bounding box center [721, 359] width 790 height 516
click at [1110, 65] on icon "button" at bounding box center [1106, 60] width 11 height 11
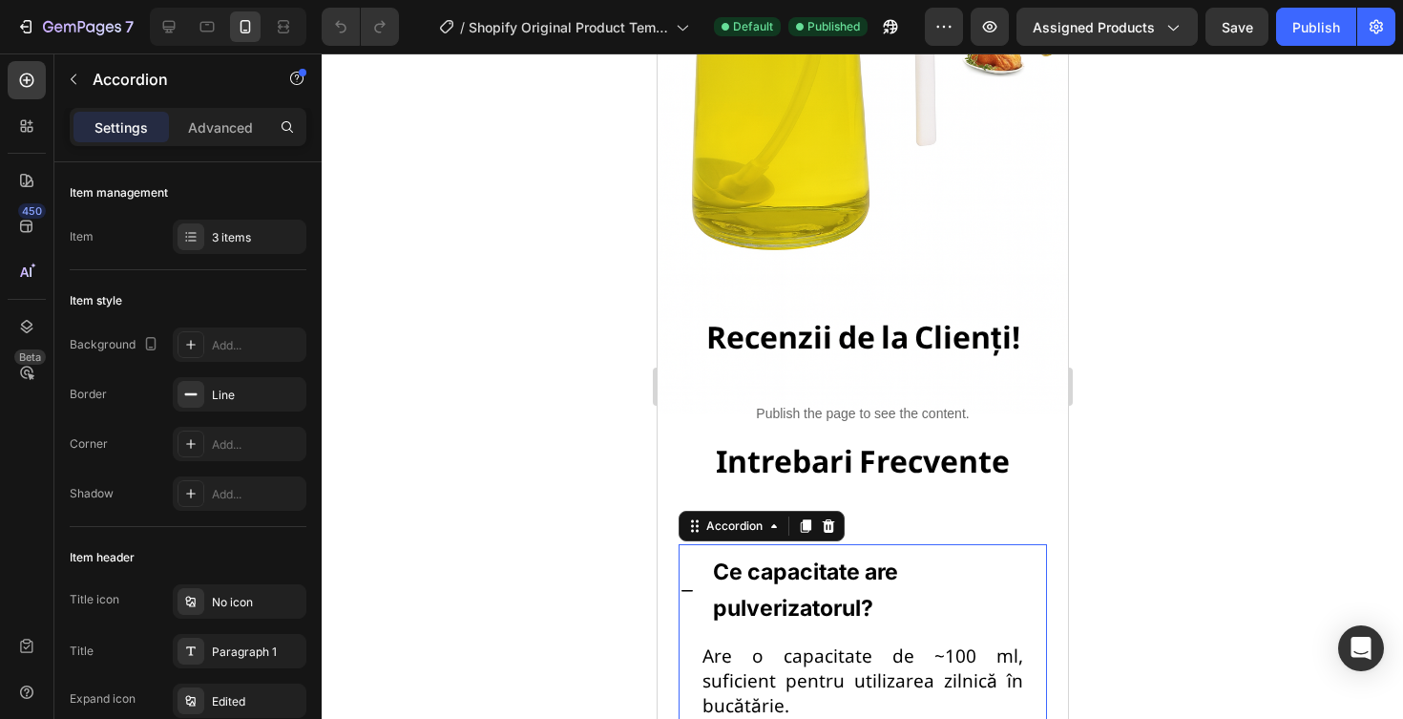
click at [893, 554] on div "Ce capacitate are pulverizatorul?" at bounding box center [877, 591] width 336 height 78
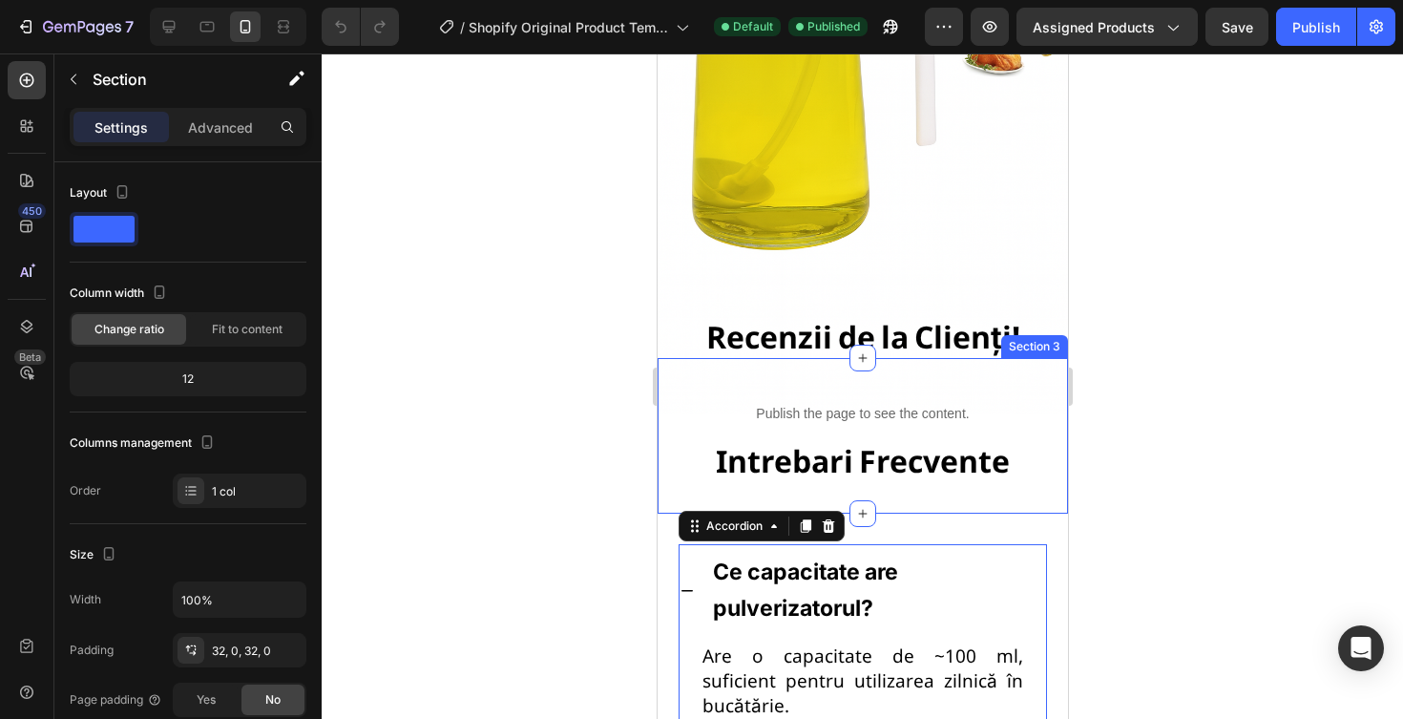
click at [910, 489] on div "Publish the page to see the content. Custom Code Intrebari Frecvente Heading Se…" at bounding box center [862, 436] width 410 height 156
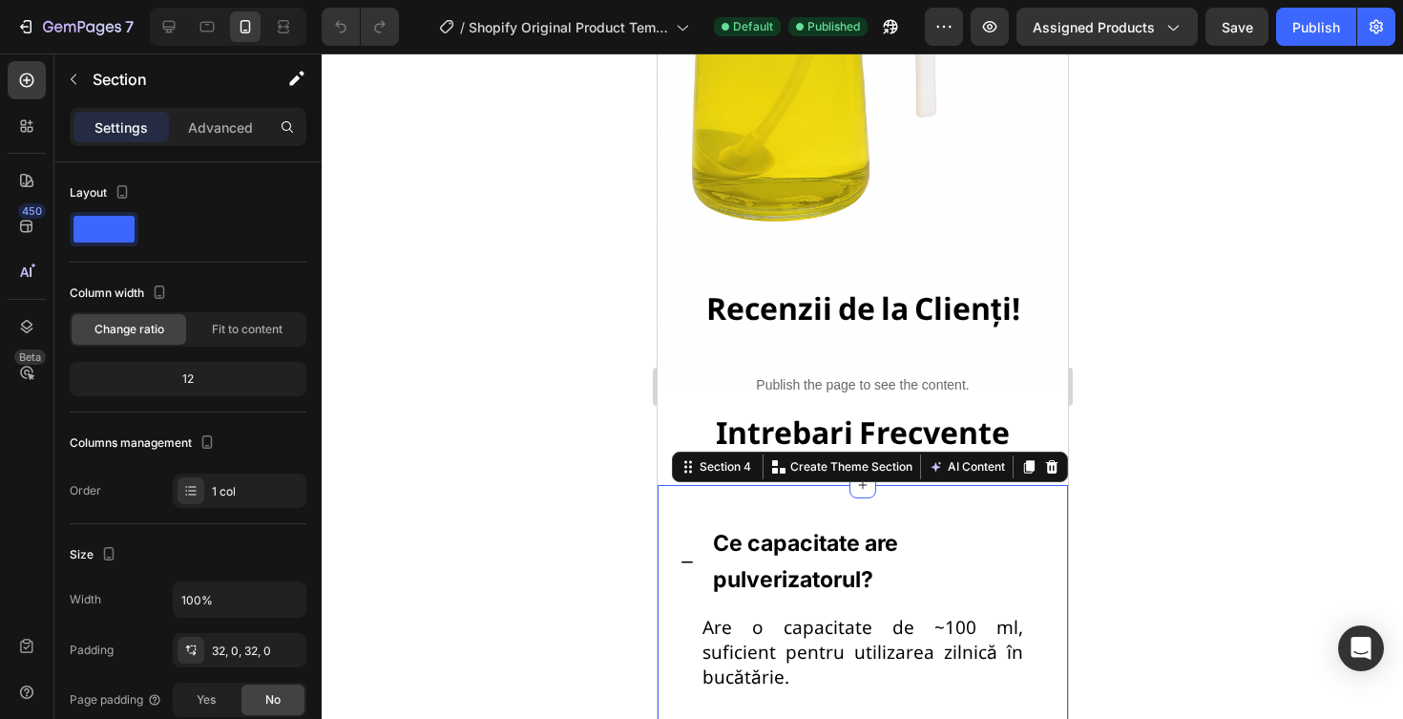
scroll to position [2331, 0]
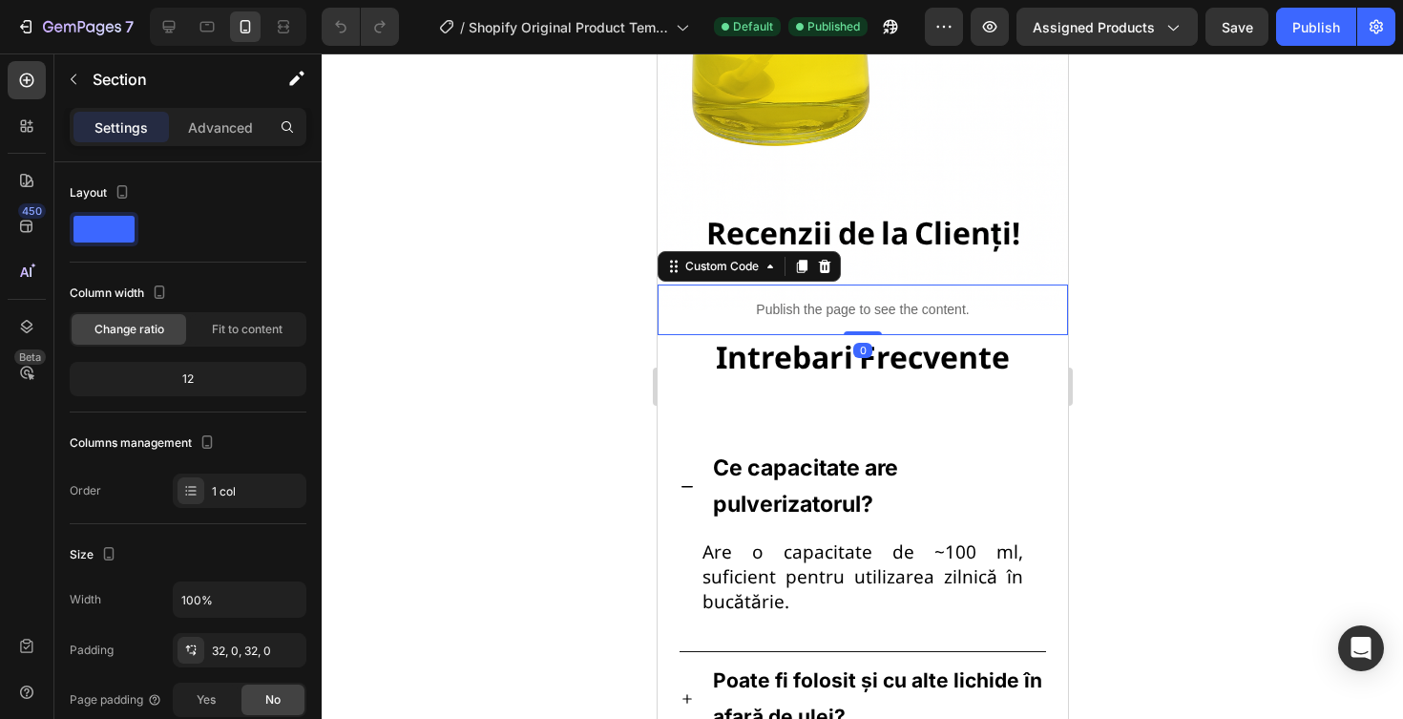
click at [950, 289] on div "Publish the page to see the content." at bounding box center [862, 309] width 410 height 51
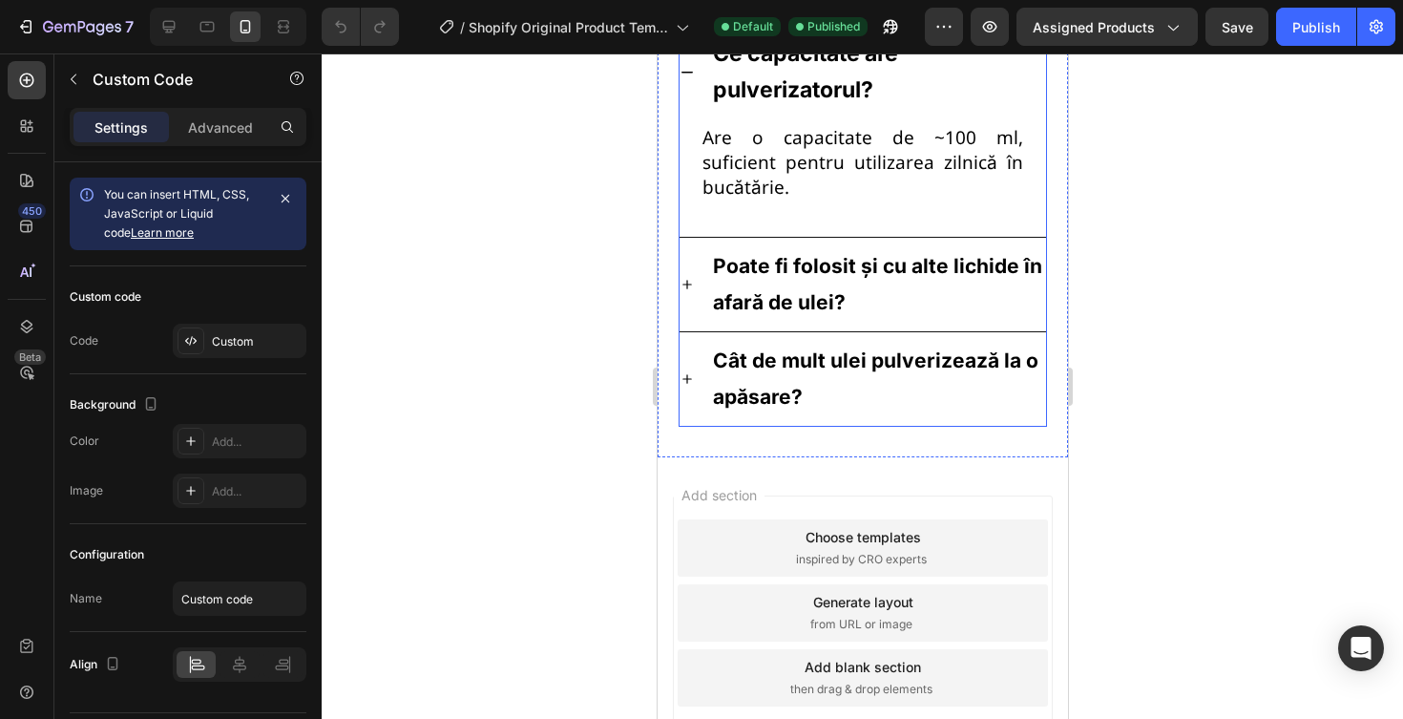
scroll to position [2788, 0]
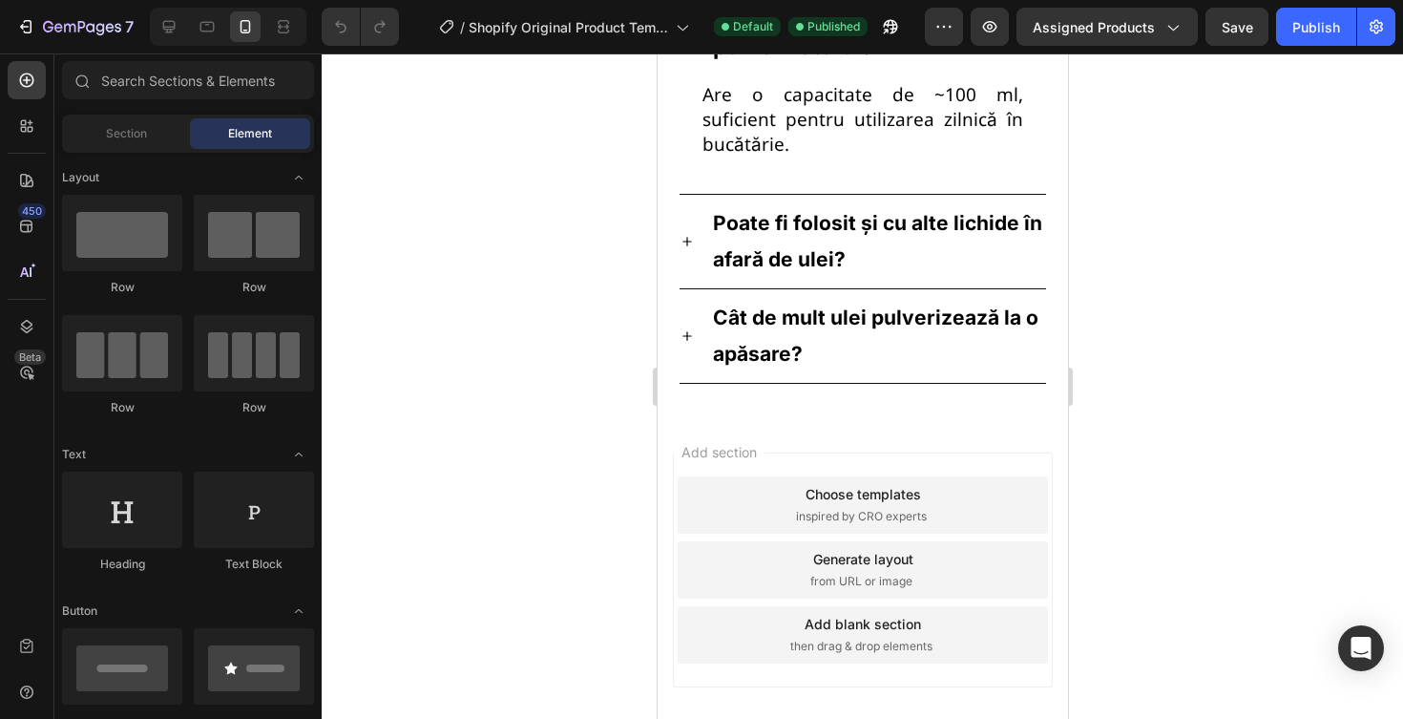
click at [921, 414] on div "Add section Choose templates inspired by CRO experts Generate layout from URL o…" at bounding box center [862, 573] width 410 height 319
click at [921, 364] on div "Ce capacitate are pulverizatorul? Are o capacitate de ~100 ml, suficient pentru…" at bounding box center [862, 183] width 410 height 462
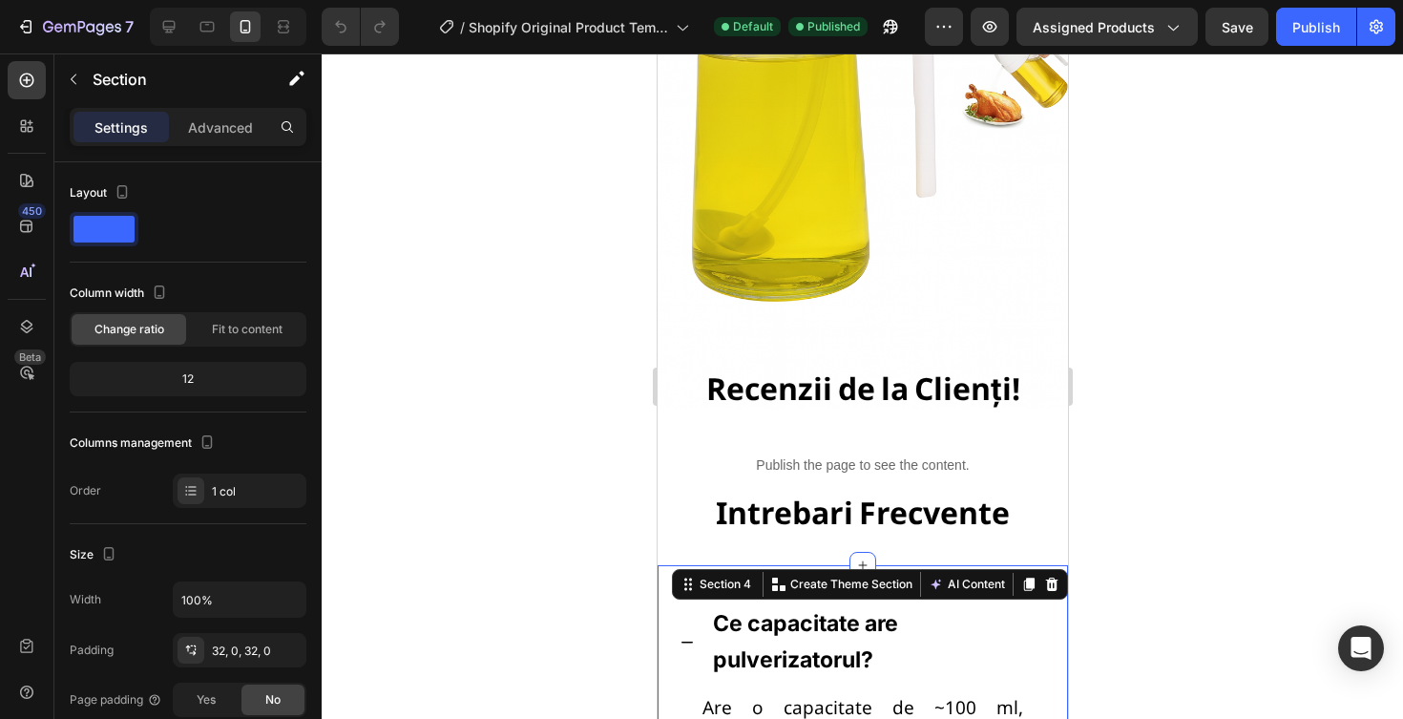
scroll to position [2121, 0]
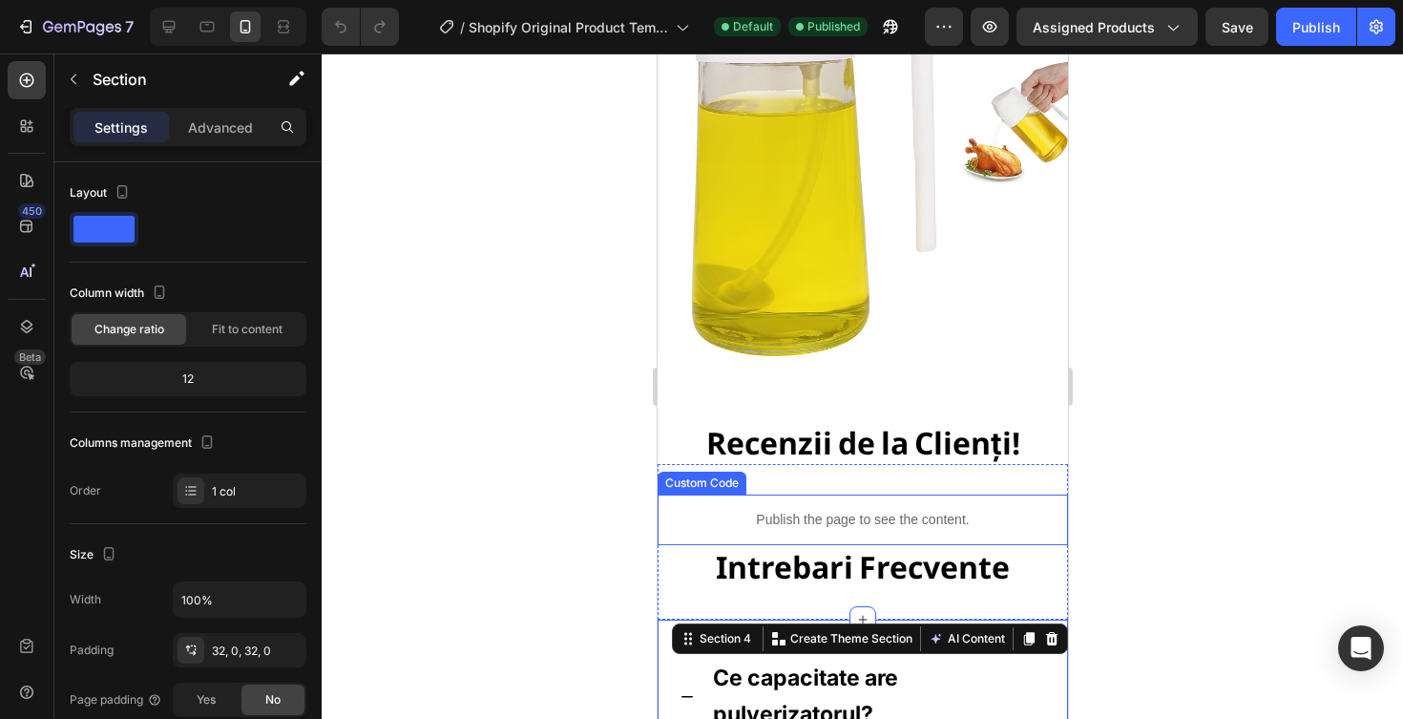
click at [881, 540] on div "Publish the page to see the content." at bounding box center [862, 519] width 410 height 51
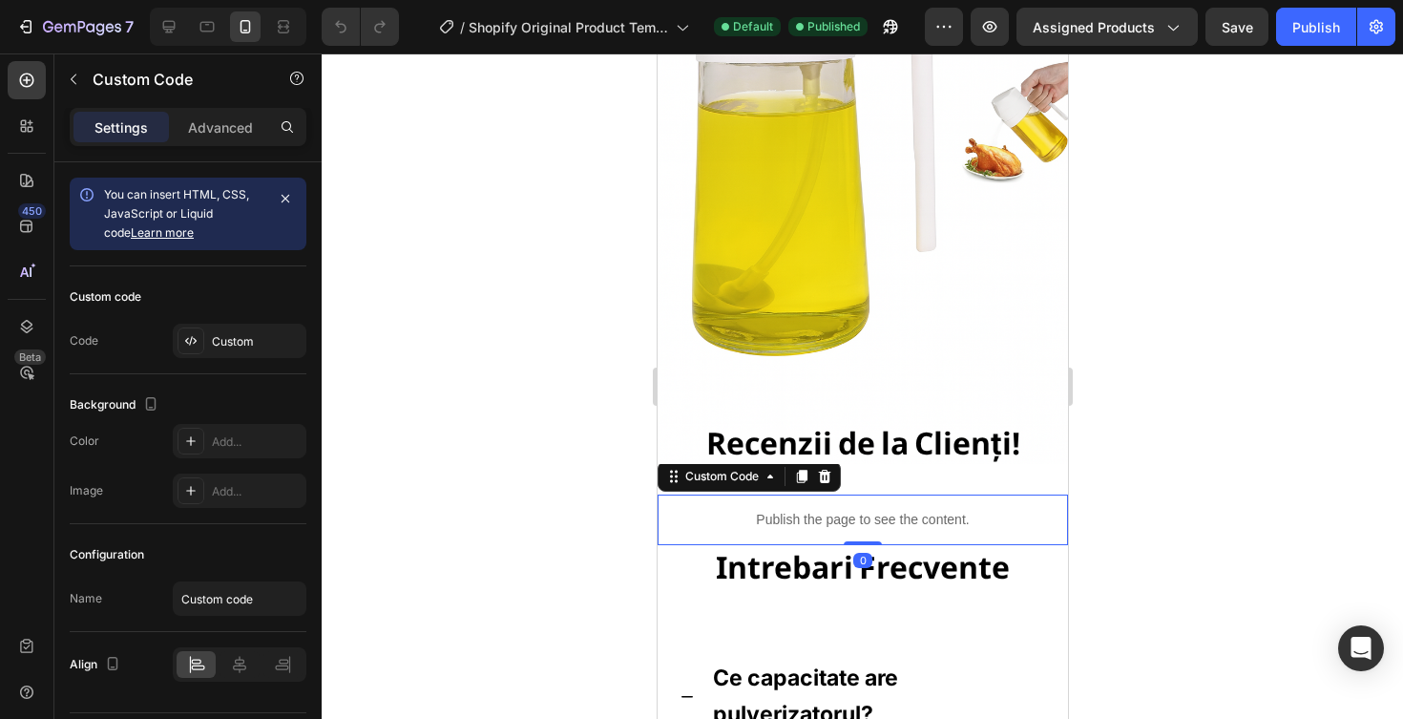
click at [914, 501] on div "Publish the page to see the content." at bounding box center [862, 519] width 410 height 51
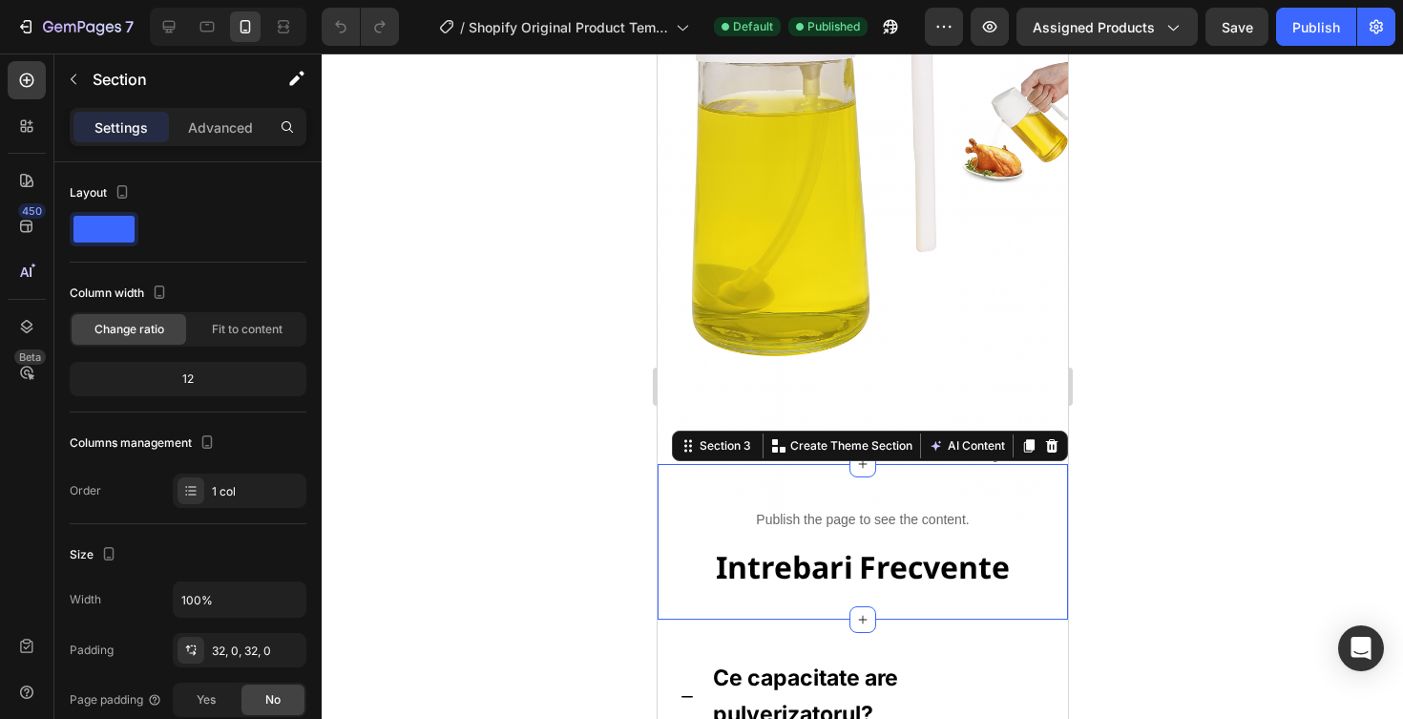
click at [988, 477] on div "Publish the page to see the content. Custom Code Intrebari Frecvente Heading Se…" at bounding box center [862, 542] width 410 height 156
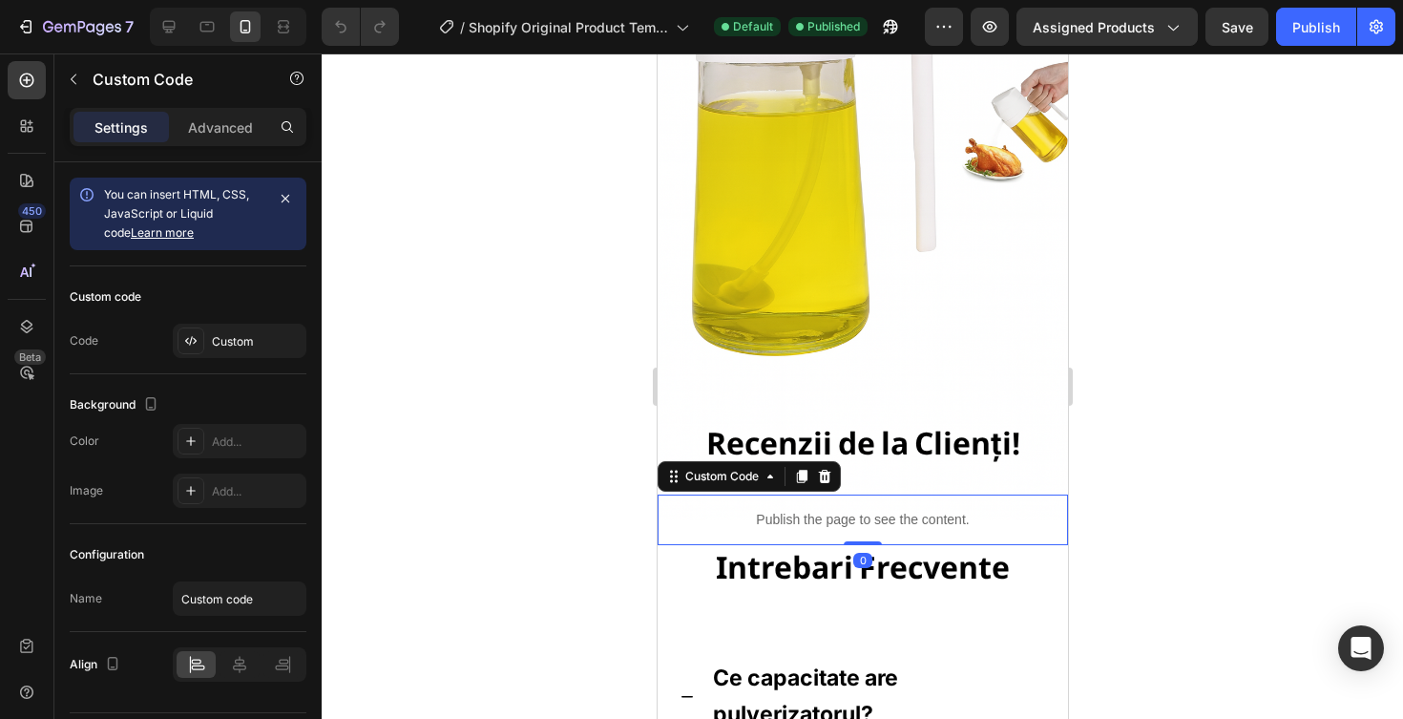
click at [991, 508] on div "Publish the page to see the content." at bounding box center [862, 519] width 410 height 51
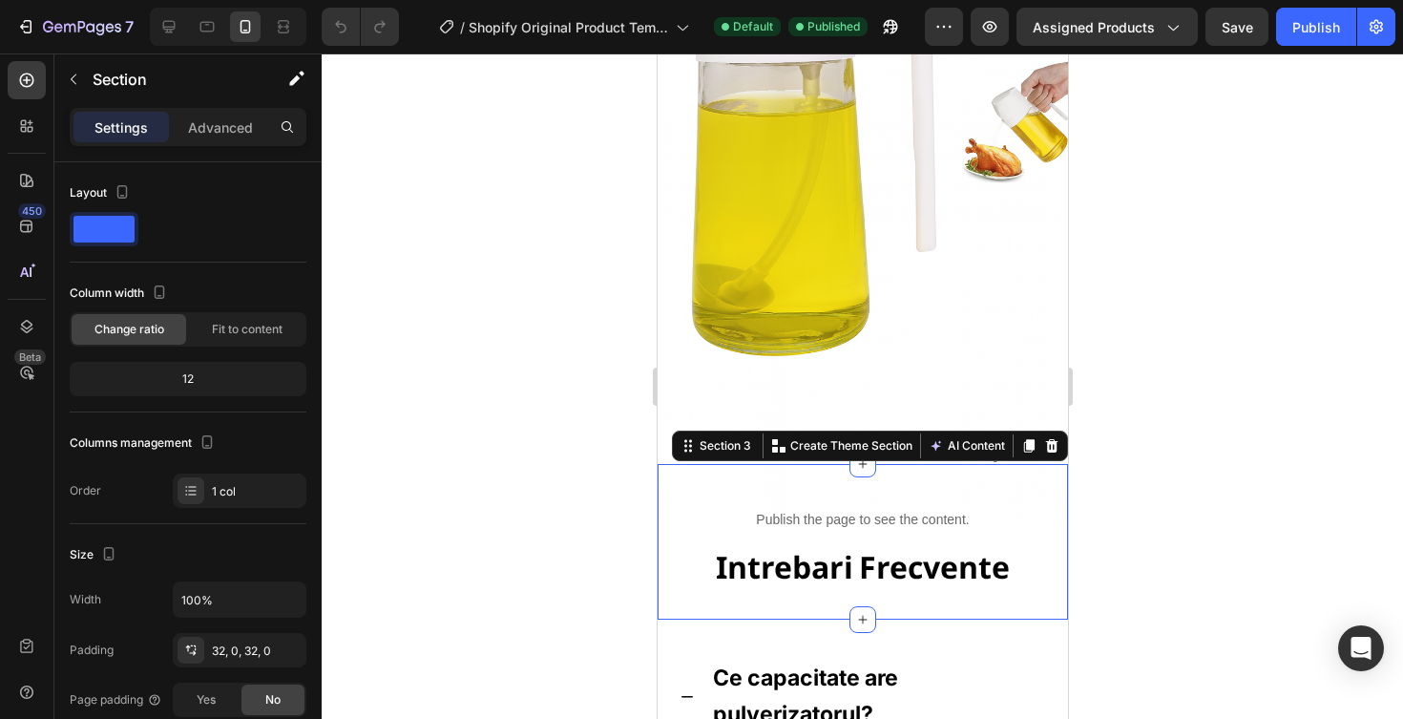
click at [996, 482] on div "Publish the page to see the content. Custom Code Intrebari Frecvente Heading Se…" at bounding box center [862, 542] width 410 height 156
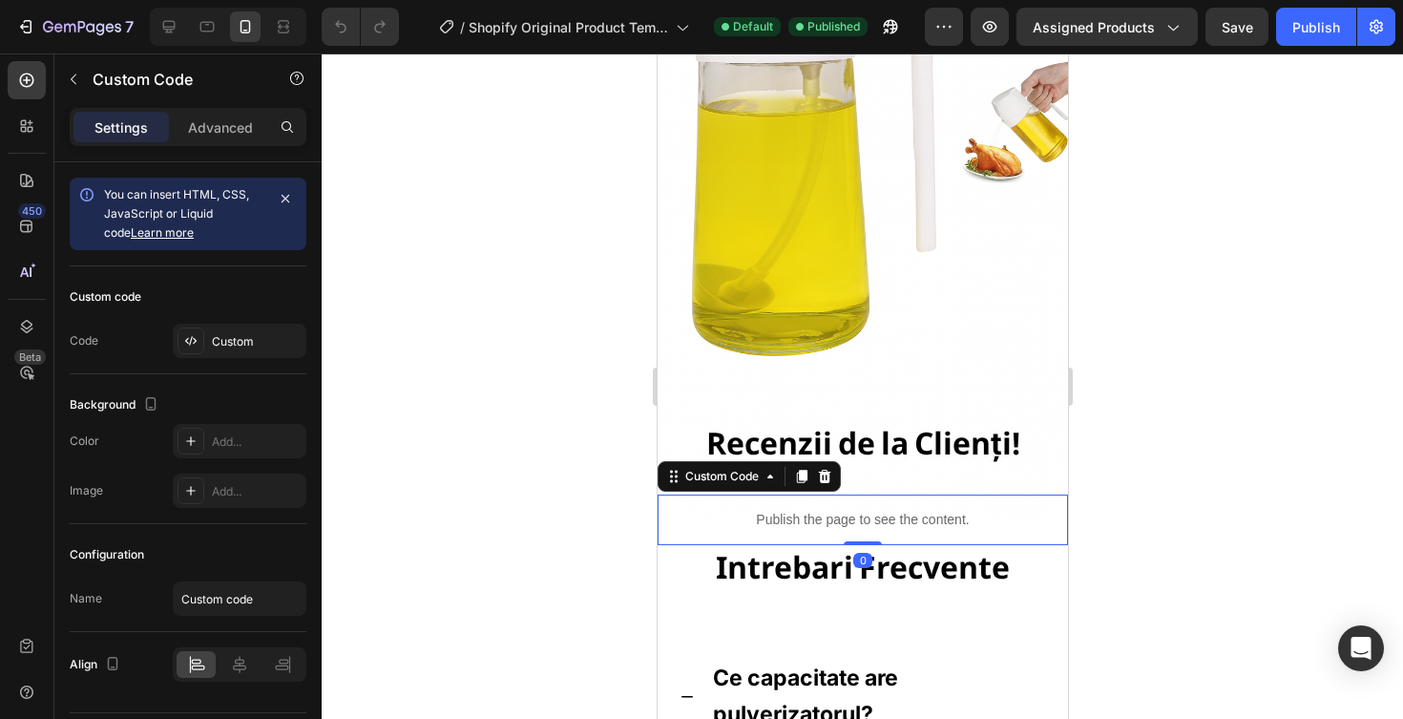
click at [989, 515] on p "Publish the page to see the content." at bounding box center [862, 520] width 410 height 20
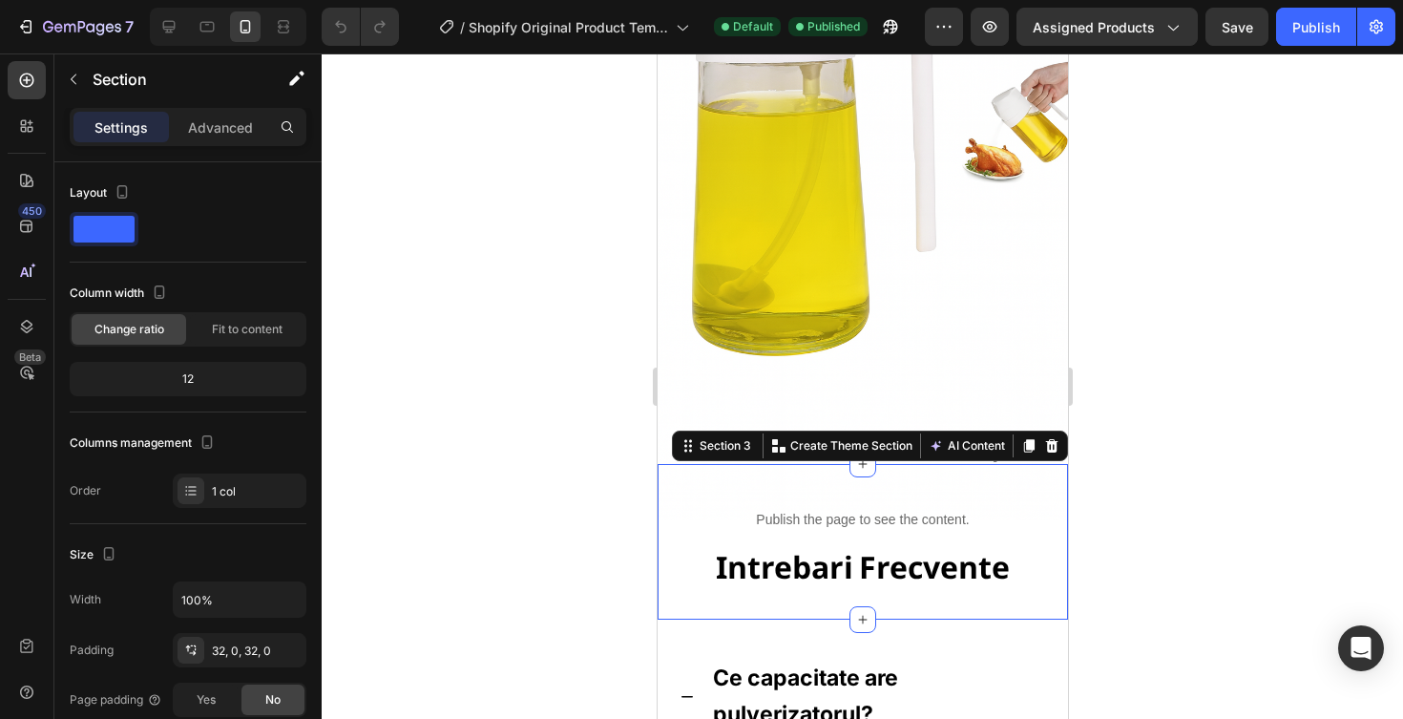
click at [1002, 481] on div "Publish the page to see the content. Custom Code Intrebari Frecvente Heading Se…" at bounding box center [862, 542] width 410 height 156
click at [802, 512] on p "Publish the page to see the content." at bounding box center [862, 520] width 410 height 20
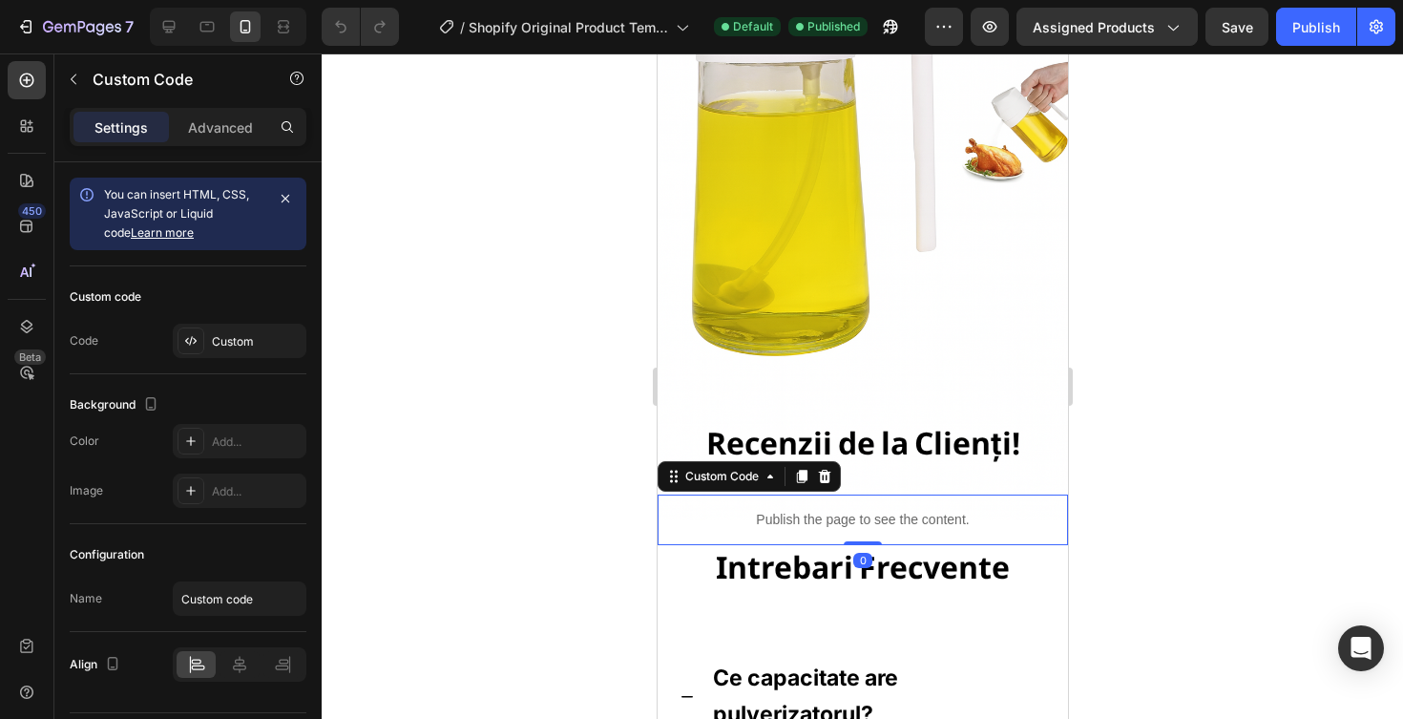
click at [775, 552] on h2 "Intrebari Frecvente" at bounding box center [862, 567] width 410 height 44
click at [844, 524] on p "Publish the page to see the content." at bounding box center [862, 520] width 410 height 20
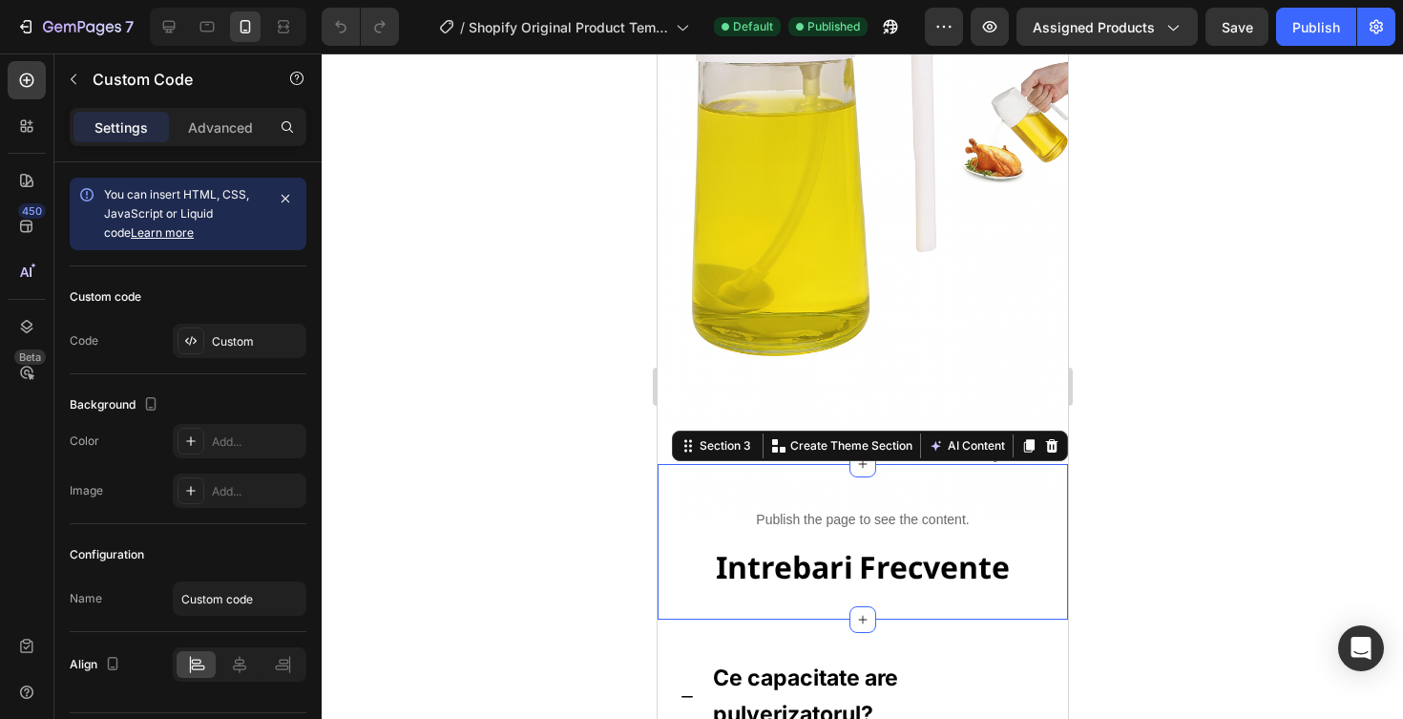
click at [879, 480] on div "Publish the page to see the content. Custom Code Intrebari Frecvente Heading Se…" at bounding box center [862, 542] width 410 height 156
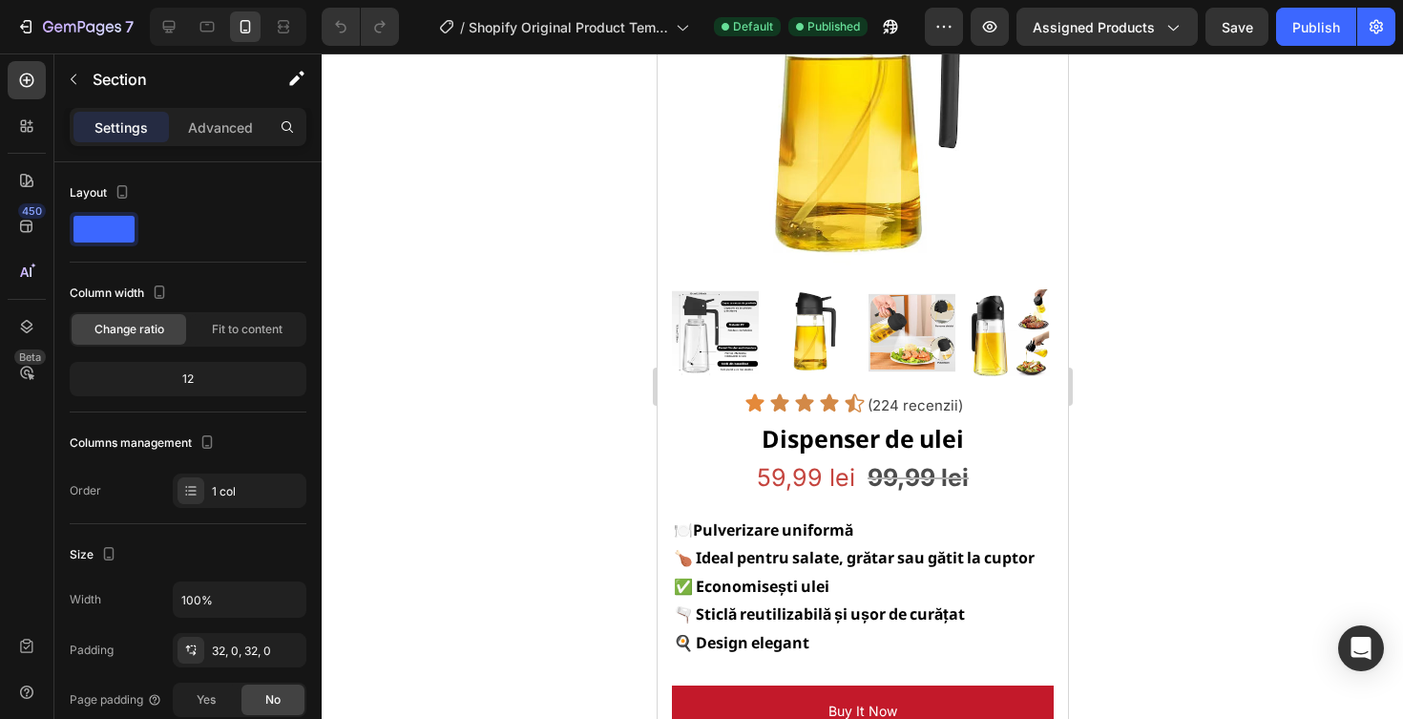
scroll to position [0, 0]
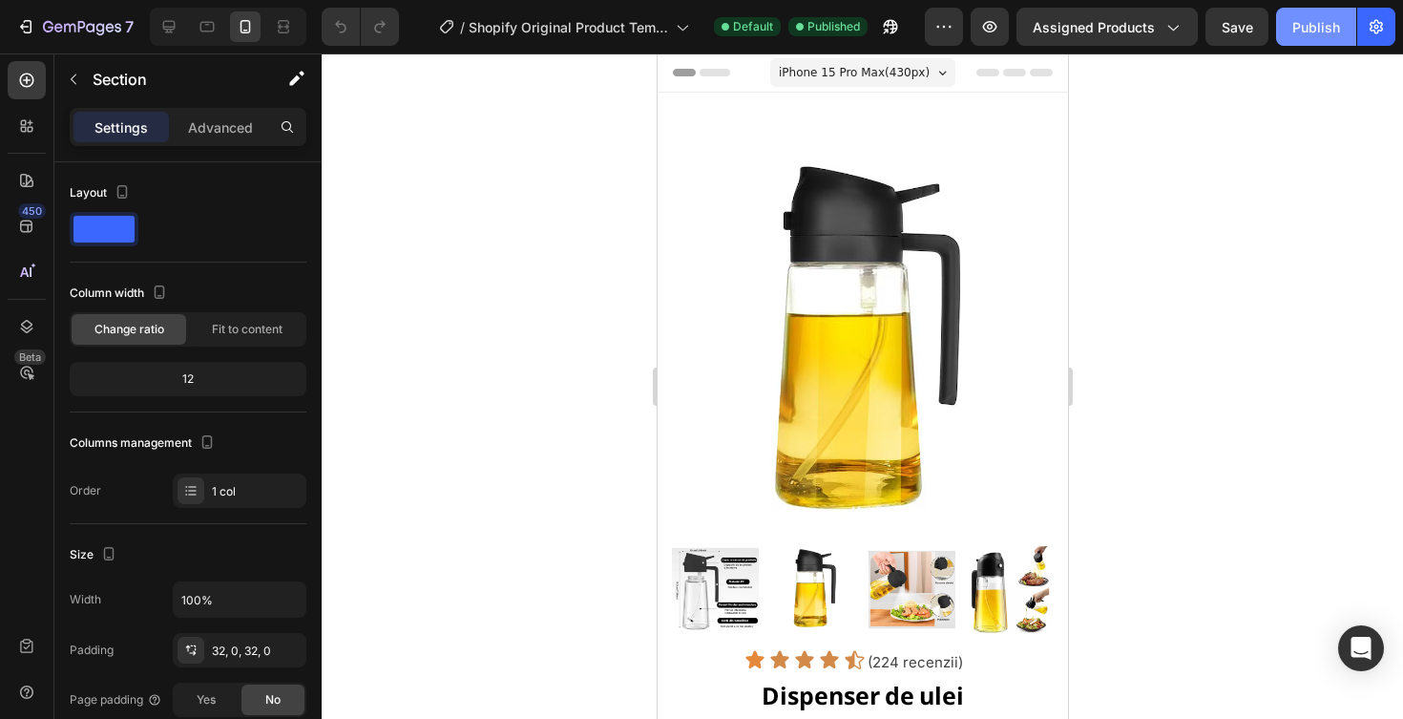
click at [1317, 33] on div "Publish" at bounding box center [1317, 27] width 48 height 20
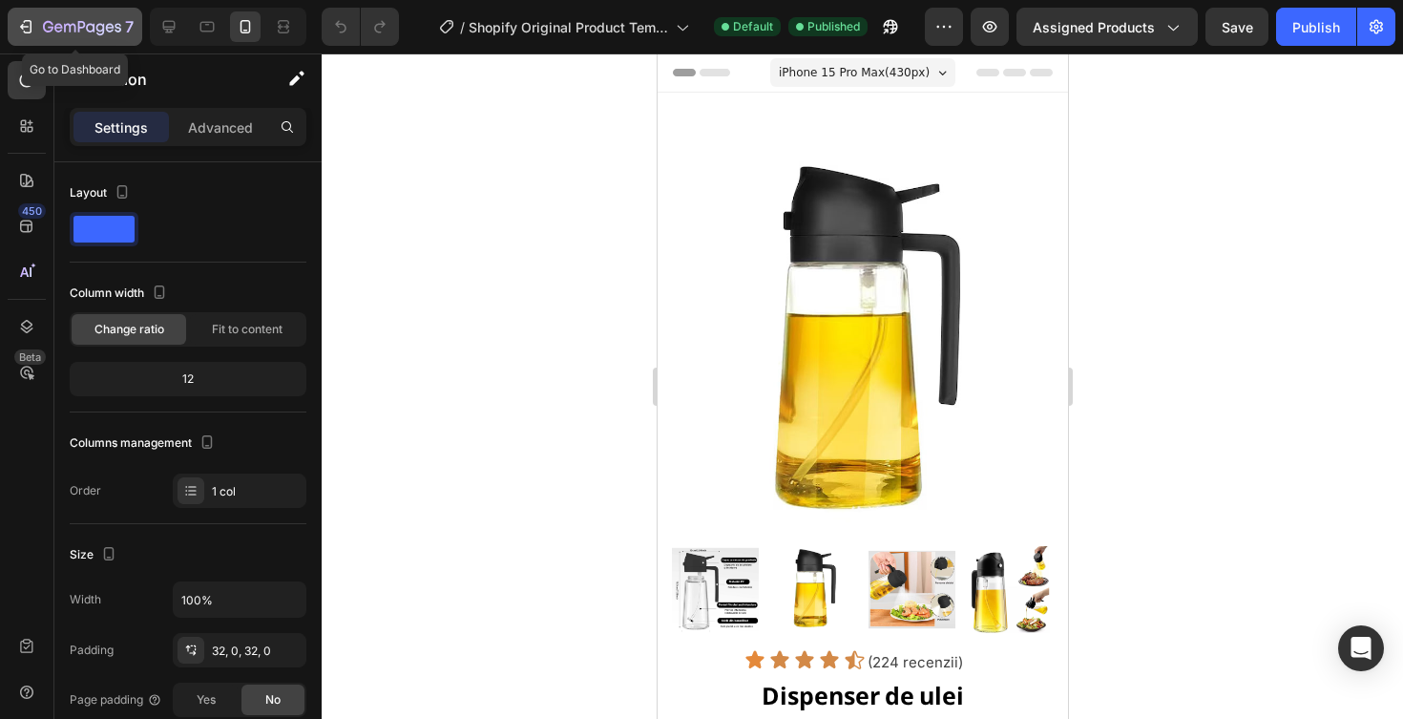
click at [20, 20] on icon "button" at bounding box center [25, 26] width 19 height 19
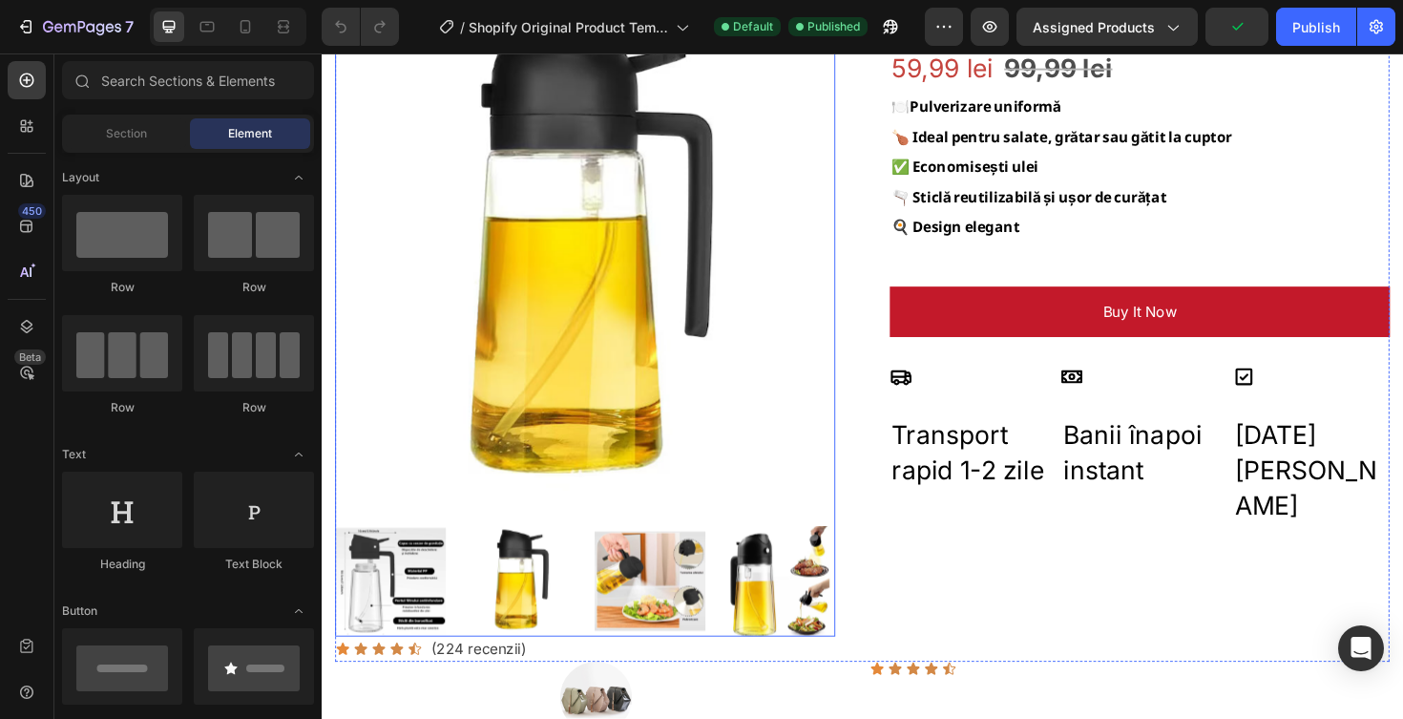
scroll to position [169, 0]
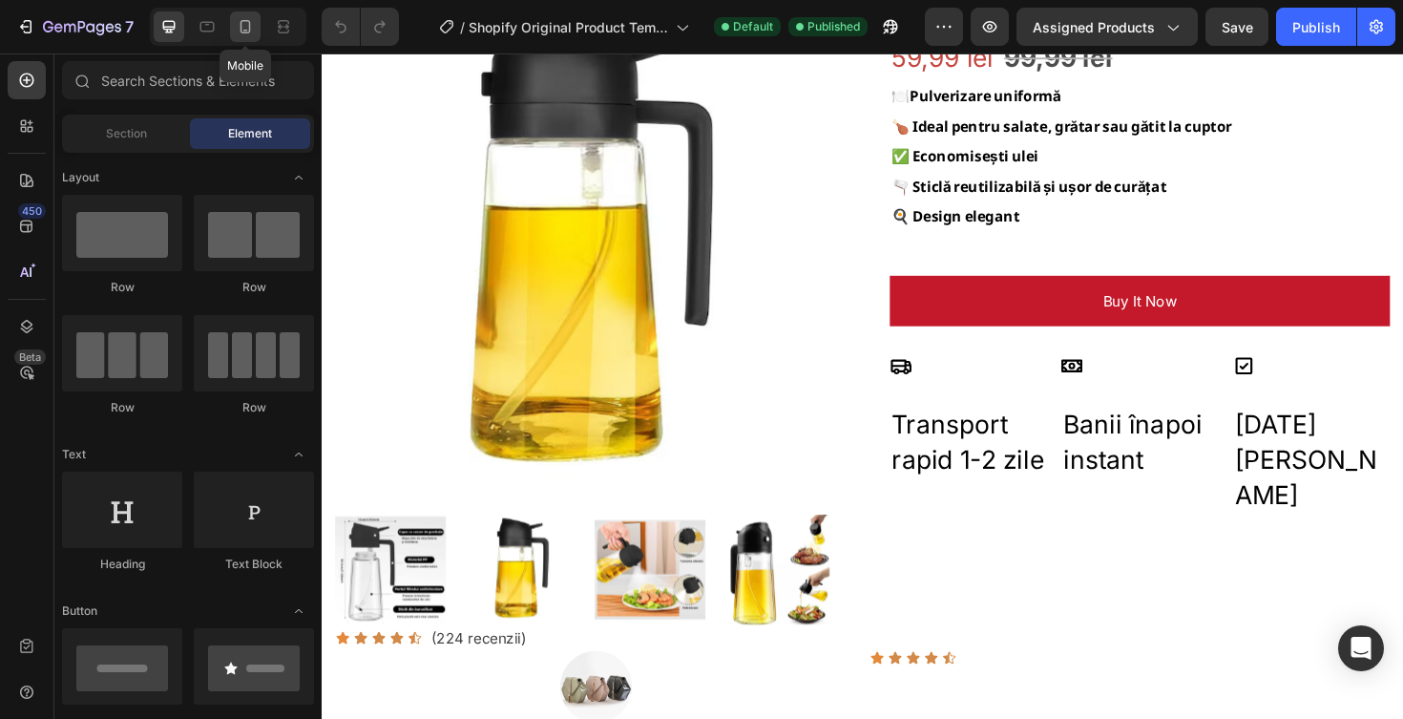
click at [236, 27] on icon at bounding box center [245, 26] width 19 height 19
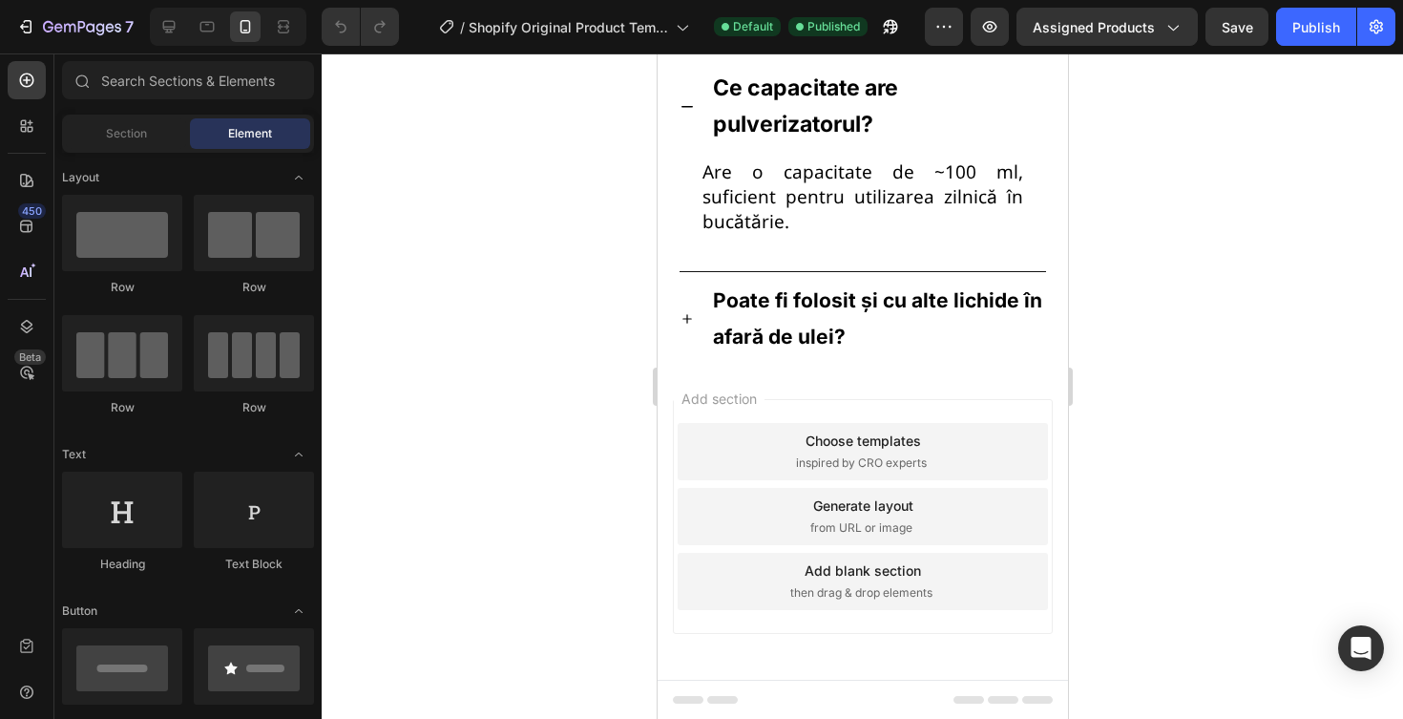
scroll to position [3016, 0]
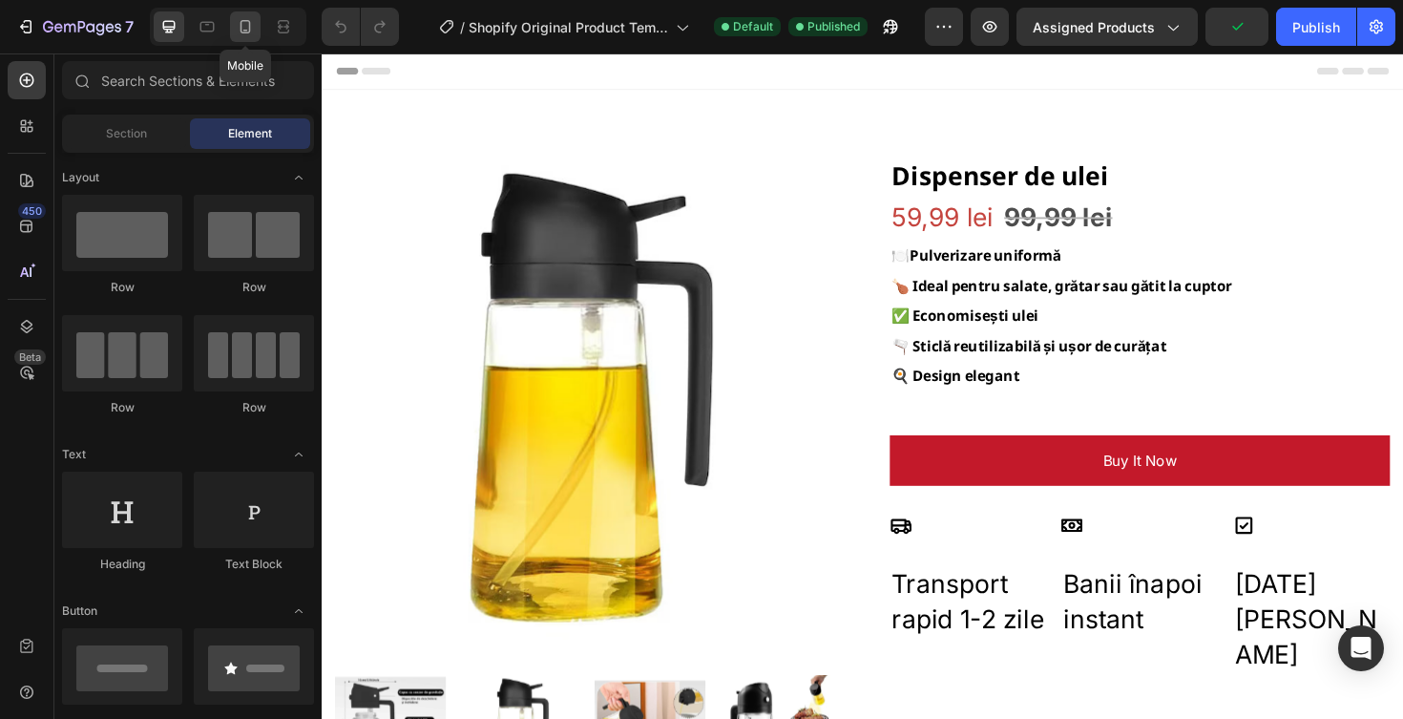
click at [243, 35] on icon at bounding box center [245, 26] width 19 height 19
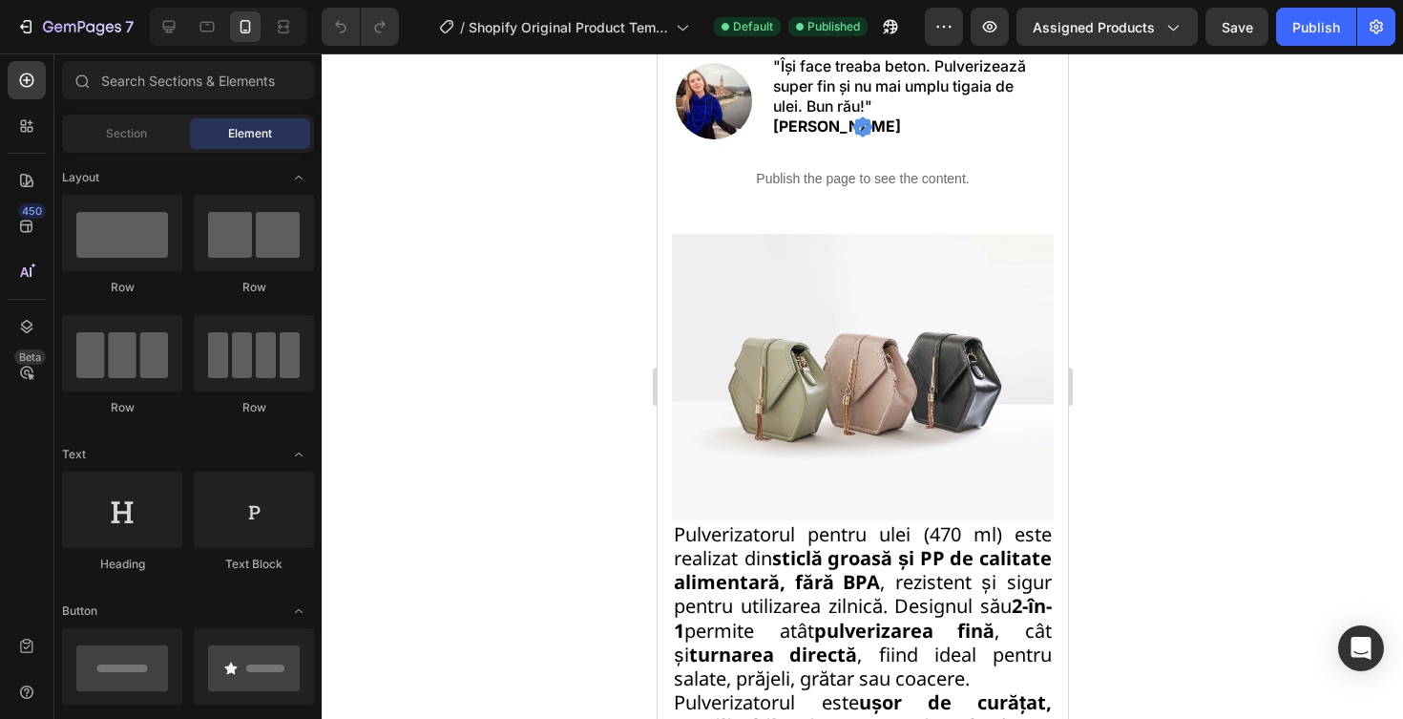
scroll to position [1127, 0]
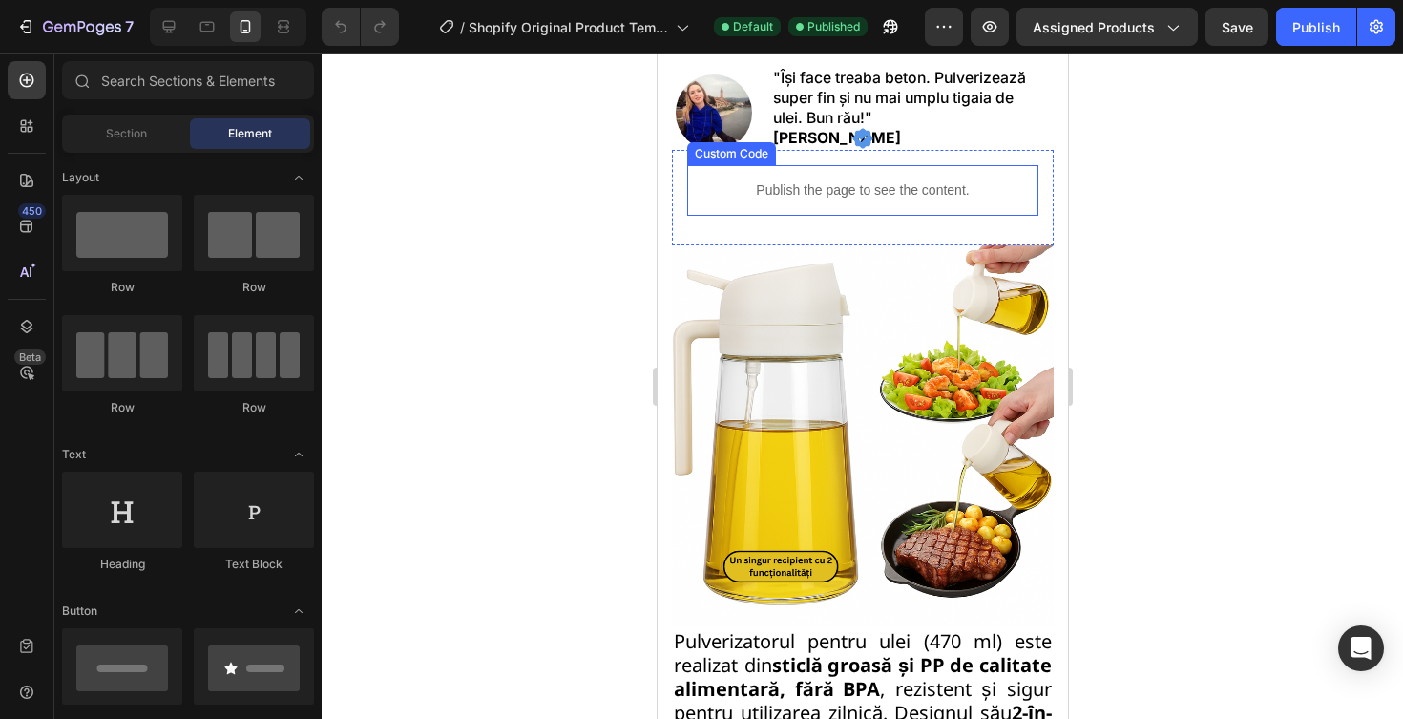
click at [805, 177] on div "Publish the page to see the content." at bounding box center [861, 190] width 351 height 51
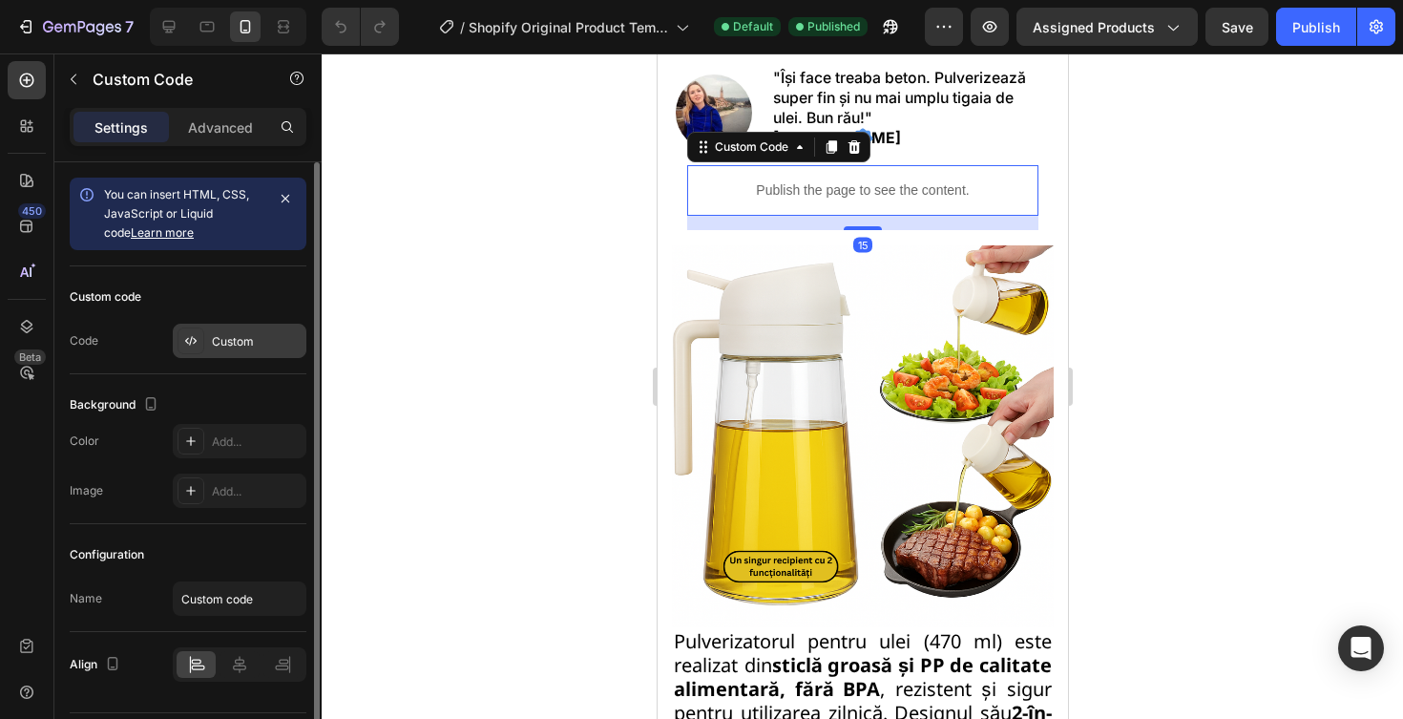
click at [233, 327] on div "Custom" at bounding box center [240, 341] width 134 height 34
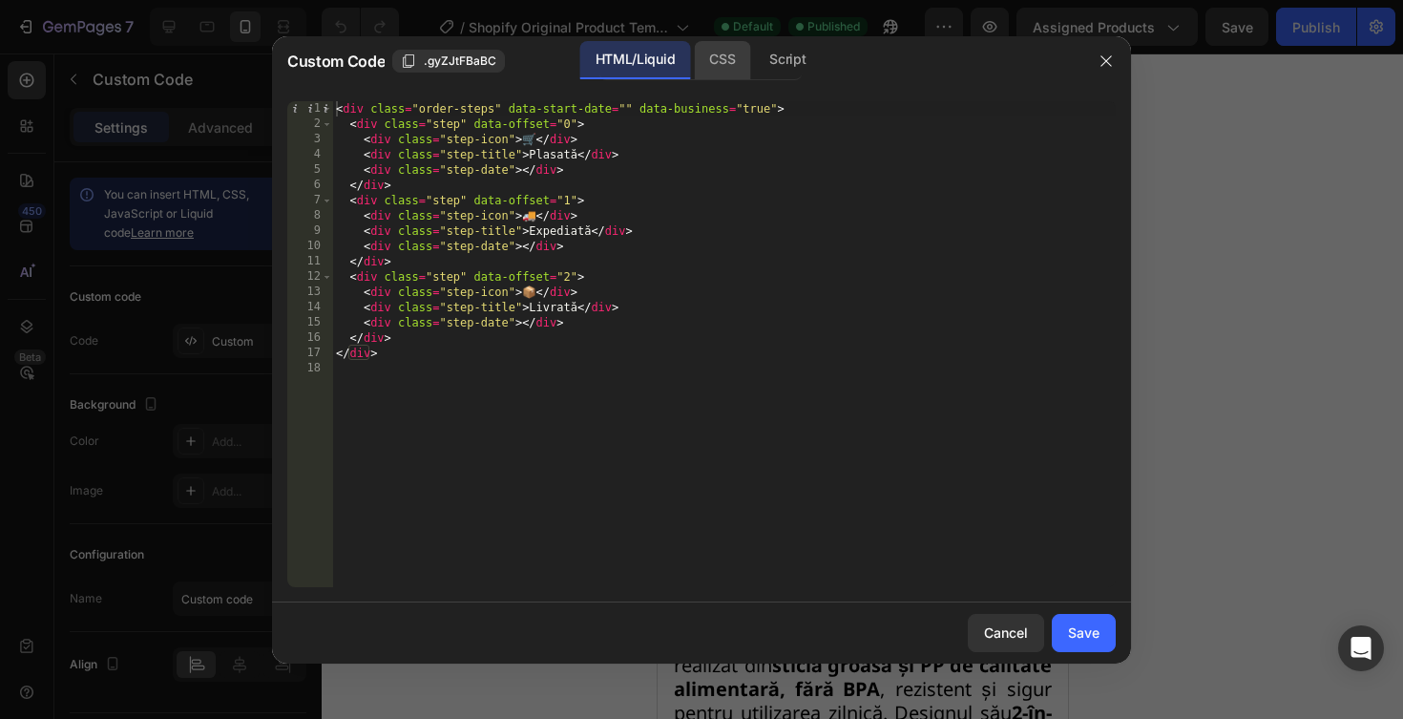
click at [723, 69] on div "CSS" at bounding box center [722, 60] width 56 height 38
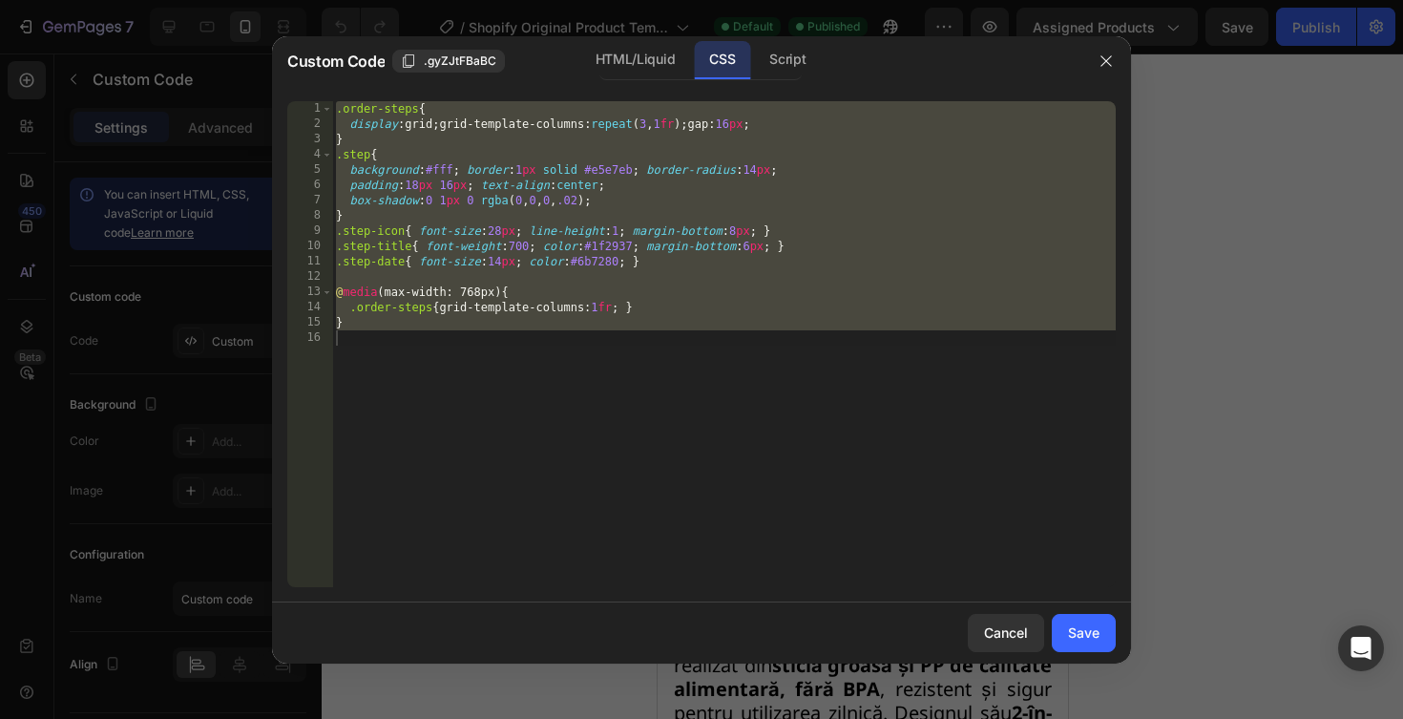
click at [633, 260] on div ".order-steps { display : grid ; grid-template-columns : repeat ( 3 , 1 fr ) ; g…" at bounding box center [724, 359] width 784 height 516
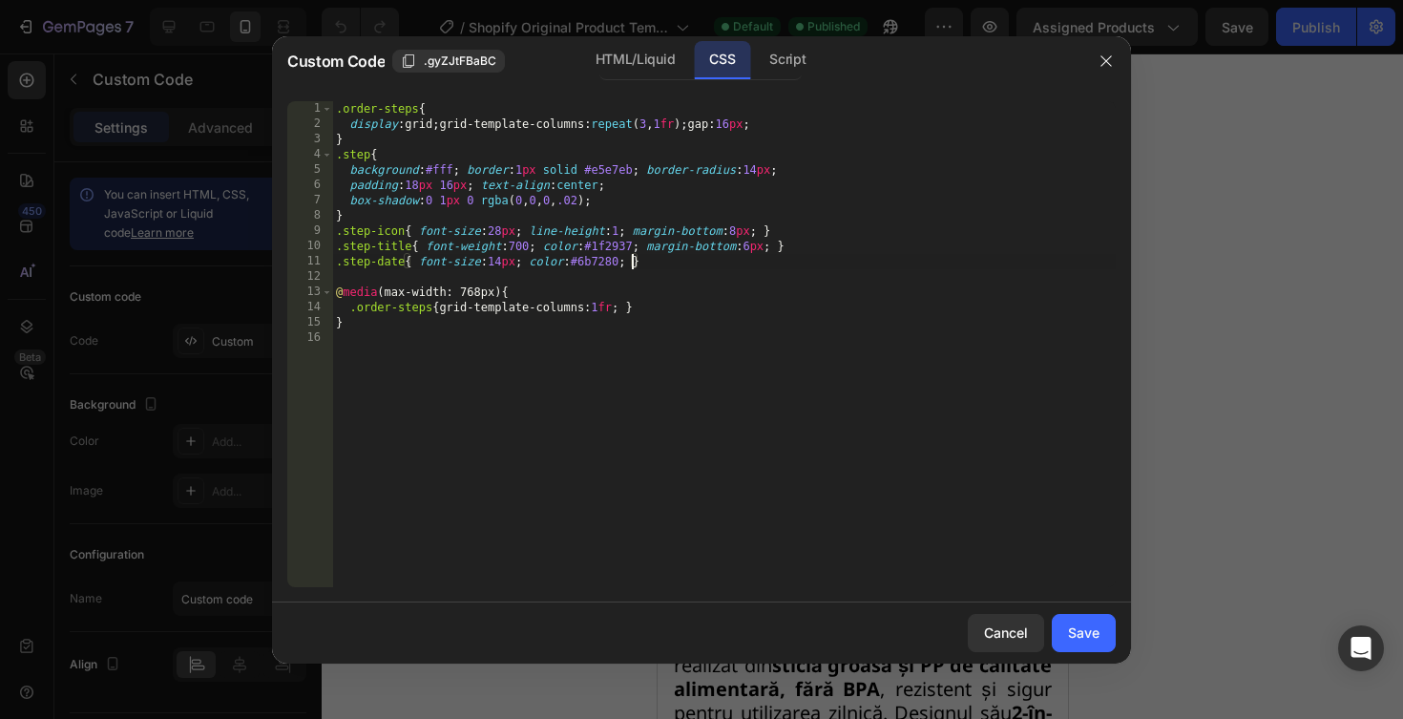
click at [633, 260] on div ".order-steps { display : grid ; grid-template-columns : repeat ( 3 , 1 fr ) ; g…" at bounding box center [724, 359] width 784 height 516
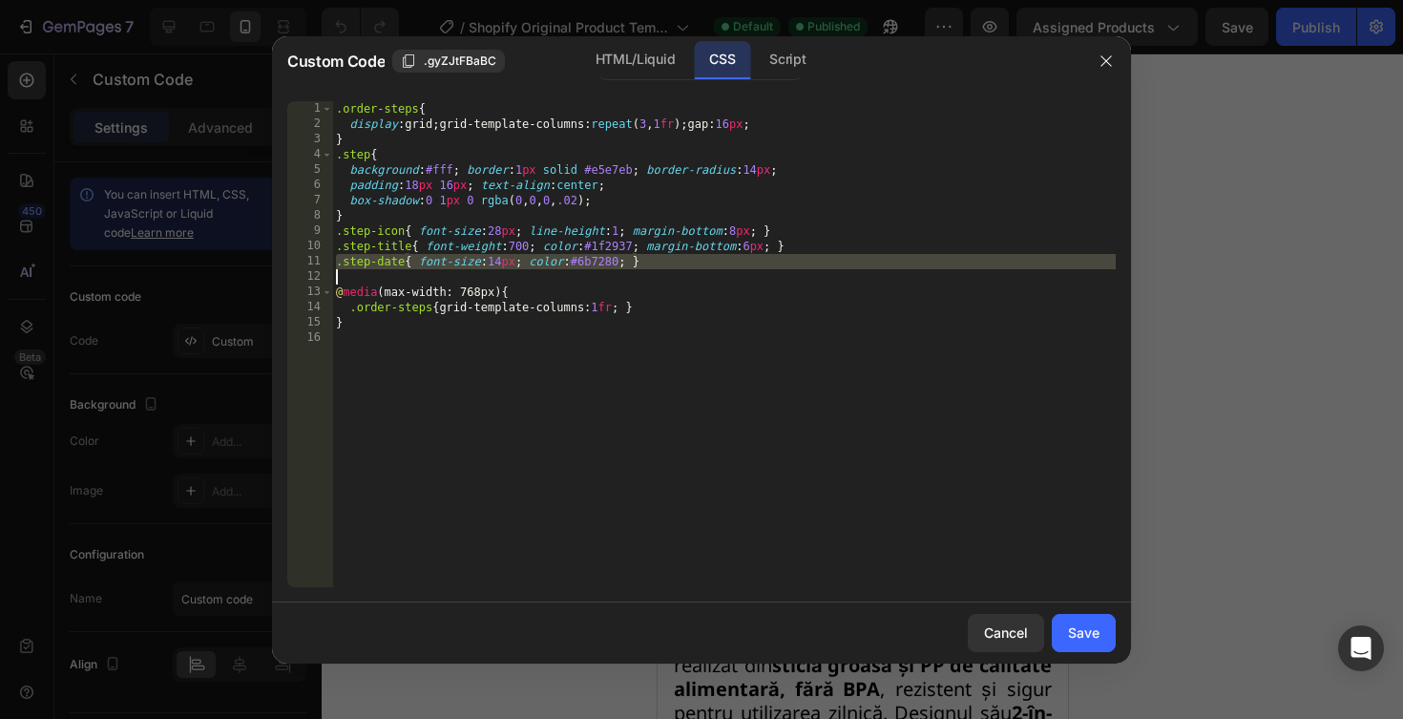
click at [633, 260] on div ".order-steps { display : grid ; grid-template-columns : repeat ( 3 , 1 fr ) ; g…" at bounding box center [724, 359] width 784 height 516
type textarea "}"
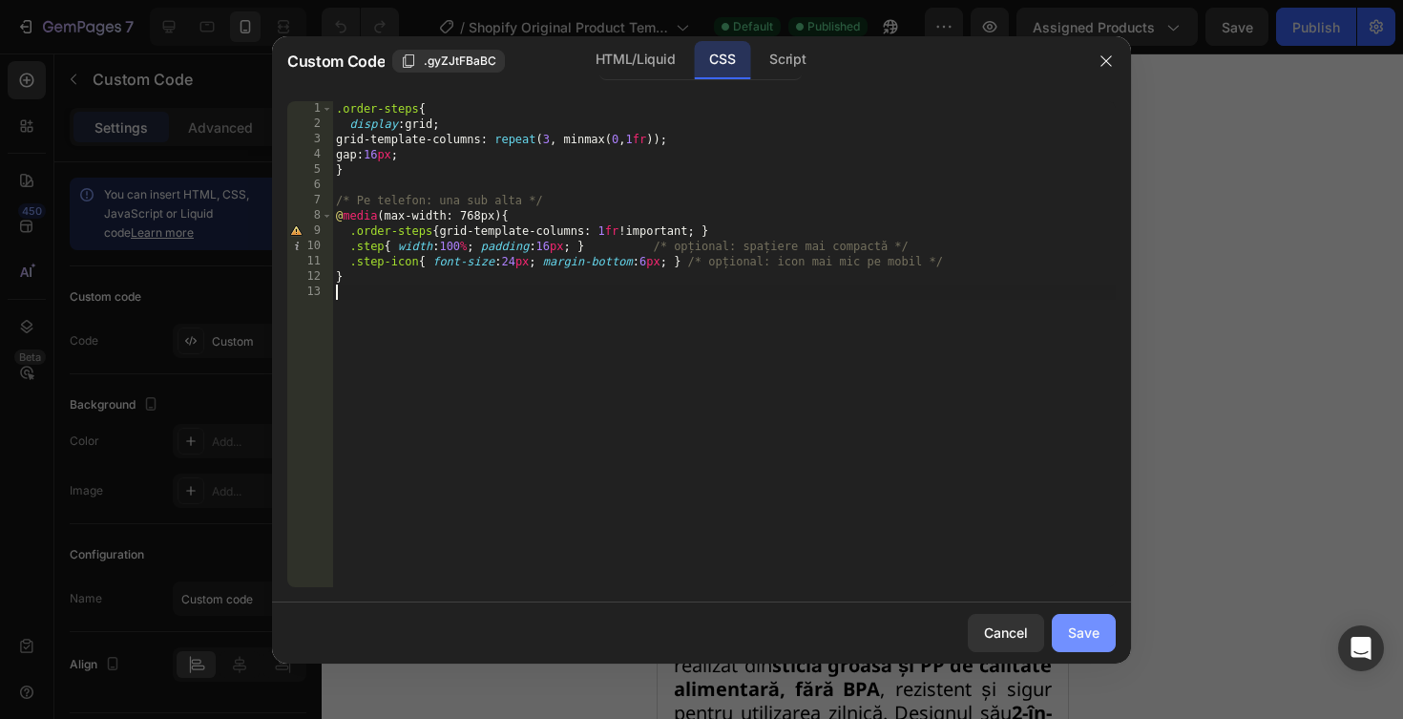
click at [1074, 633] on div "Save" at bounding box center [1084, 632] width 32 height 20
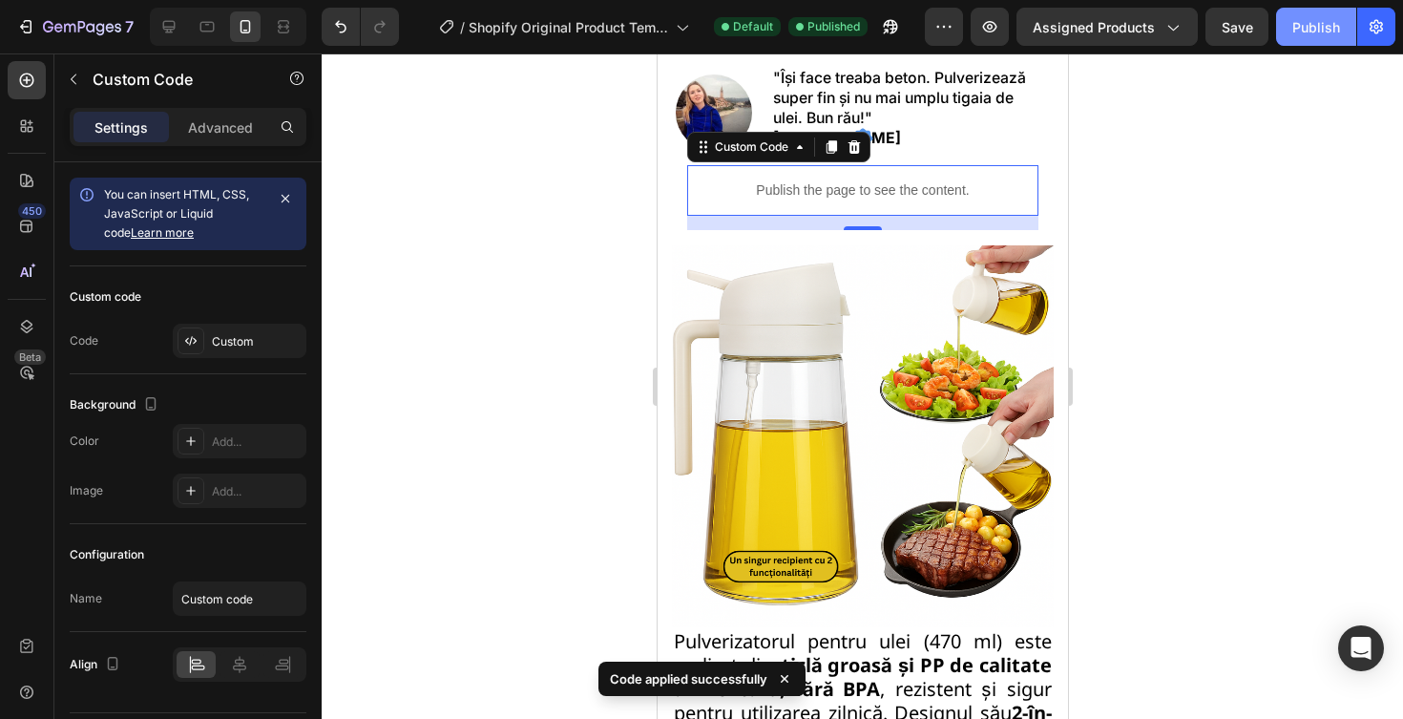
click at [1318, 36] on button "Publish" at bounding box center [1316, 27] width 80 height 38
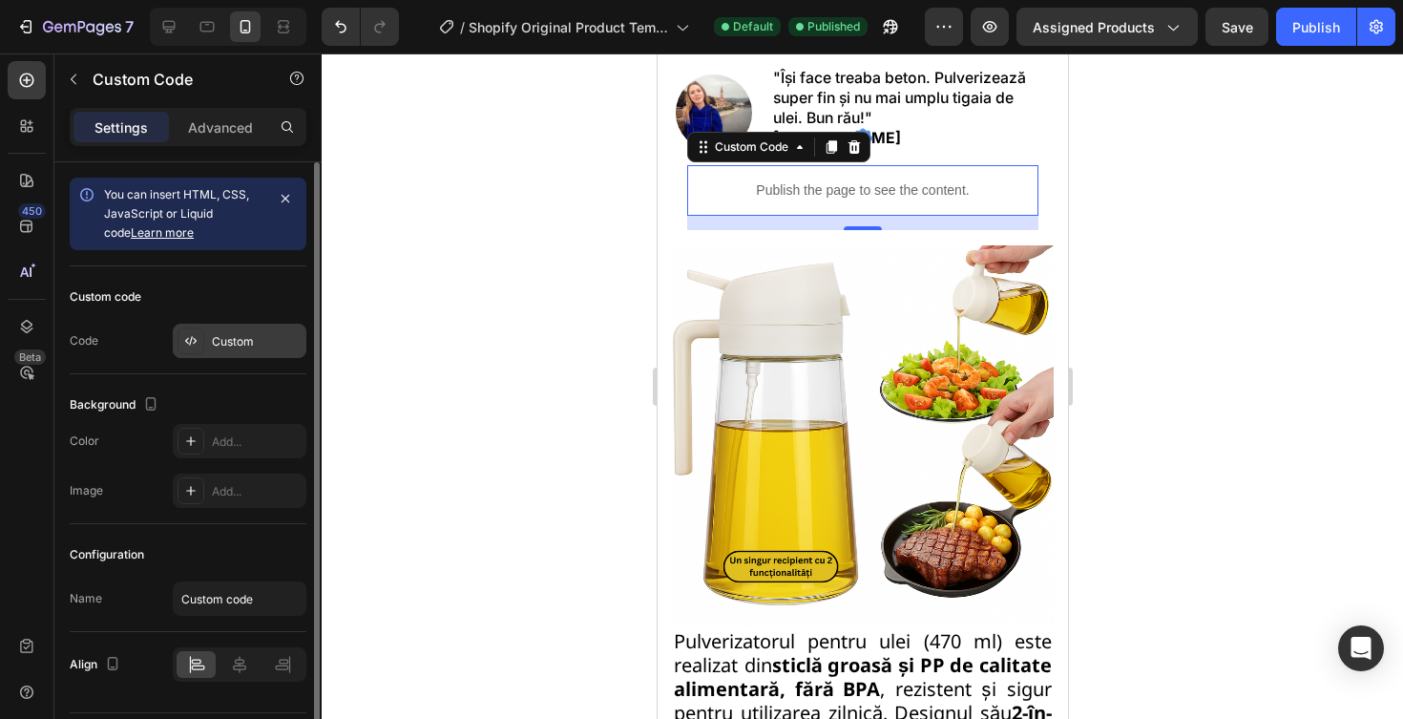
click at [261, 333] on div "Custom" at bounding box center [257, 341] width 90 height 17
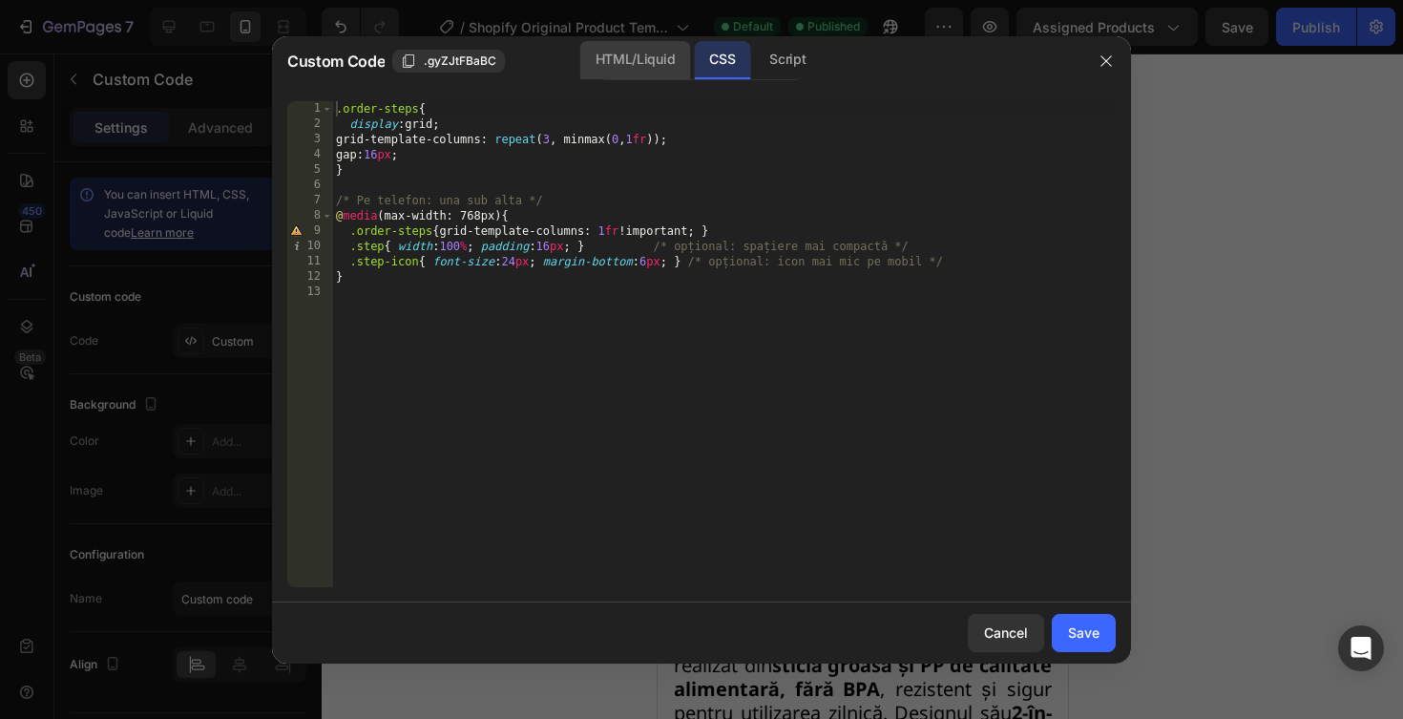
click at [642, 69] on div "HTML/Liquid" at bounding box center [635, 60] width 110 height 38
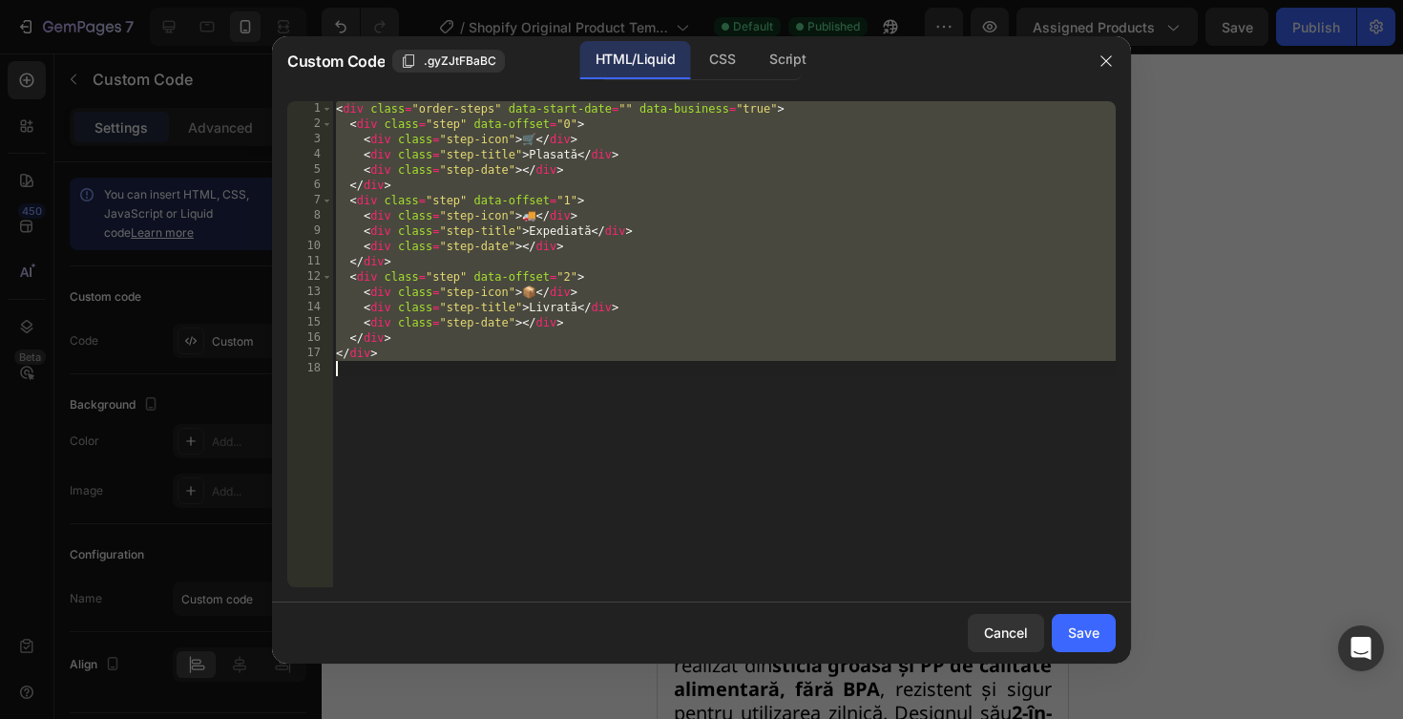
click at [646, 249] on div "< div class = "order-steps" data-start-date = "" data-business = "true" > < div…" at bounding box center [724, 359] width 784 height 516
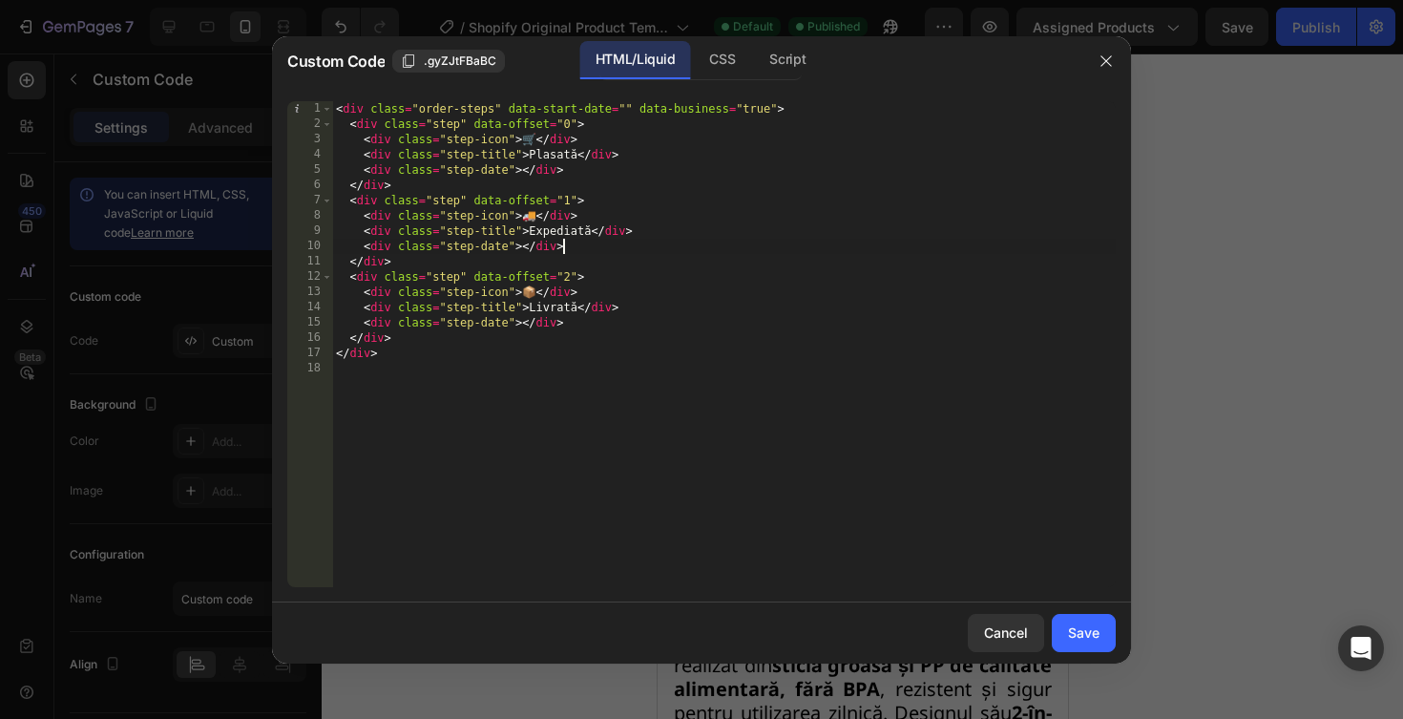
type textarea "</div>"
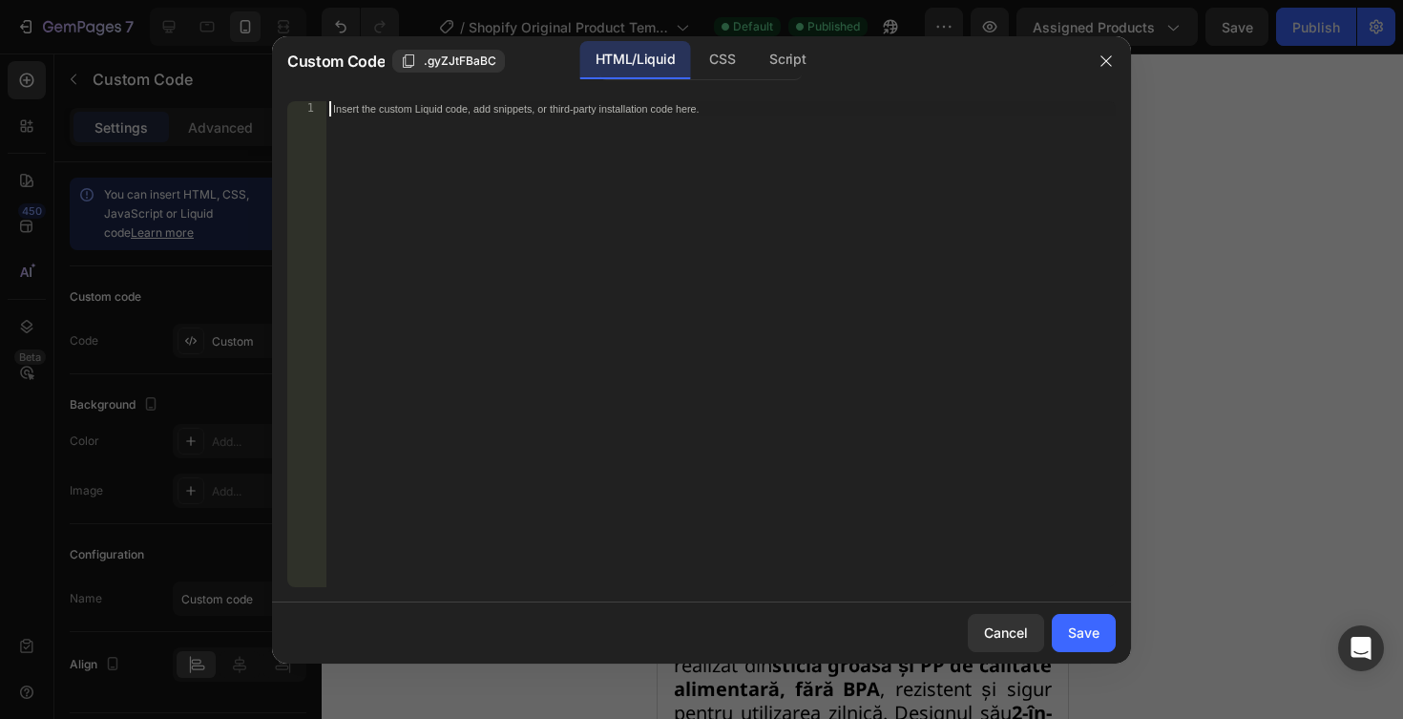
scroll to position [247, 0]
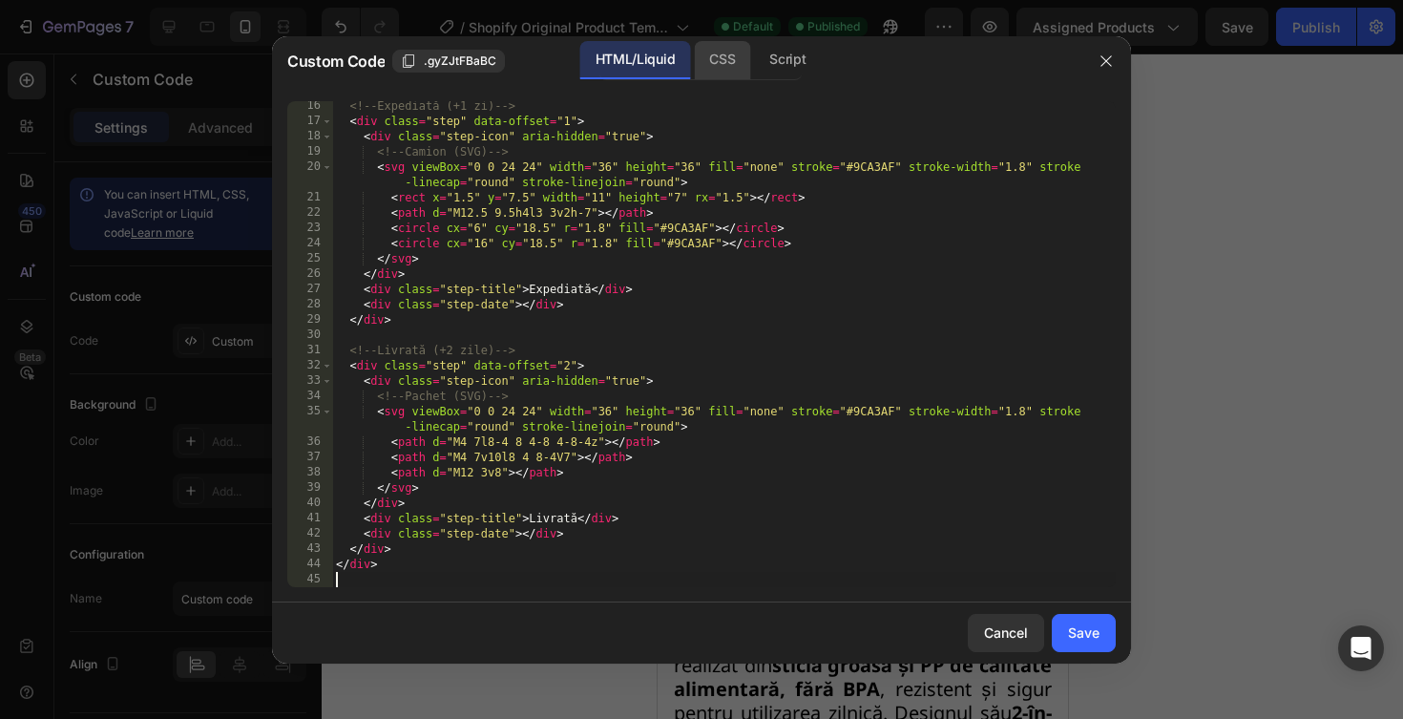
click at [713, 67] on div "CSS" at bounding box center [722, 60] width 56 height 38
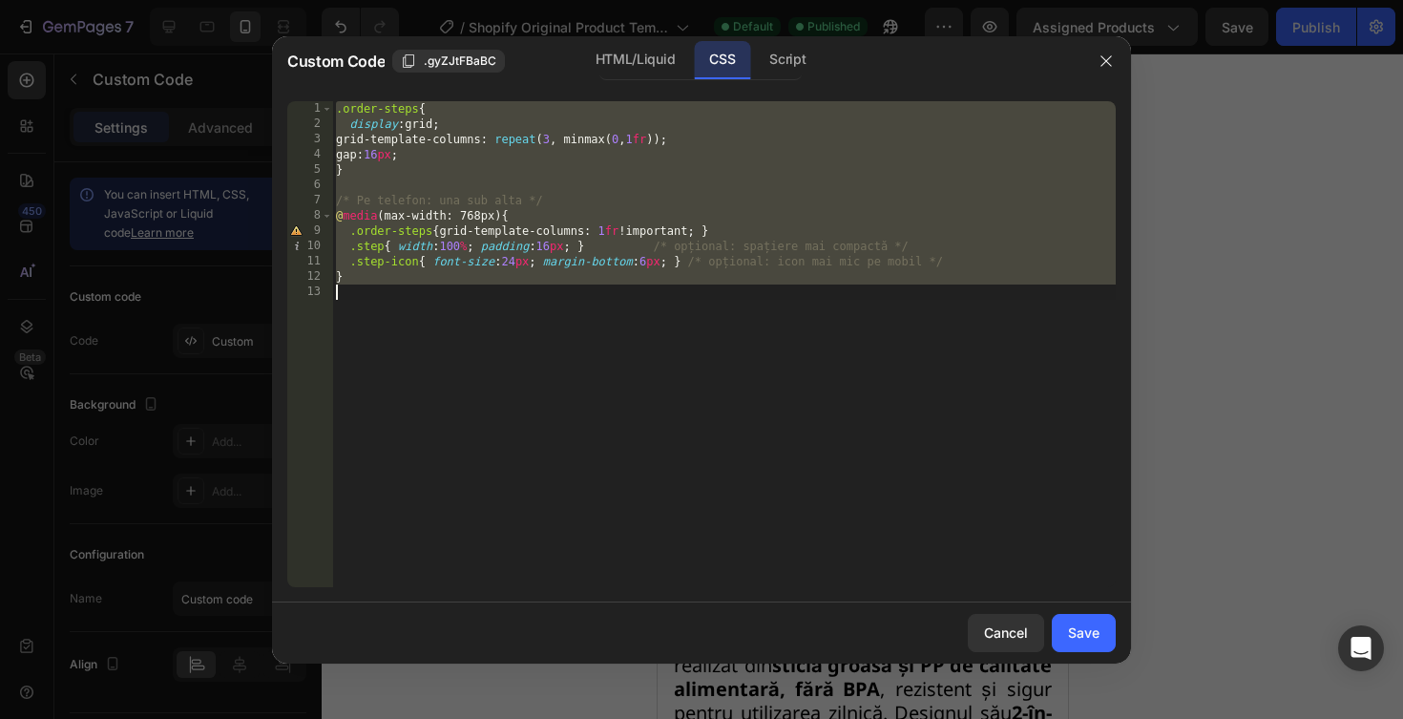
click at [628, 274] on div ".order-steps { display : grid ; grid-template-columns : repeat ( 3 , minmax( 0 …" at bounding box center [724, 359] width 784 height 516
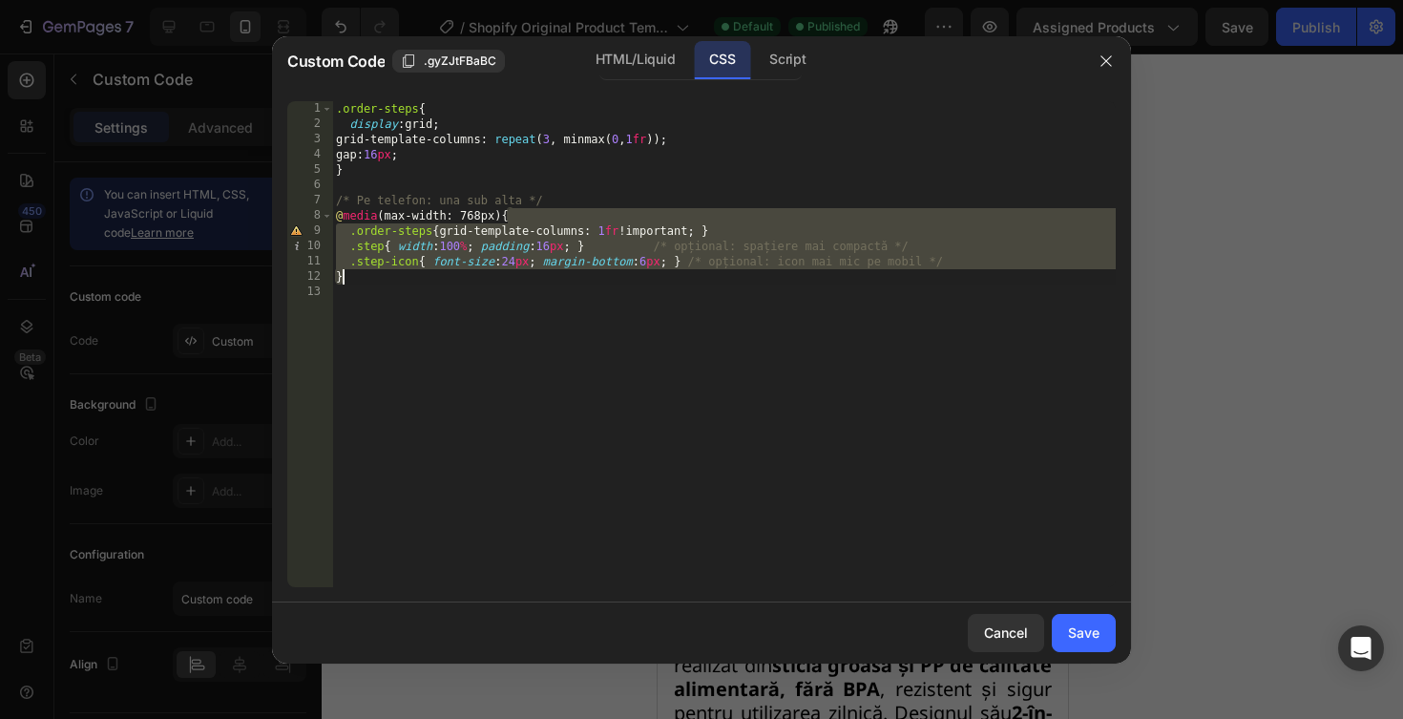
click at [628, 274] on div ".order-steps { display : grid ; grid-template-columns : repeat ( 3 , minmax( 0 …" at bounding box center [724, 359] width 784 height 516
type textarea "}"
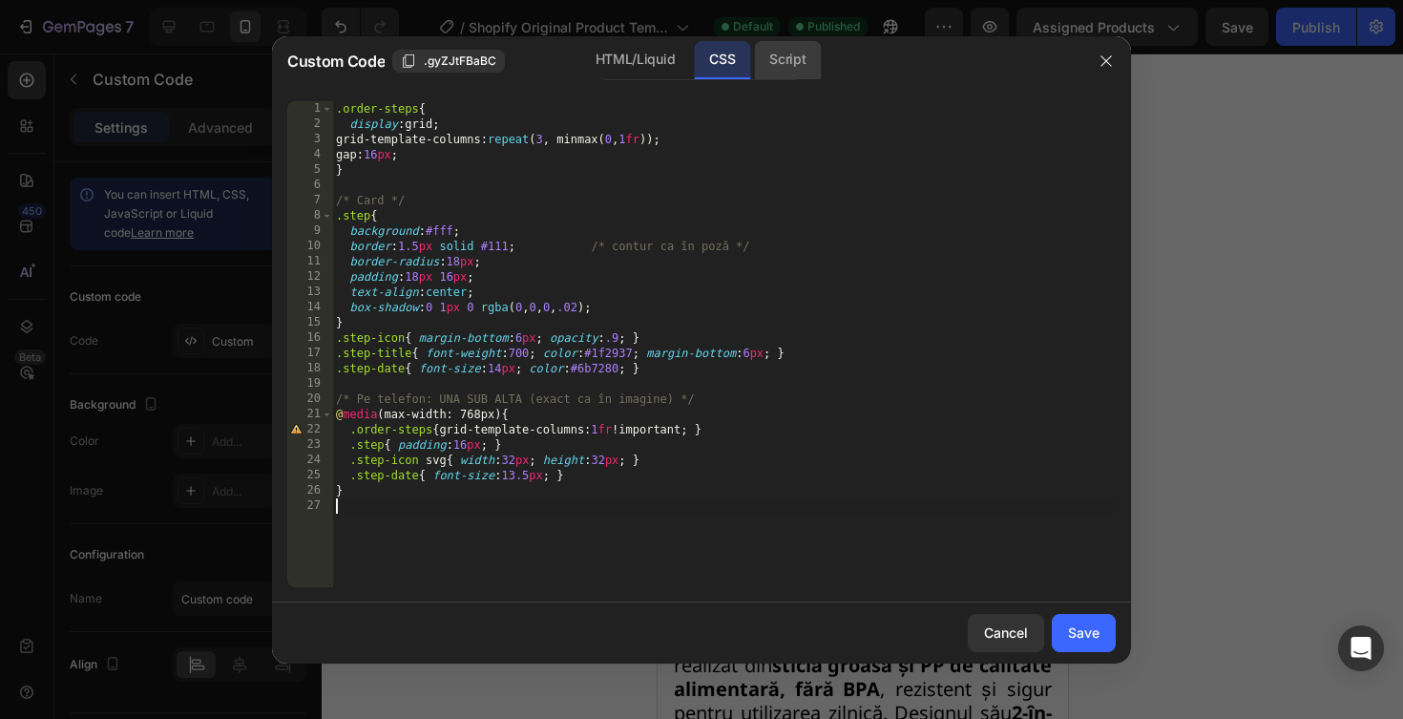
click at [799, 52] on div "Script" at bounding box center [787, 60] width 67 height 38
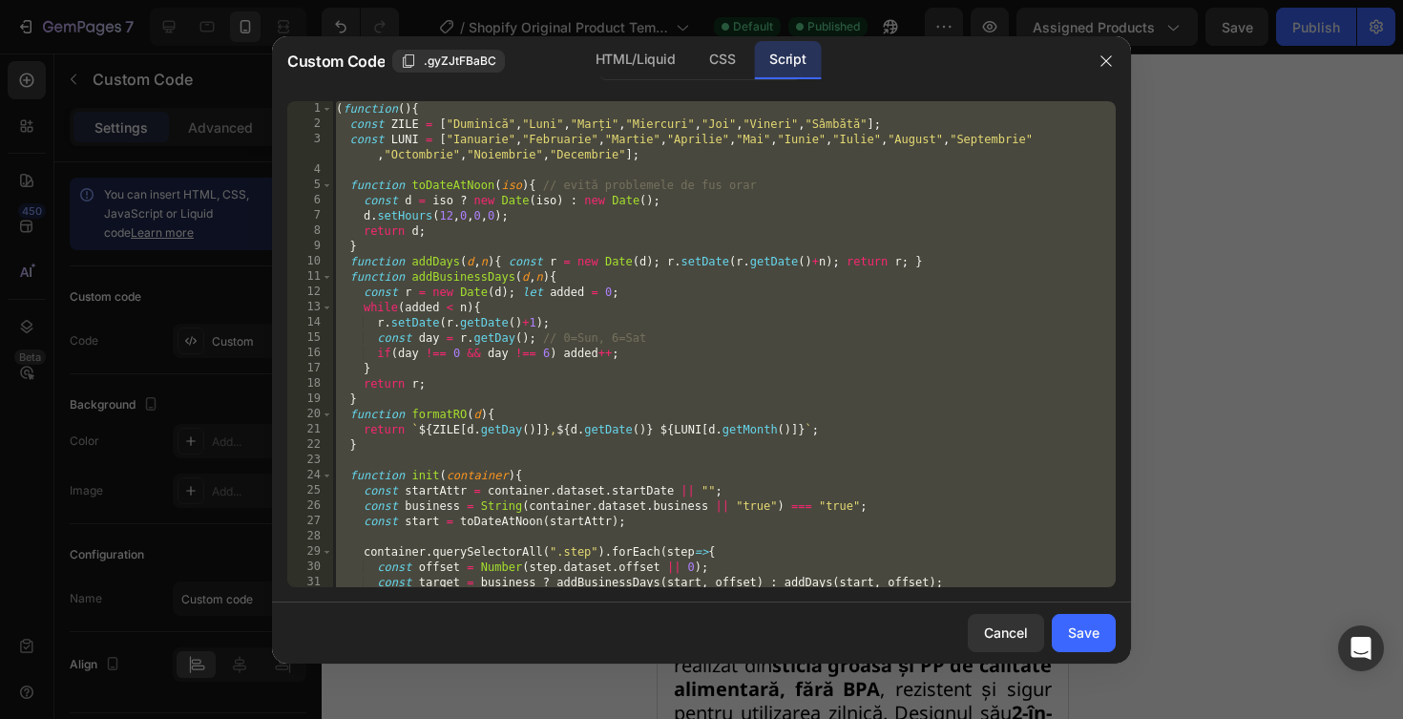
click at [850, 158] on div "( function ( ) { const ZILE = [ "Duminică" , "Luni" , "Marți" , "Miercuri" , "J…" at bounding box center [724, 359] width 784 height 516
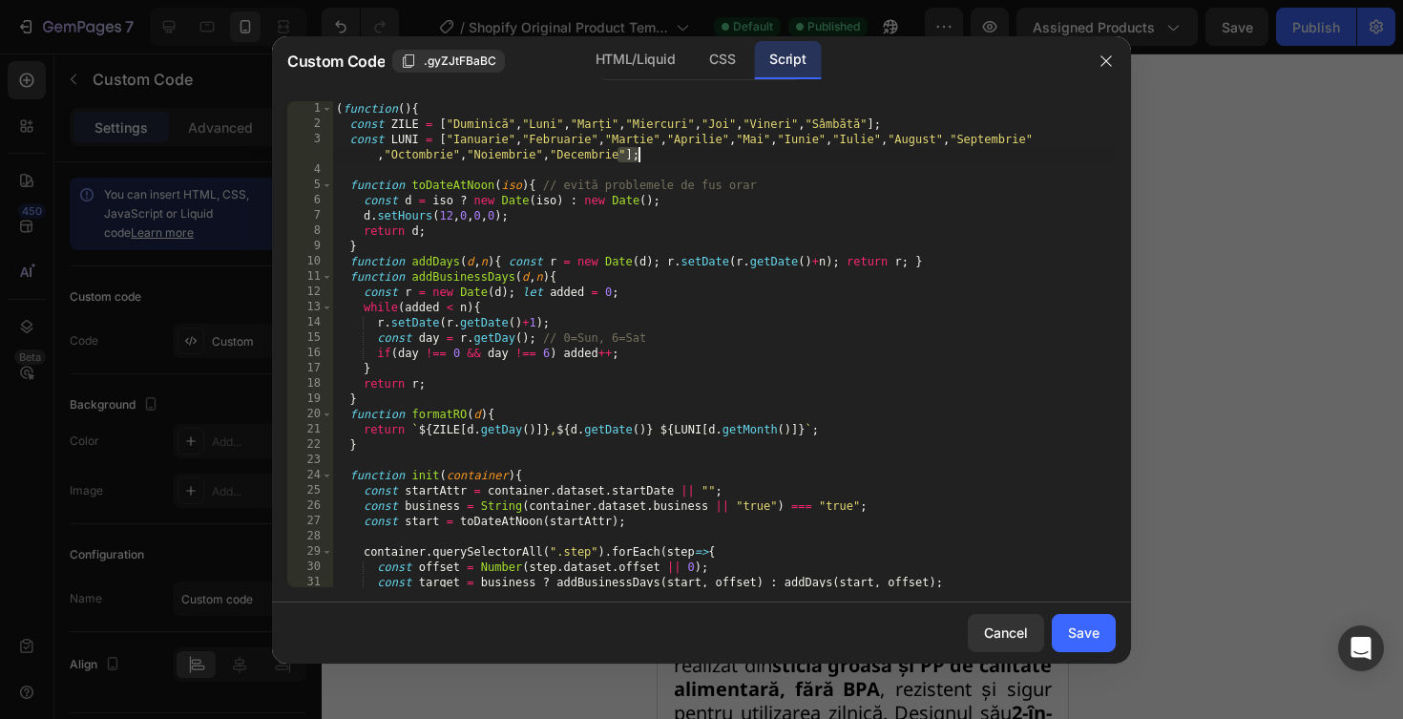
click at [850, 158] on div "( function ( ) { const ZILE = [ "Duminică" , "Luni" , "Marți" , "Miercuri" , "J…" at bounding box center [724, 359] width 784 height 516
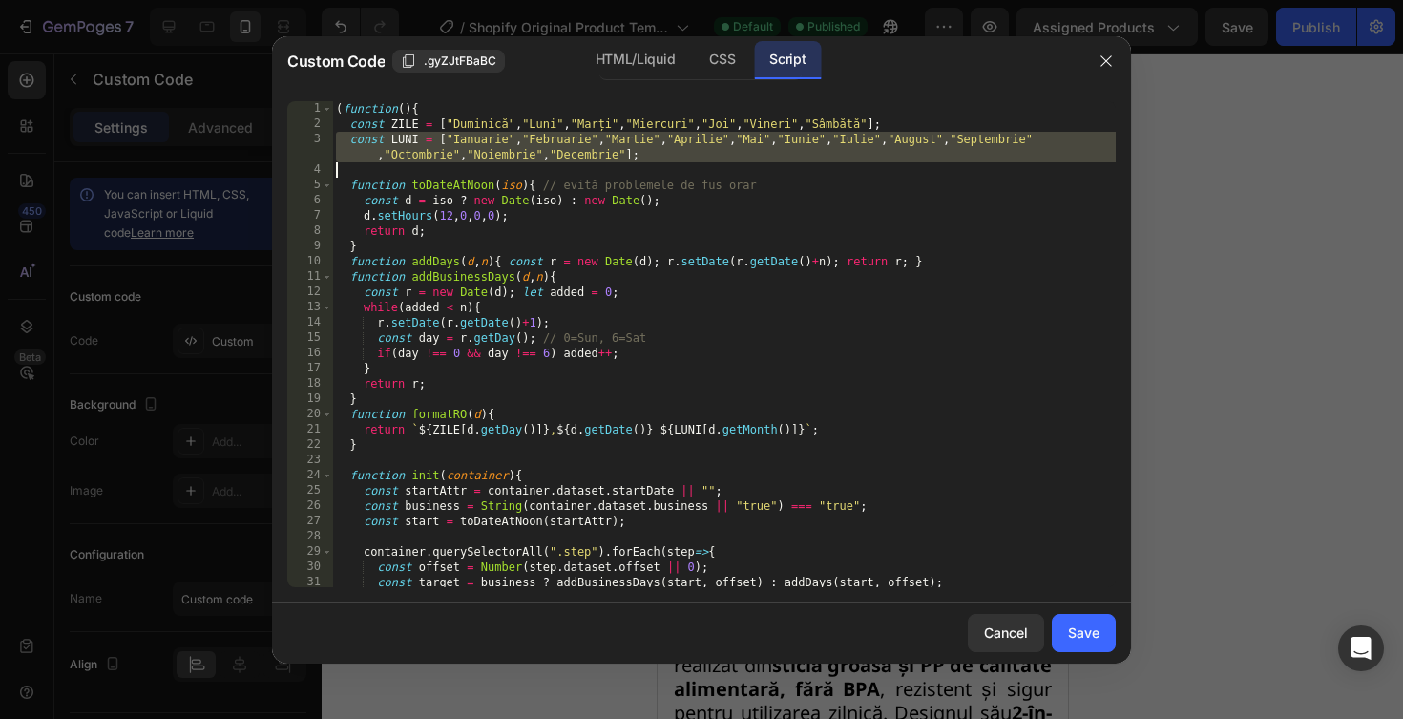
click at [850, 158] on div "( function ( ) { const ZILE = [ "Duminică" , "Luni" , "Marți" , "Miercuri" , "J…" at bounding box center [724, 359] width 784 height 516
type textarea "})();"
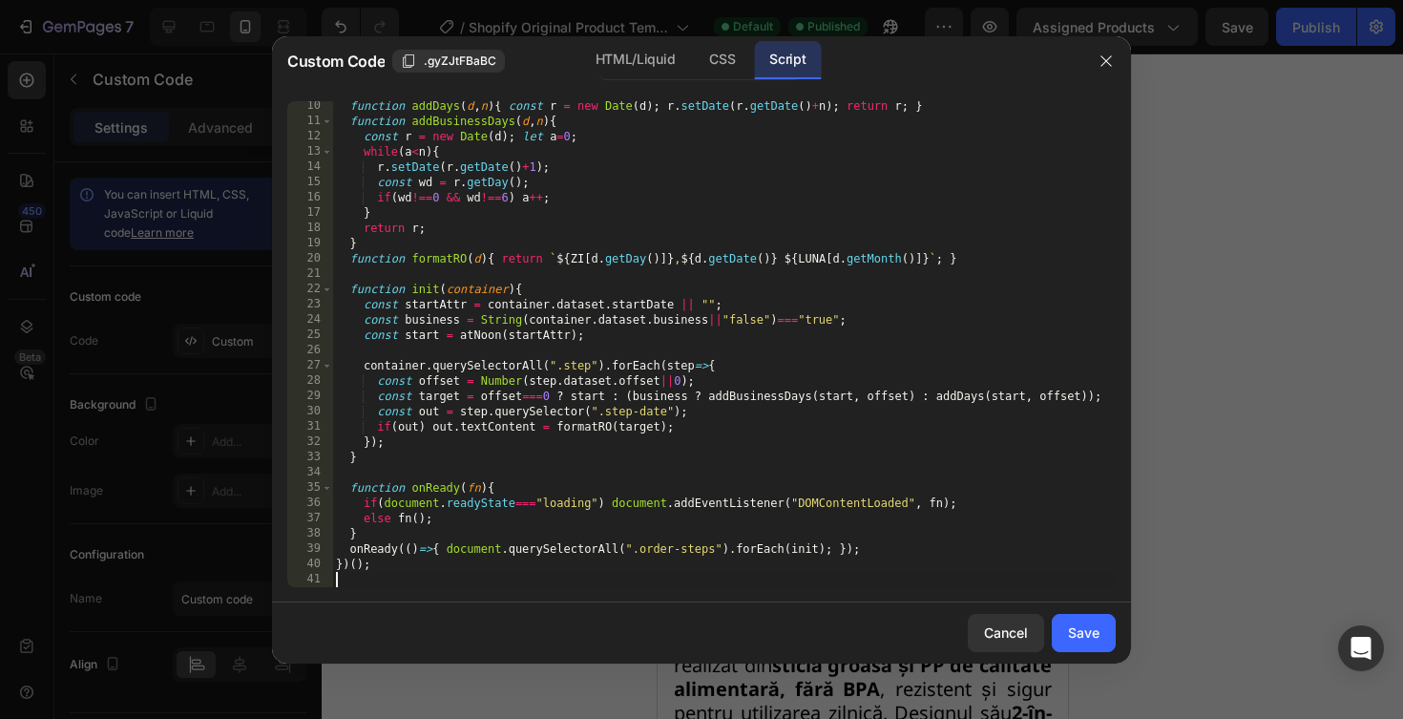
scroll to position [156, 0]
click at [1081, 635] on div "Save" at bounding box center [1084, 632] width 32 height 20
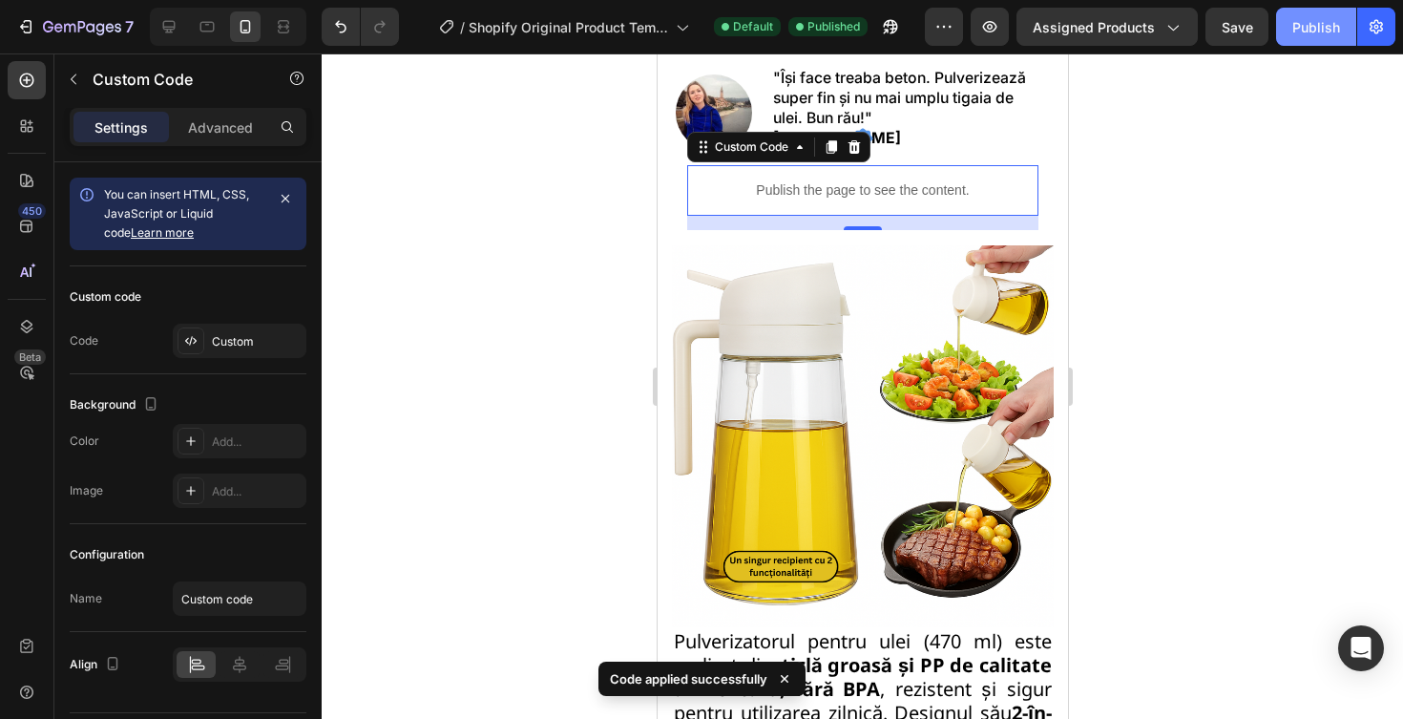
click at [1314, 19] on div "Publish" at bounding box center [1317, 27] width 48 height 20
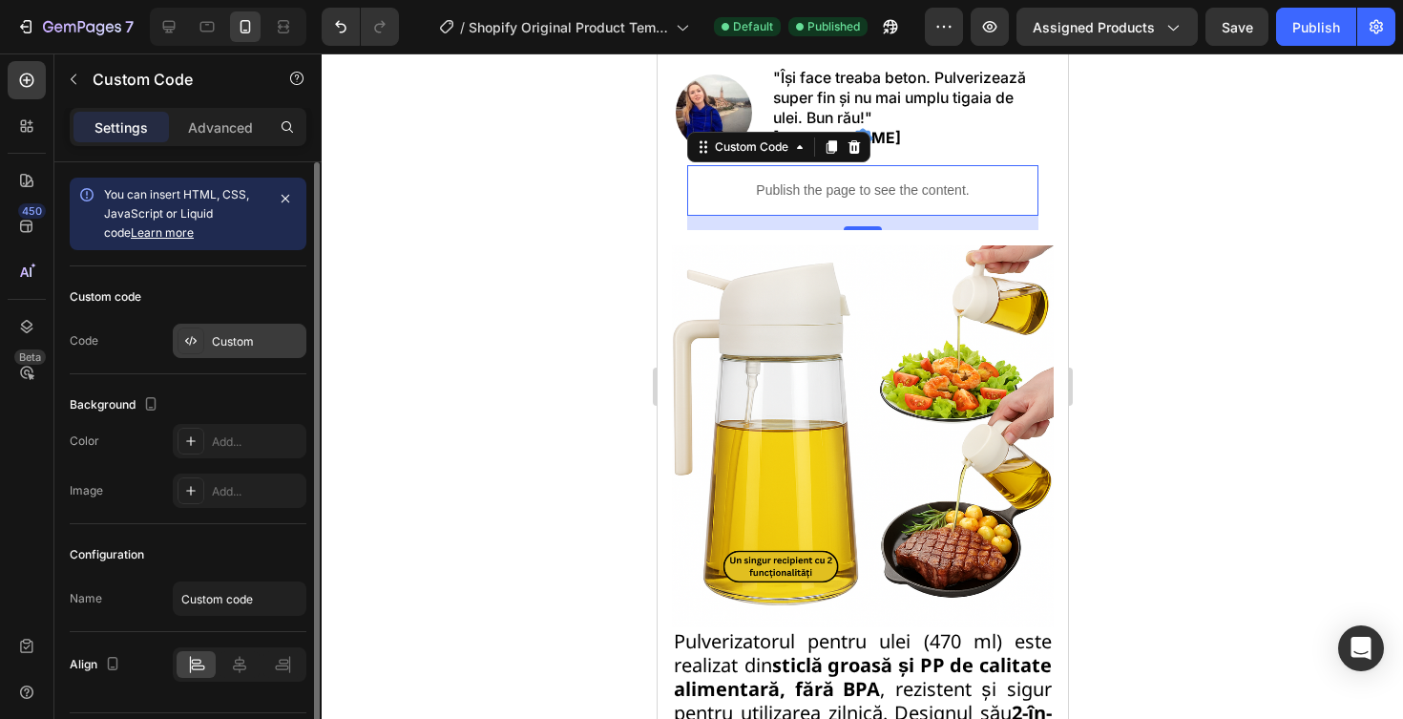
click at [185, 339] on icon at bounding box center [190, 340] width 15 height 15
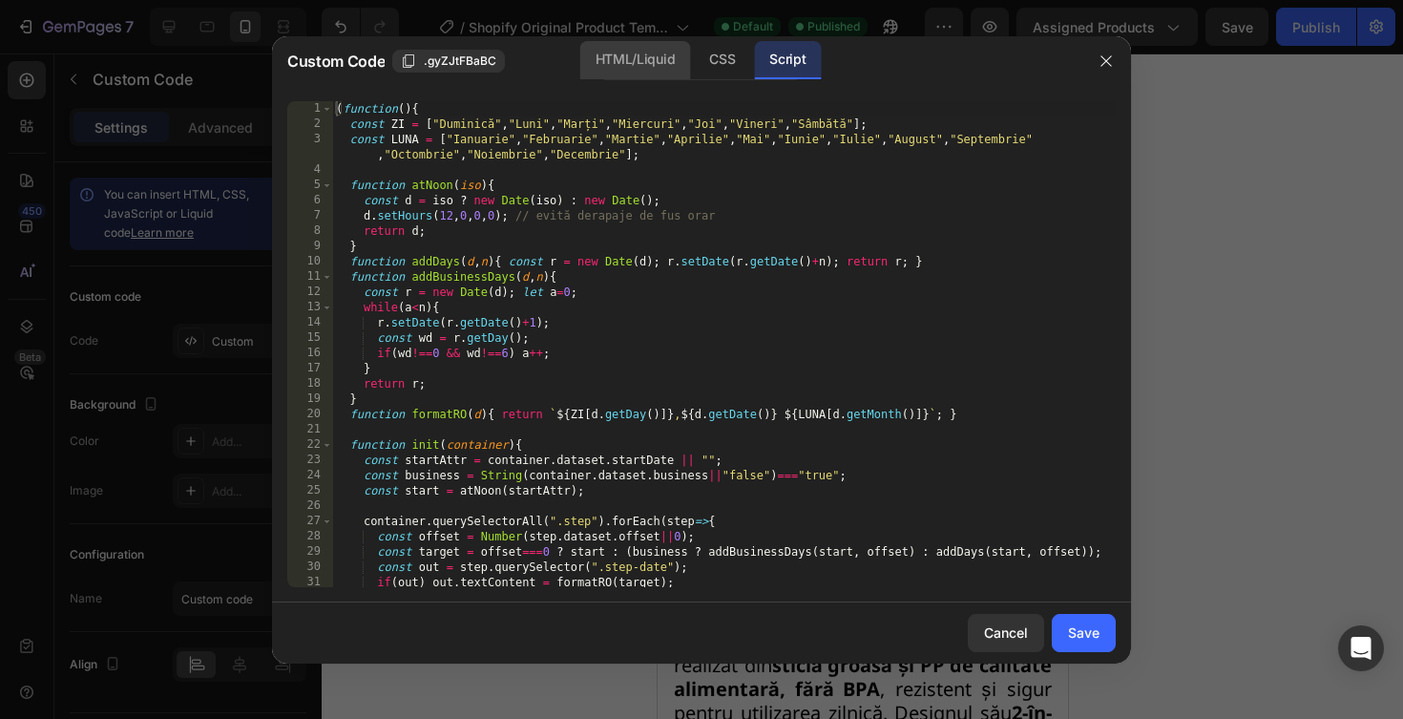
click at [646, 76] on div "HTML/Liquid" at bounding box center [635, 60] width 110 height 38
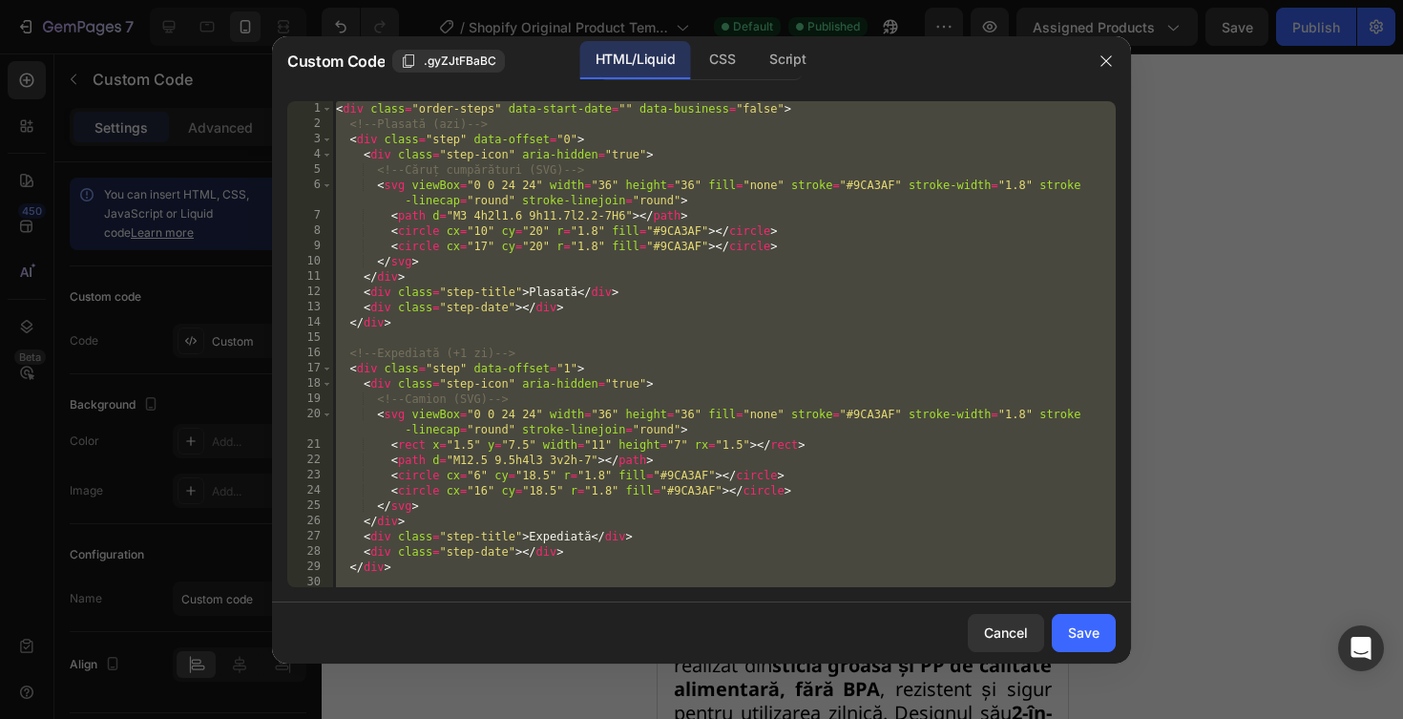
click at [637, 157] on div "< div class = "order-steps" data-start-date = "" data-business = "false" > <!--…" at bounding box center [724, 359] width 784 height 516
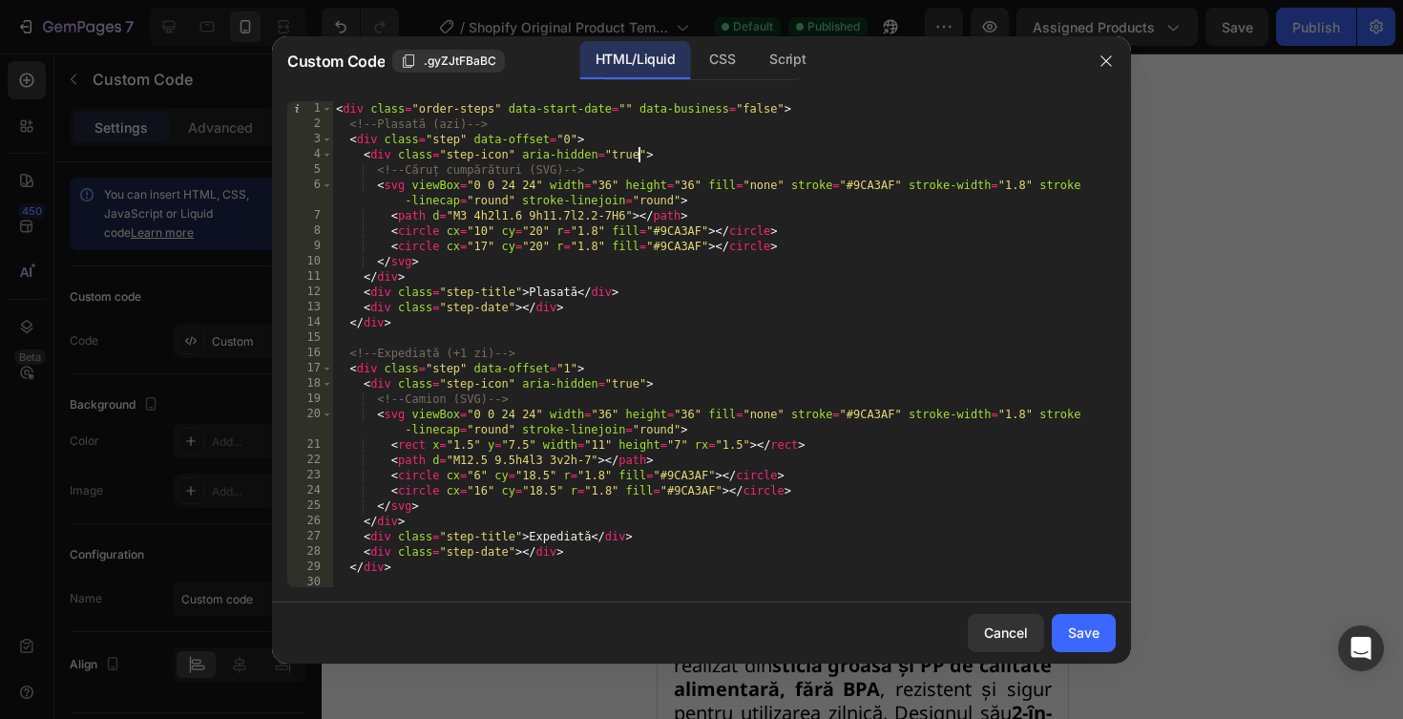
type textarea "</div>"
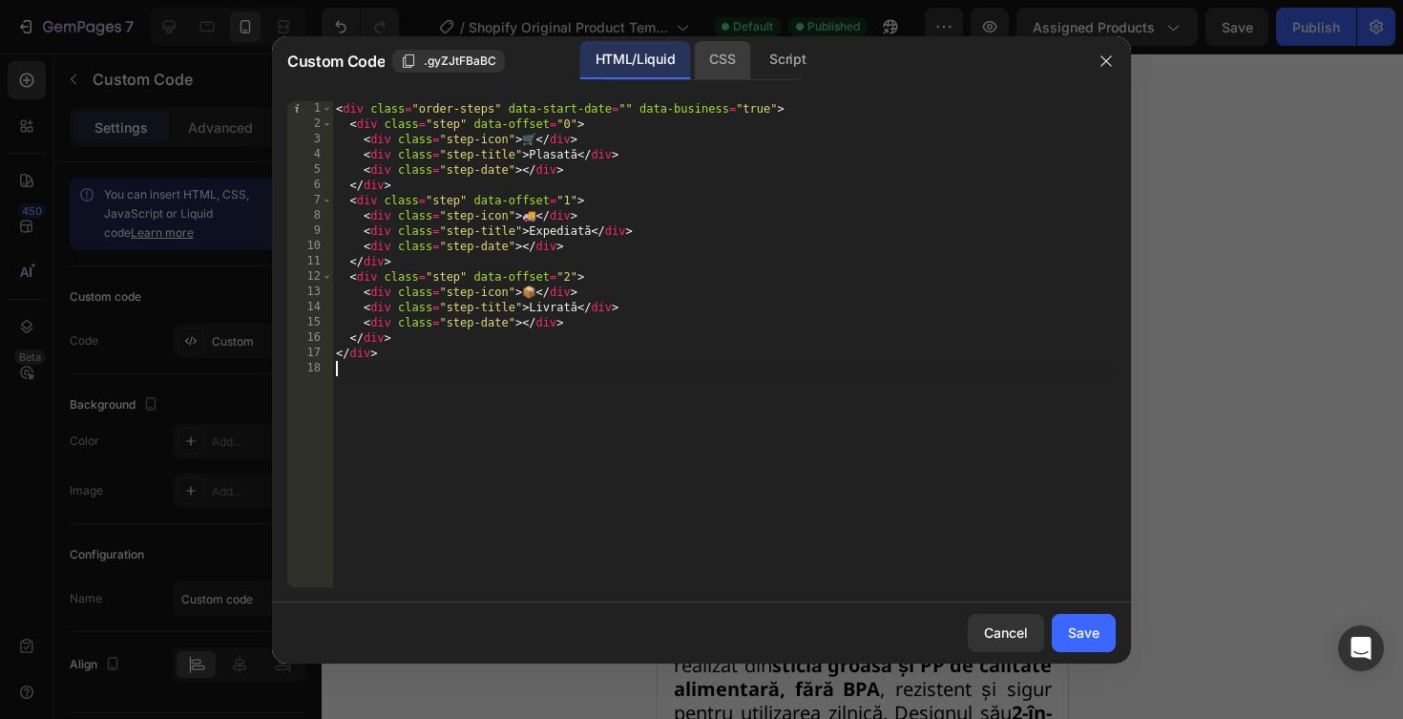
click at [726, 59] on div "CSS" at bounding box center [722, 60] width 56 height 38
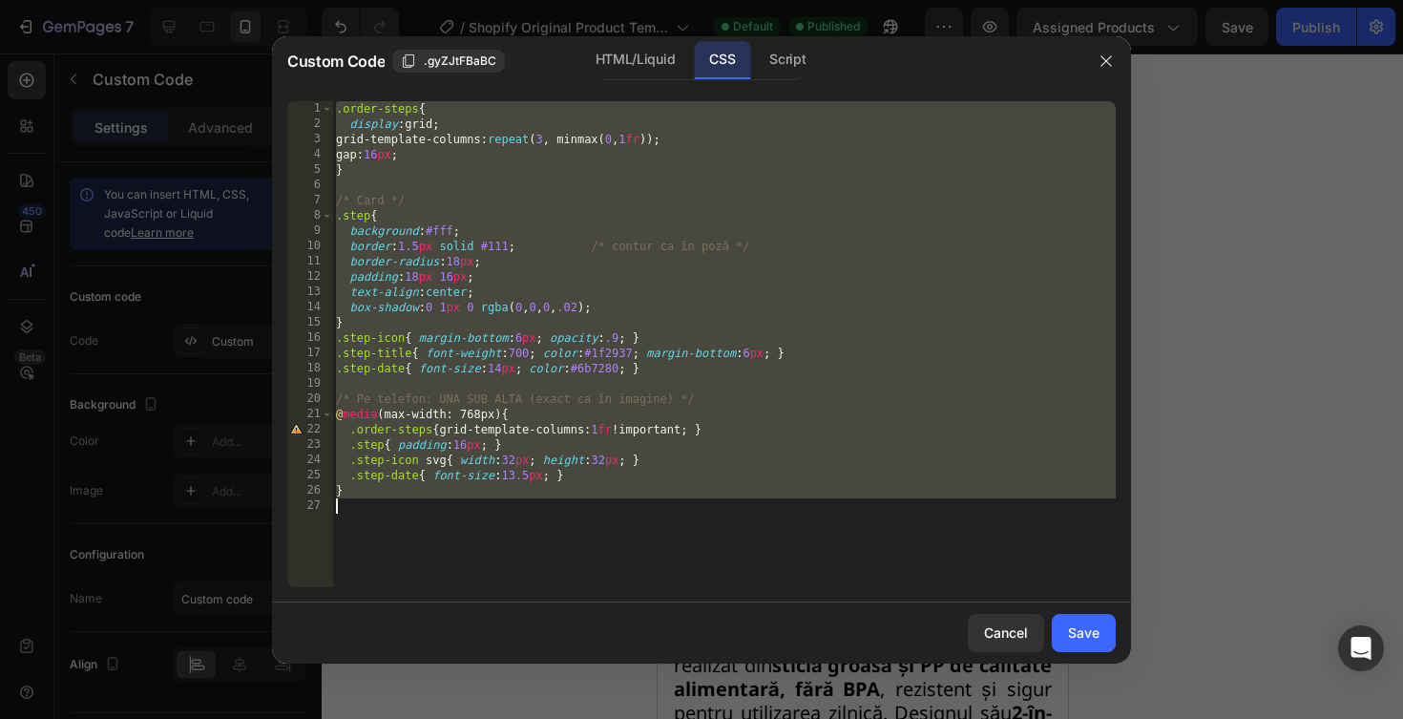
click at [646, 238] on div ".order-steps { display : grid ; grid-template-columns : repeat ( 3 , minmax( 0 …" at bounding box center [724, 359] width 784 height 516
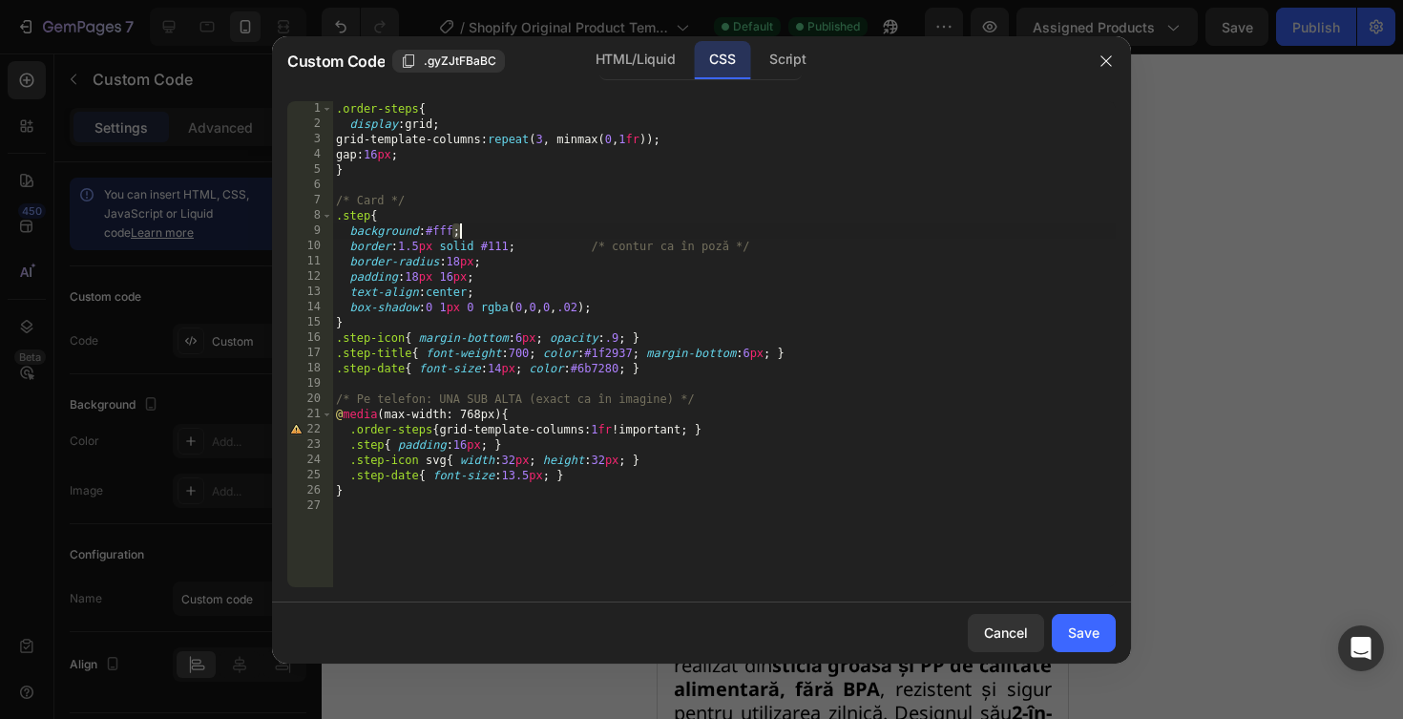
type textarea "}"
